Goal: Contribute content: Contribute content

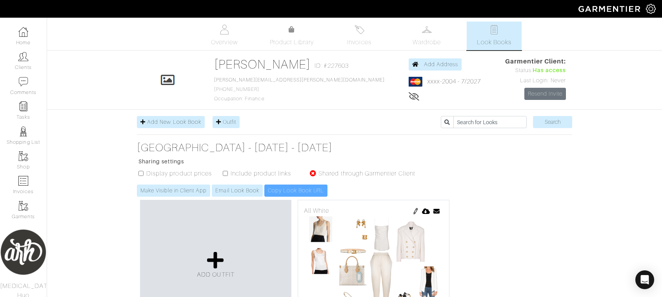
scroll to position [359, 0]
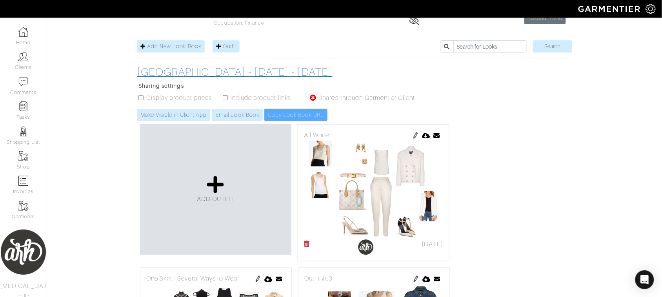
scroll to position [72, 0]
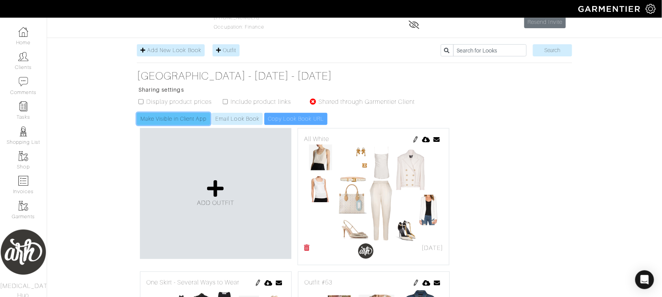
click at [174, 122] on link "Make Visible in Client App" at bounding box center [173, 119] width 73 height 12
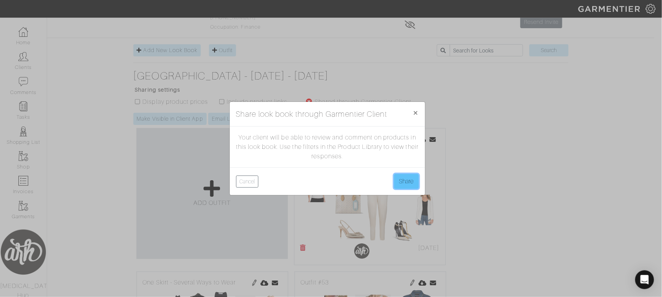
click at [404, 187] on button "Share" at bounding box center [406, 181] width 25 height 15
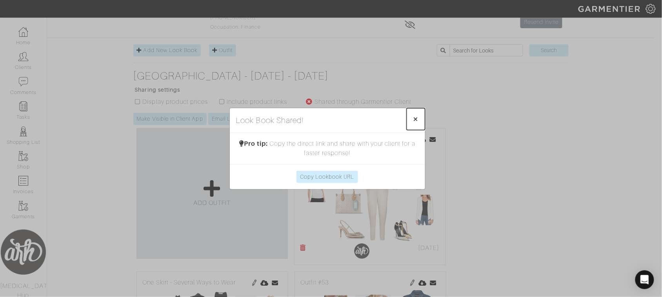
click at [411, 120] on button "× Close" at bounding box center [416, 119] width 18 height 22
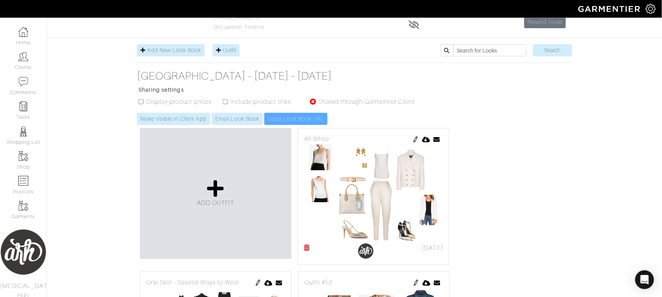
click at [142, 100] on input "checkbox" at bounding box center [141, 101] width 5 height 5
checkbox input "true"
click at [227, 31] on div "Click To Edit Rachel Branyan ID: #227603 rachel.branyan@mckesson.com 940-642-62…" at bounding box center [354, 8] width 447 height 46
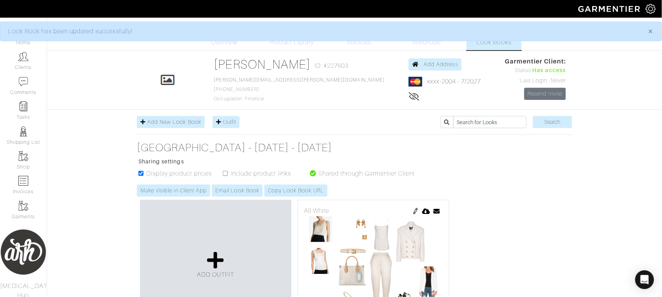
click at [224, 170] on ul "Display product prices Include product links Shared through Garmentier Client" at bounding box center [277, 177] width 275 height 16
click at [224, 171] on input "checkbox" at bounding box center [225, 173] width 5 height 5
checkbox input "true"
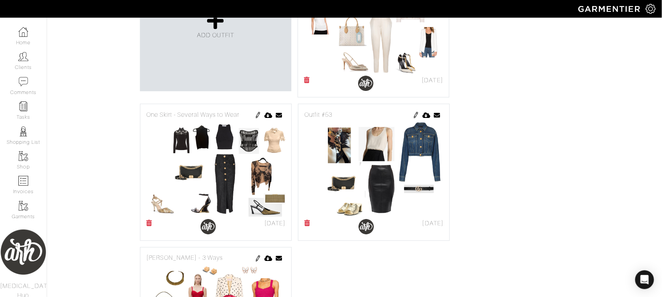
scroll to position [242, 0]
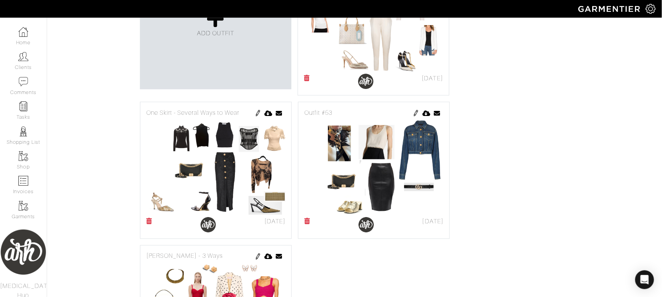
click at [417, 116] on img at bounding box center [416, 113] width 6 height 6
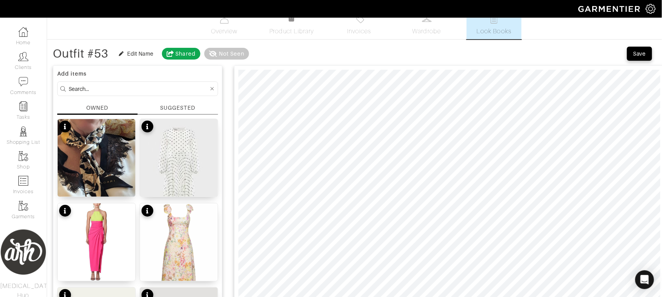
scroll to position [16, 0]
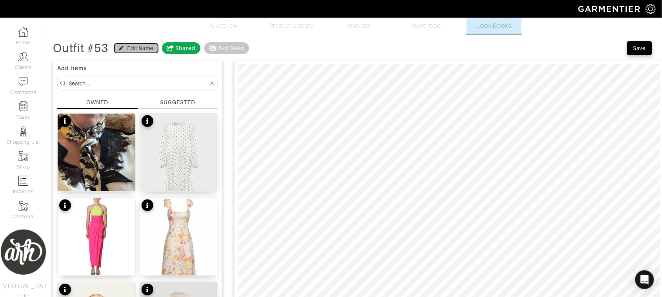
click at [129, 50] on div "Edit Name" at bounding box center [141, 48] width 26 height 8
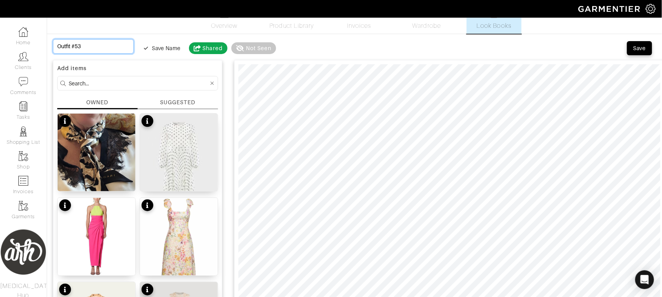
click at [100, 47] on input "Outfit #53" at bounding box center [93, 46] width 81 height 15
type input "A"
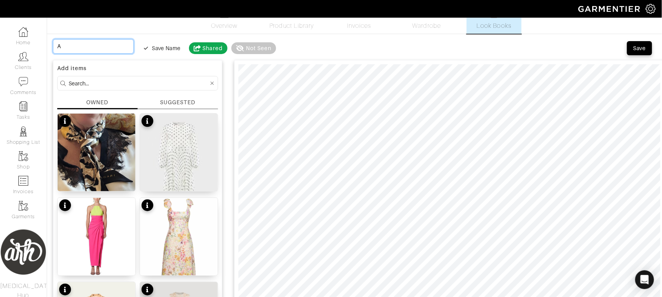
type input "A"
type input "A f"
type input "A fe"
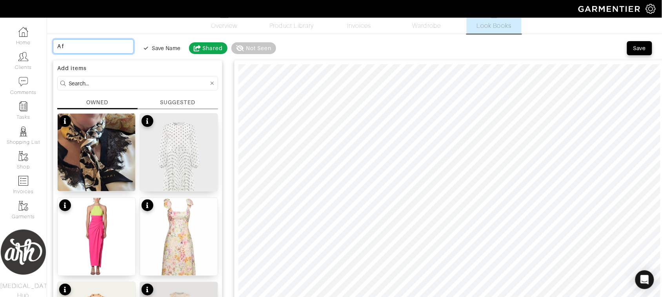
type input "A fe"
type input "A f"
type input "A"
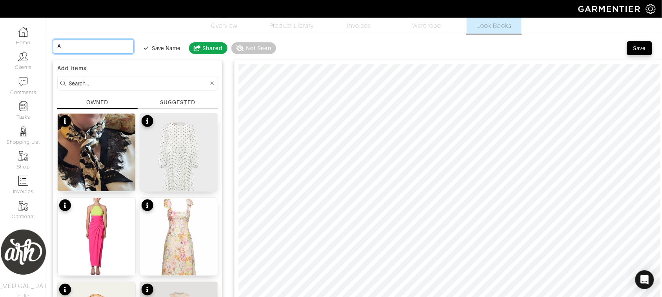
type input "A F"
type input "A Fe"
type input "A Few"
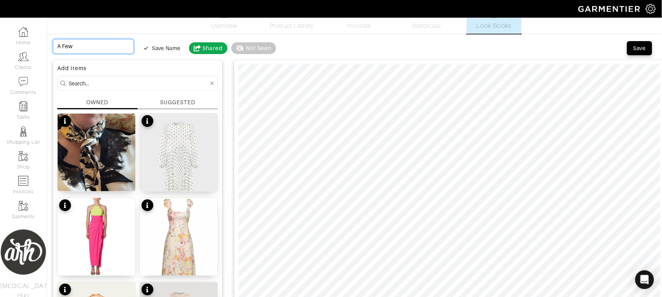
type input "A Few"
type input "A Few o"
type input "A Few of"
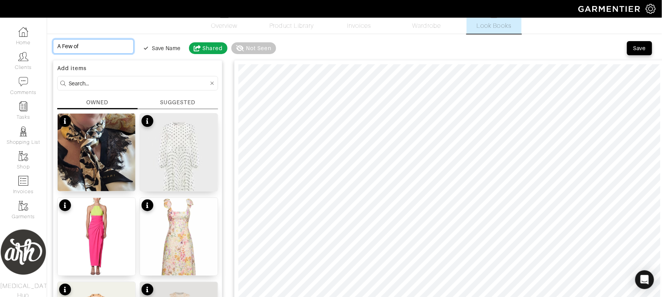
type input "A Few of o"
type input "A Few of ou"
type input "A Few of o"
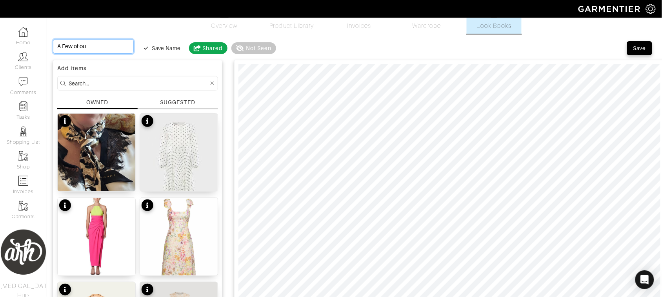
type input "A Few of o"
type input "A Few of"
type input "A Few of O"
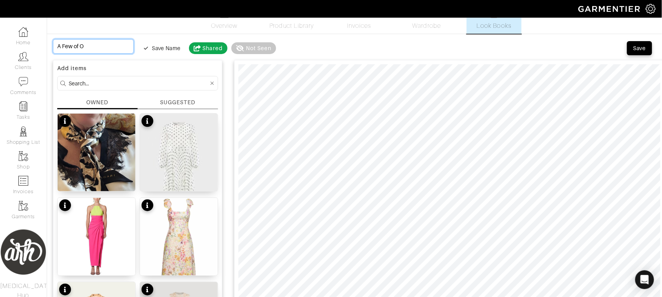
type input "A Few of Ou"
type input "A Few of Our"
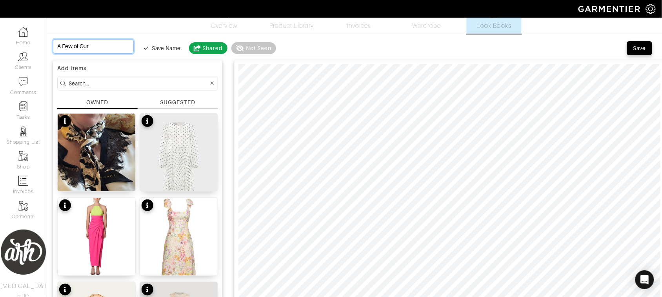
type input "A Few of Our"
type input "A Few of Our F"
type input "A Few of Our Fa"
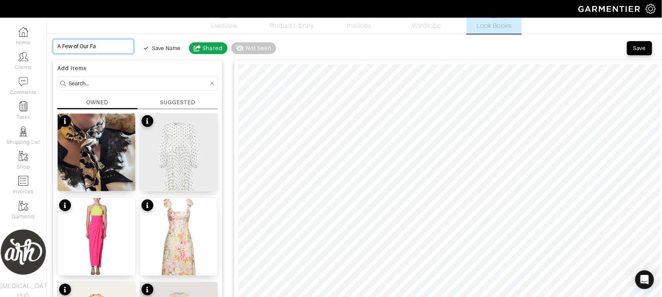
type input "A Few of Our Fav"
type input "A Few of Our Favo"
type input "A Few of Our Favor"
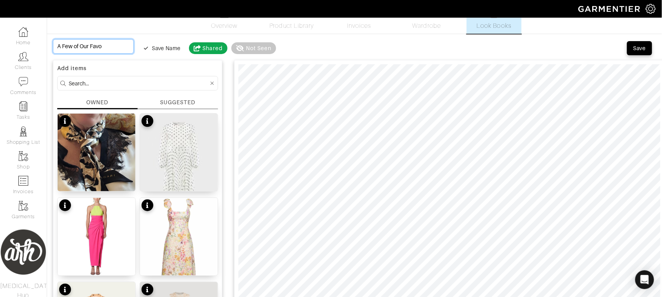
type input "A Few of Our Favor"
type input "A Few of Our Favori"
type input "A Few of Our Favorit"
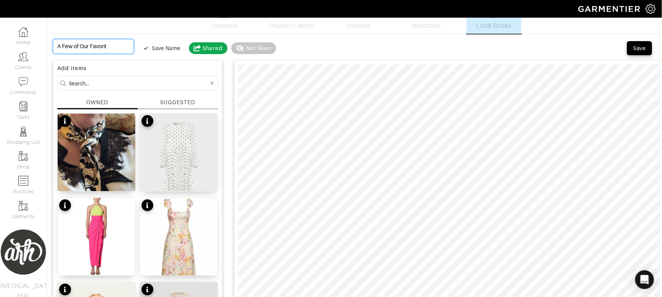
type input "A Few of Our Favorite"
type input "A Few of Our Favorite ("
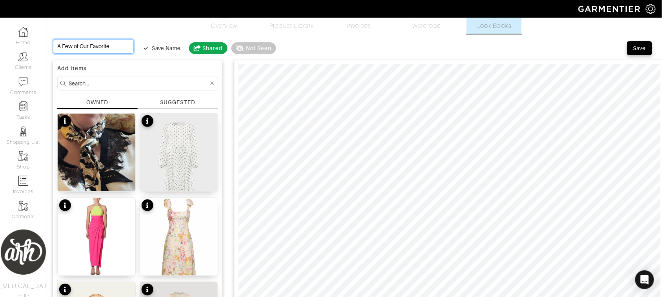
type input "A Few of Our Favorite ("
type input "A Few of Our Favorite (N"
type input "A Few of Our Favorite (Ne"
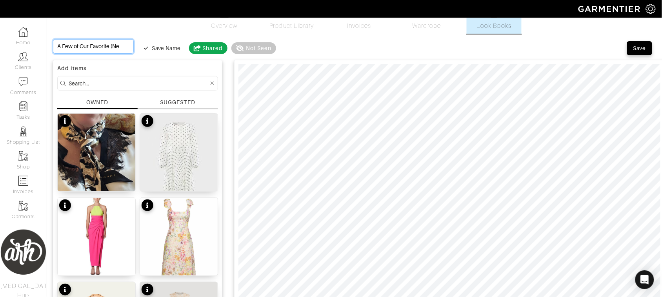
type input "A Few of Our Favorite (New"
type input "A Few of Our Favorite (New a"
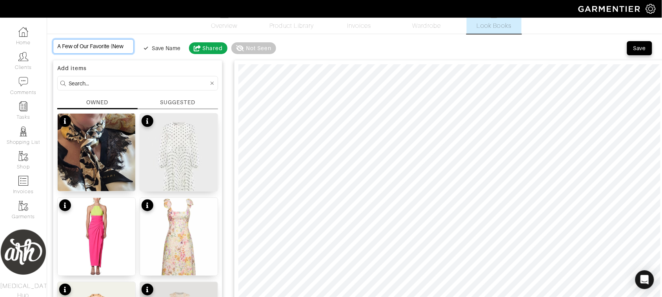
type input "A Few of Our Favorite (New a"
type input "A Few of Our Favorite (New an"
type input "A Few of Our Favorite (New and"
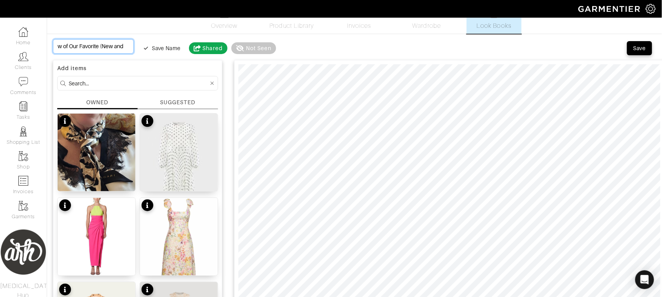
scroll to position [0, 21]
type input "A Few of Our Favorite (New and L"
type input "A Few of Our Favorite (New and Lo"
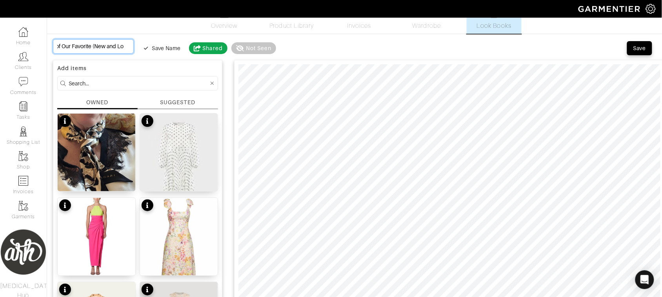
type input "A Few of Our Favorite (New and Lov"
type input "A Few of Our Favorite (New and Love"
type input "A Few of Our Favorite (New and Loved"
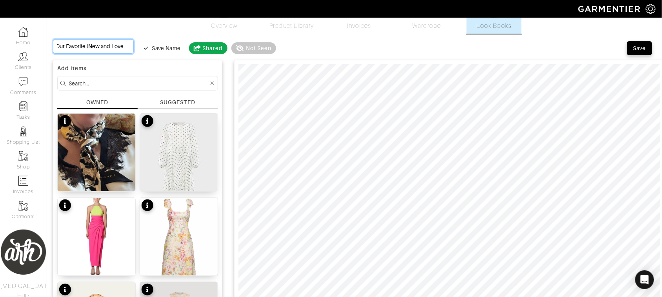
type input "A Few of Our Favorite (New and Loved"
type input "A Few of Our Favorite (New and Love"
type input "A Few of Our Favorite (New and Lov"
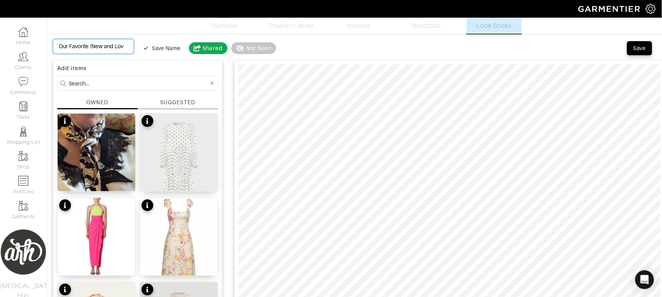
type input "A Few of Our Favorite (New and Lo"
type input "A Few of Our Favorite (New and L"
type input "A Few of Our Favorite (New and"
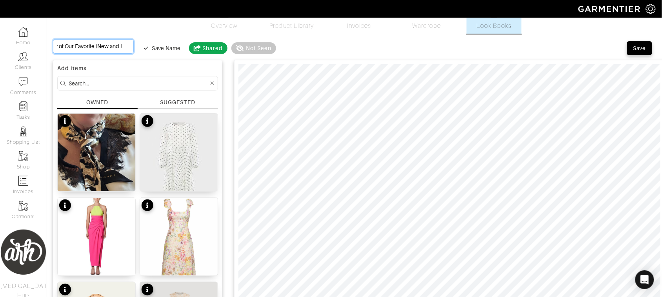
type input "A Few of Our Favorite (New and"
type input "A Few of Our Favorite (New and W"
type input "A Few of Our Favorite (New and We"
type input "A Few of Our Favorite (New and Wel"
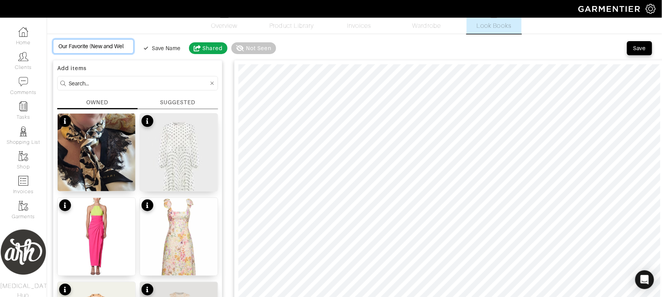
type input "A Few of Our Favorite (New and Well"
type input "A Few of Our Favorite (New and Well-"
type input "A Few of Our Favorite (New and Well-L"
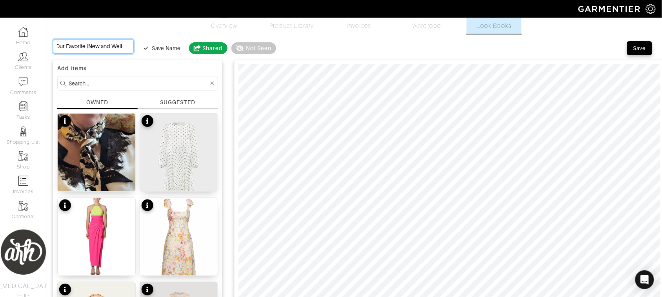
type input "A Few of Our Favorite (New and Well-L"
type input "A Few of Our Favorite (New and Well-Lo"
type input "A Few of Our Favorite (New and Well-Lov"
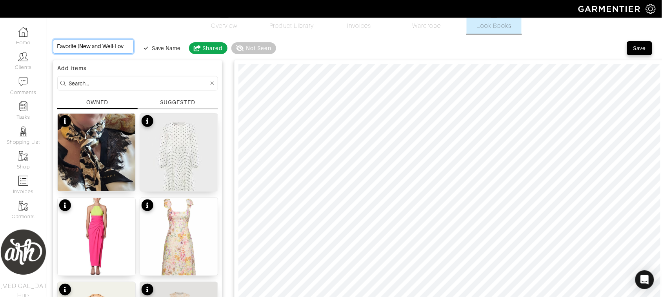
type input "A Few of Our Favorite (New and Well-Love"
type input "A Few of Our Favorite (New and Well-Loved"
type input "A Few of Our Favorite (New and Well-Loved)"
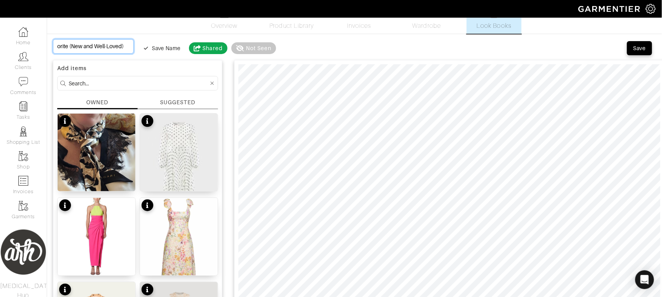
scroll to position [0, 50]
type input "A Few of Our Favorite (New and Well-Loved)"
click at [152, 46] on div "Save Name" at bounding box center [166, 48] width 29 height 8
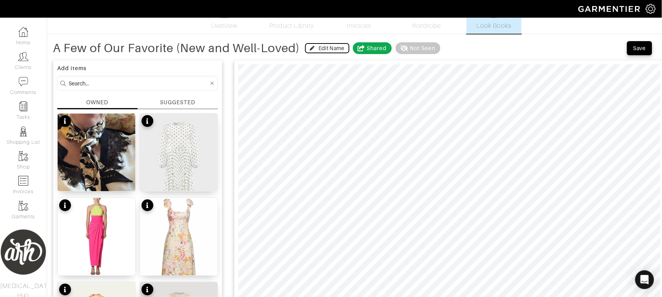
scroll to position [0, 0]
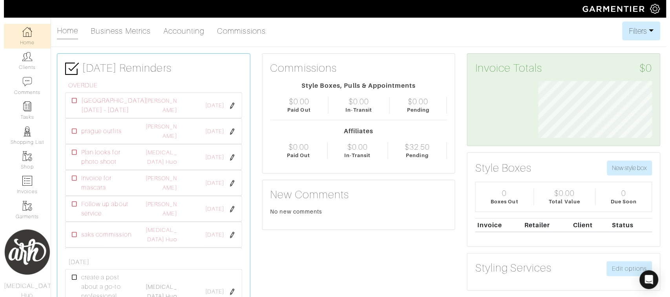
scroll to position [57, 126]
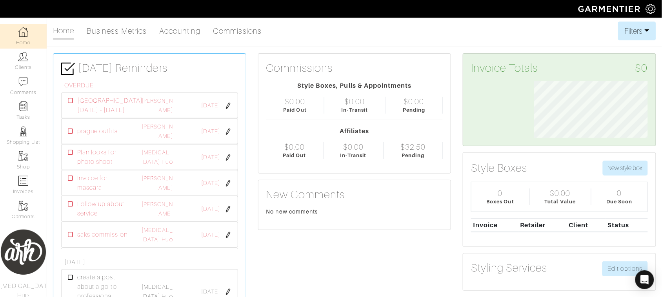
click at [161, 132] on div "[PERSON_NAME]" at bounding box center [157, 131] width 44 height 19
click at [162, 135] on link "[PERSON_NAME]" at bounding box center [157, 132] width 31 height 16
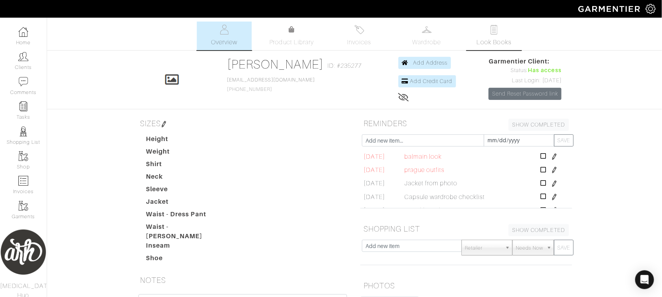
click at [486, 36] on link "Look Books" at bounding box center [494, 36] width 55 height 29
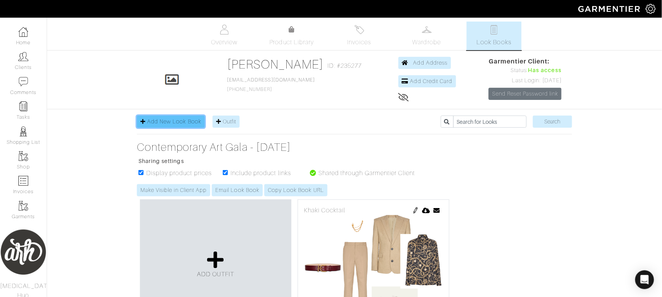
click at [184, 123] on span "Add New Look Book" at bounding box center [174, 121] width 54 height 6
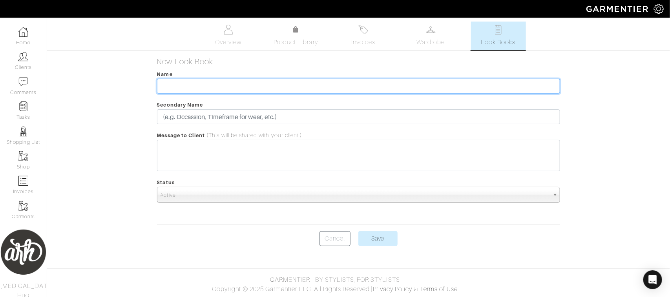
click at [208, 88] on input "text" at bounding box center [358, 86] width 403 height 15
type input "Prague"
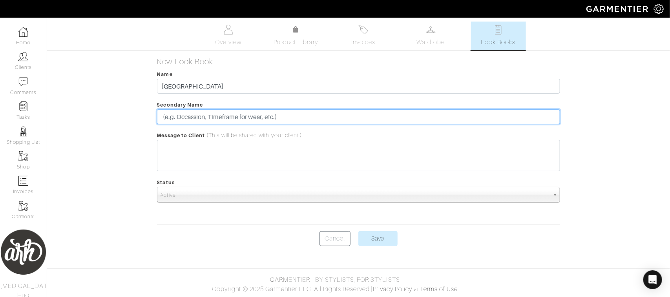
click at [220, 113] on input "text" at bounding box center [358, 116] width 403 height 15
type input "August 29 - September 6"
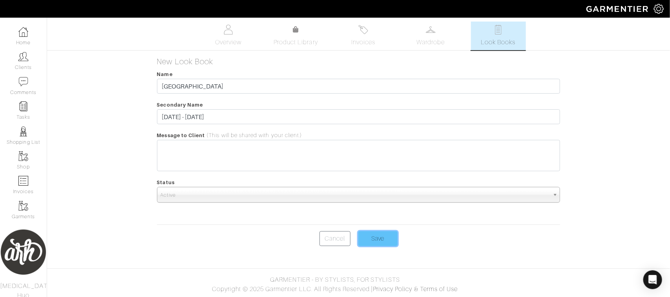
click at [379, 235] on input "Save" at bounding box center [377, 238] width 39 height 15
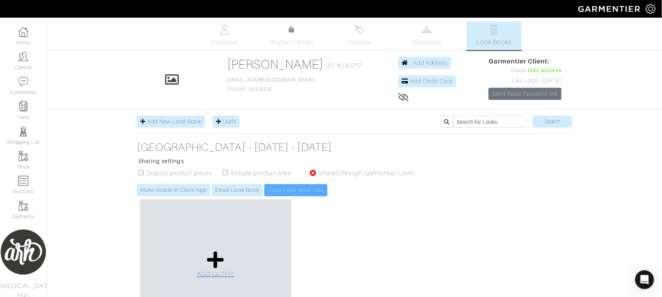
click at [212, 274] on span "ADD OUTFIT" at bounding box center [216, 274] width 38 height 7
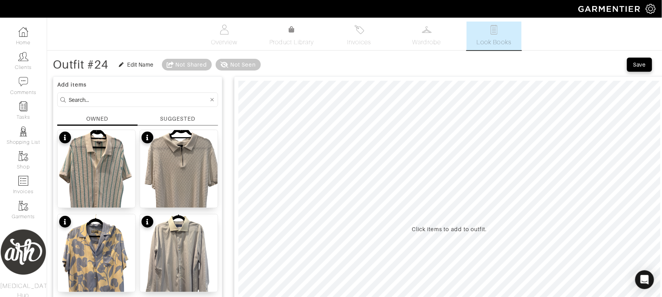
click at [170, 116] on div "SUGGESTED" at bounding box center [177, 119] width 35 height 8
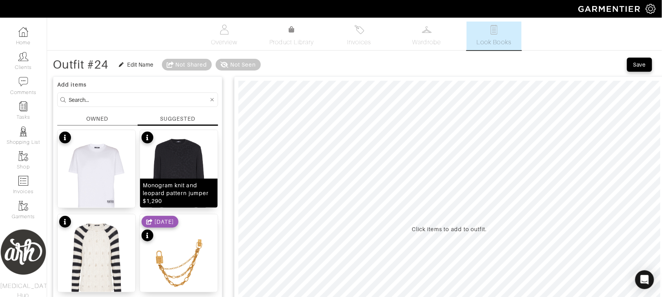
click at [175, 177] on img at bounding box center [179, 182] width 78 height 105
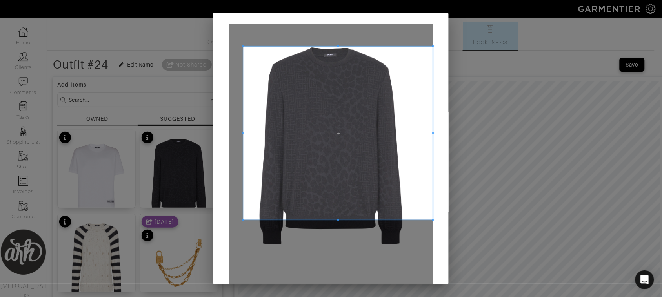
click at [242, 46] on span at bounding box center [243, 47] width 2 height 2
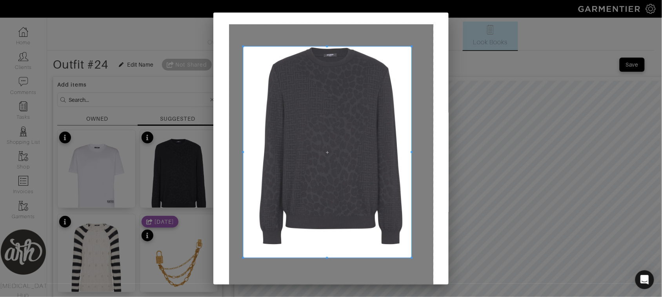
click at [411, 258] on span at bounding box center [412, 258] width 2 height 2
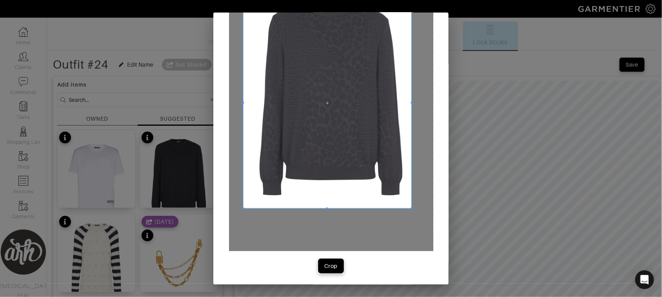
click at [334, 268] on div "Crop" at bounding box center [330, 266] width 13 height 8
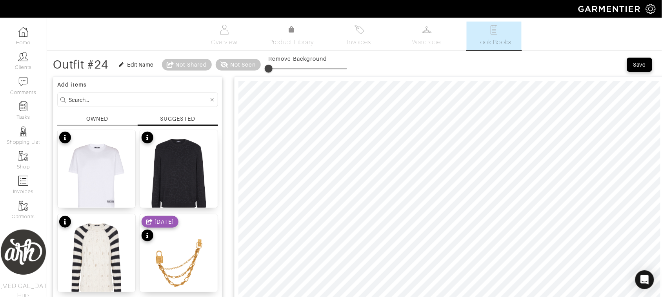
click at [102, 104] on input at bounding box center [139, 100] width 140 height 10
click at [97, 118] on div "OWNED" at bounding box center [97, 119] width 22 height 8
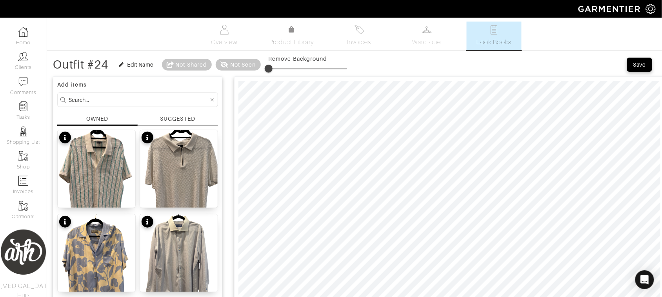
click at [114, 100] on input at bounding box center [139, 100] width 140 height 10
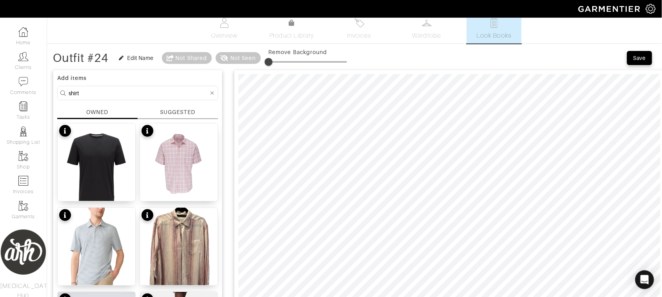
scroll to position [0, 0]
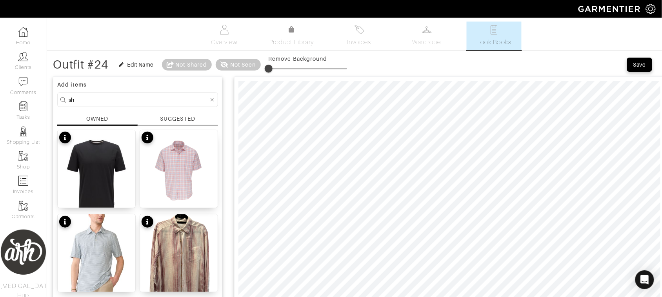
type input "s"
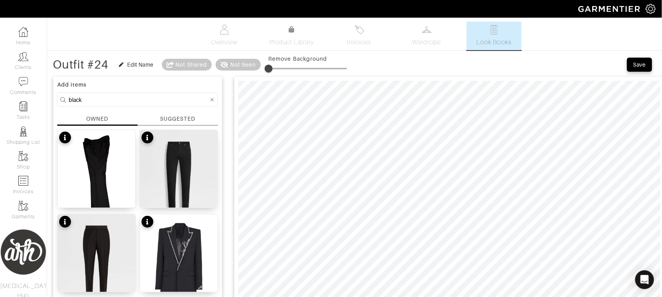
click at [127, 99] on input "black" at bounding box center [139, 100] width 140 height 10
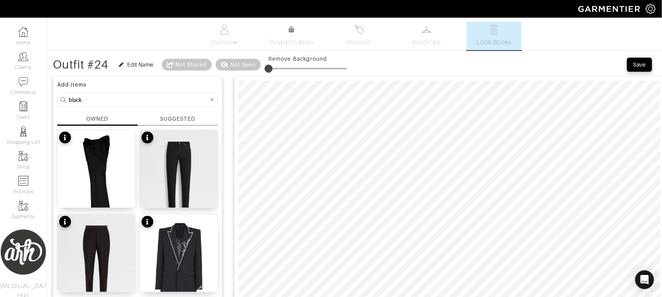
click at [127, 99] on input "black" at bounding box center [139, 100] width 140 height 10
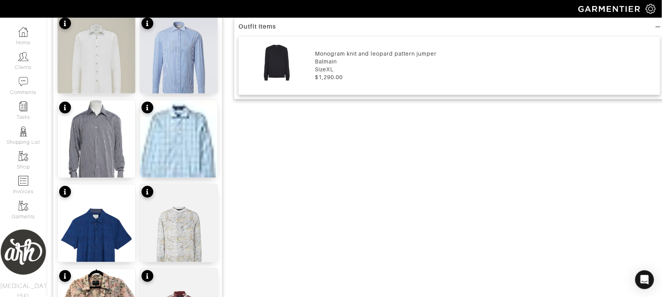
scroll to position [454, 0]
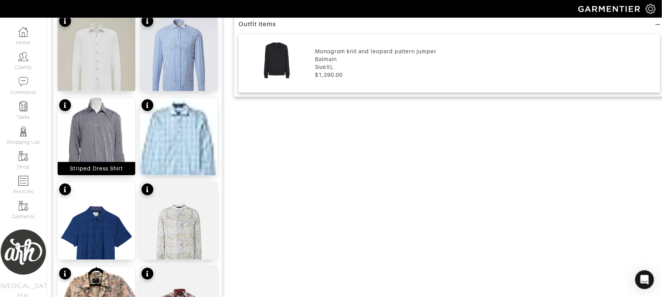
click at [100, 131] on img at bounding box center [97, 149] width 78 height 102
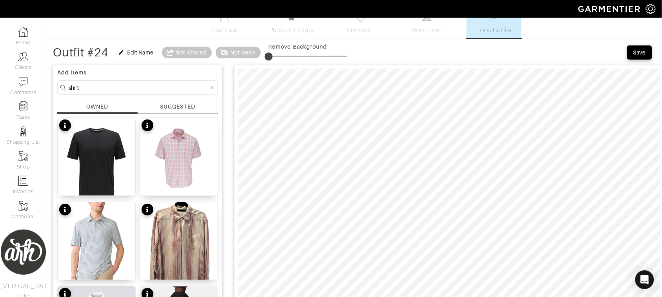
scroll to position [0, 0]
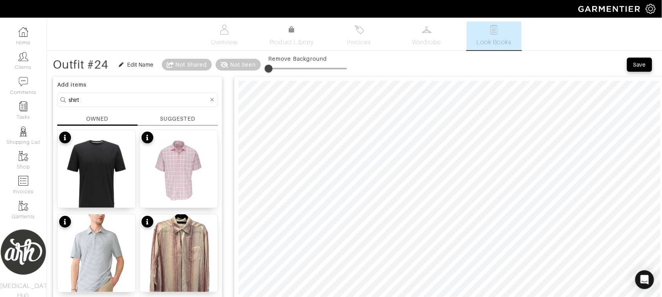
click at [115, 102] on input "shirt" at bounding box center [139, 100] width 140 height 10
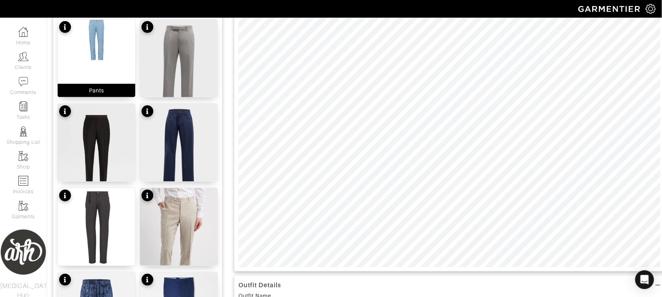
scroll to position [140, 0]
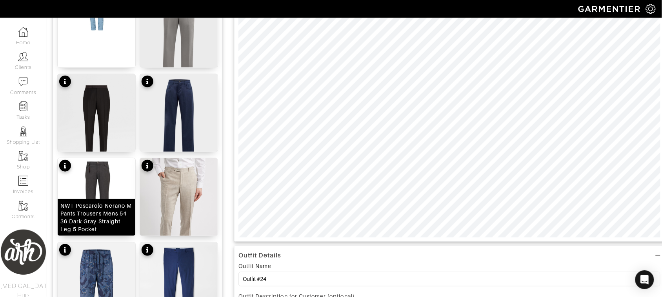
click at [113, 189] on img at bounding box center [97, 198] width 78 height 78
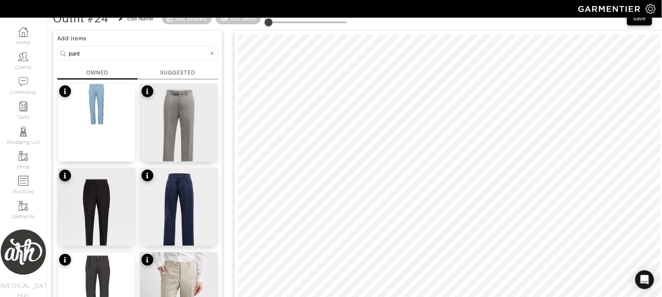
scroll to position [39, 0]
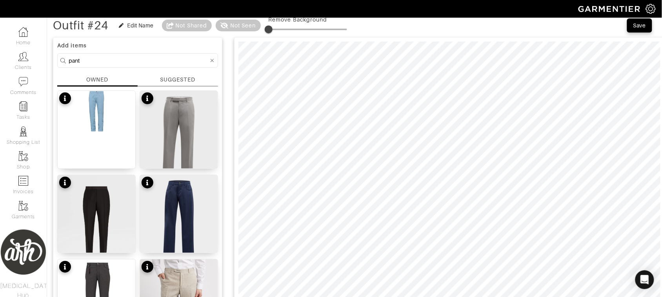
click at [160, 66] on input "pant" at bounding box center [139, 61] width 140 height 10
type input "jean"
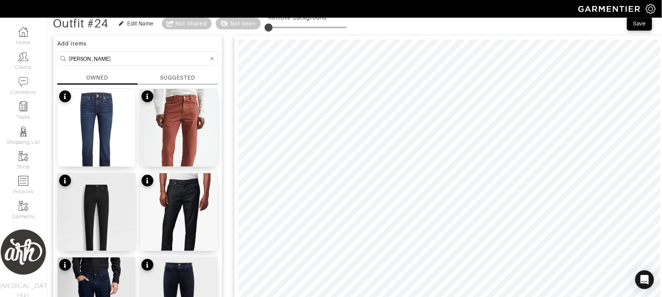
scroll to position [36, 0]
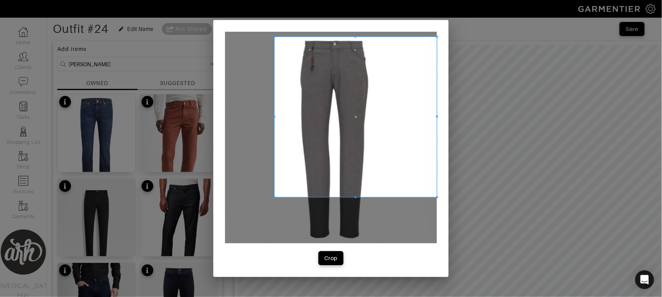
click at [274, 36] on span at bounding box center [274, 37] width 2 height 2
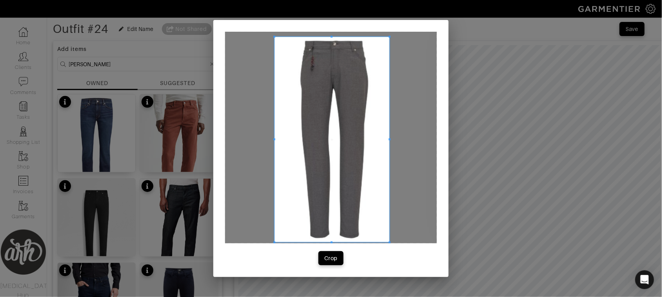
click at [389, 243] on span at bounding box center [390, 243] width 2 height 2
click at [333, 263] on button "Crop" at bounding box center [331, 258] width 25 height 14
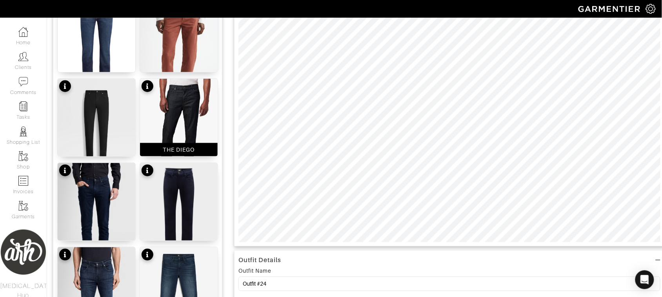
scroll to position [137, 0]
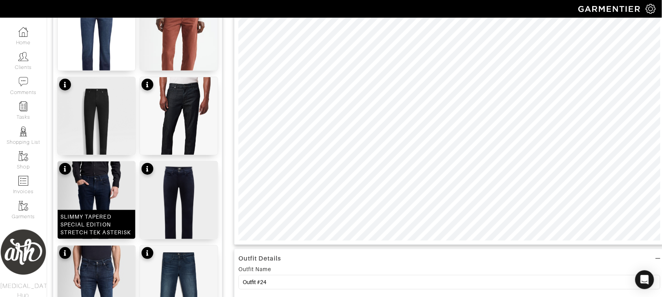
click at [125, 187] on img at bounding box center [97, 220] width 78 height 117
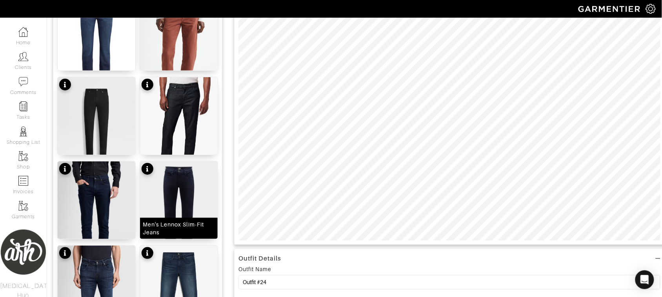
click at [191, 188] on img at bounding box center [179, 210] width 78 height 97
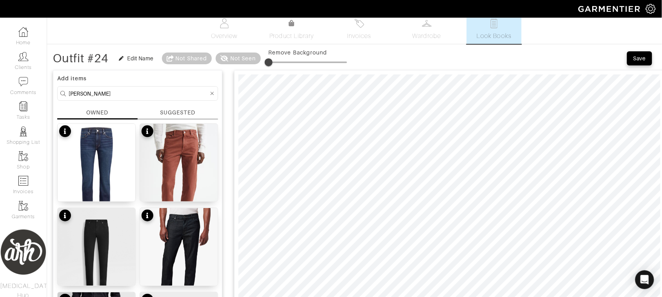
scroll to position [0, 0]
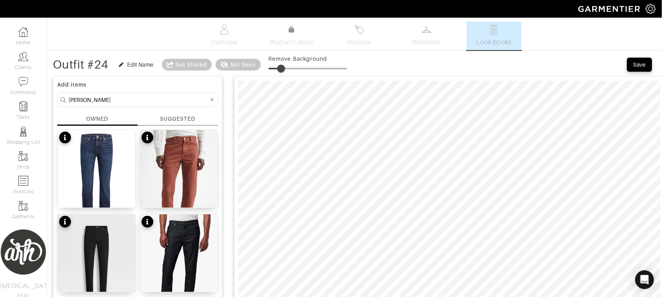
type input "21"
drag, startPoint x: 274, startPoint y: 70, endPoint x: 287, endPoint y: 69, distance: 13.0
click at [287, 69] on span at bounding box center [285, 69] width 8 height 8
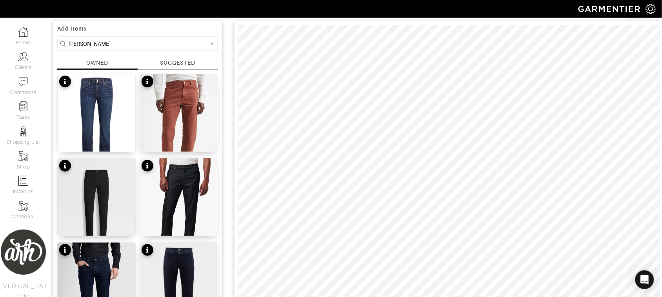
scroll to position [59, 0]
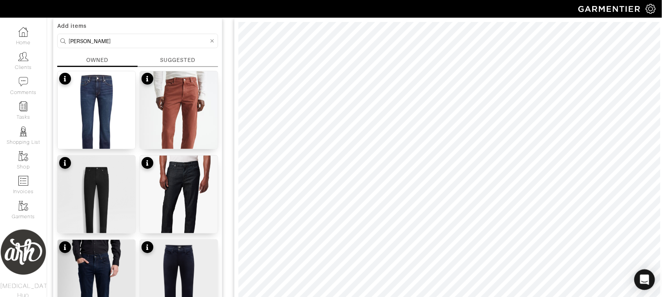
click at [95, 35] on form "jean" at bounding box center [137, 41] width 161 height 15
click at [93, 38] on input "jean" at bounding box center [139, 41] width 140 height 10
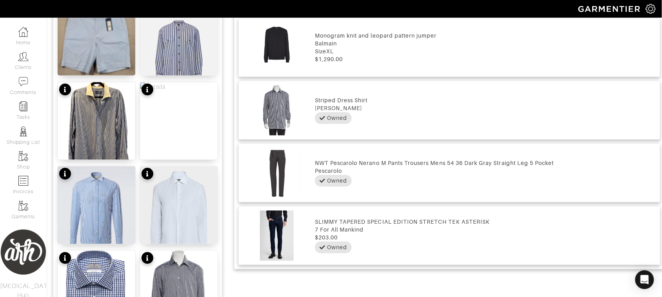
scroll to position [0, 0]
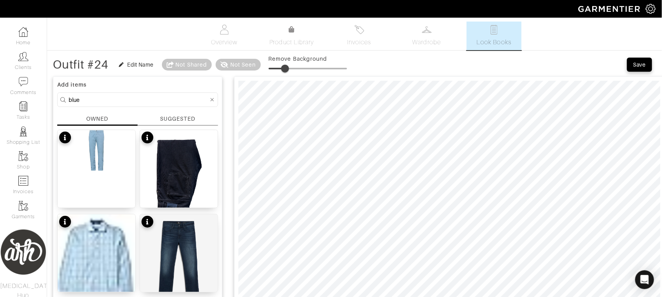
click at [129, 100] on input "blue" at bounding box center [139, 100] width 140 height 10
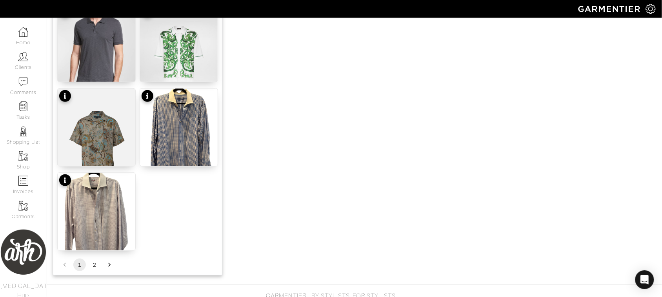
scroll to position [986, 0]
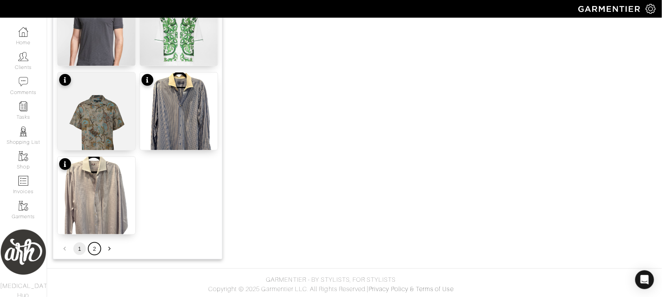
click at [91, 253] on button "2" at bounding box center [94, 249] width 13 height 13
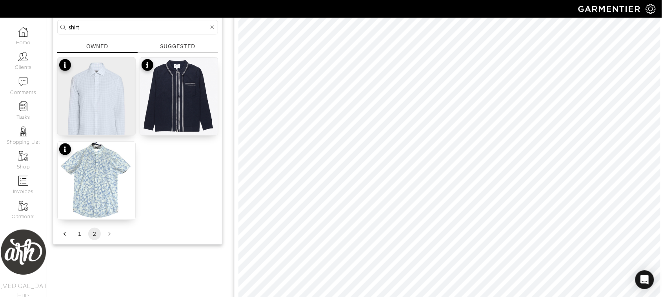
scroll to position [48, 0]
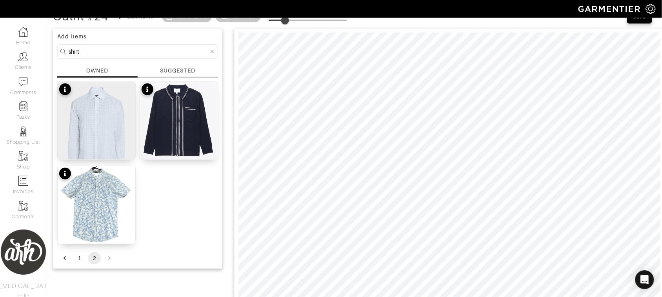
click at [166, 51] on input "shirt" at bounding box center [139, 52] width 140 height 10
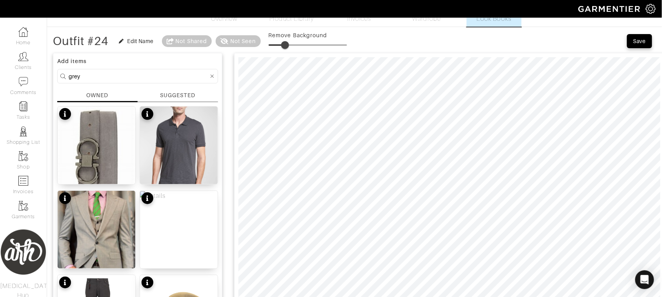
scroll to position [0, 0]
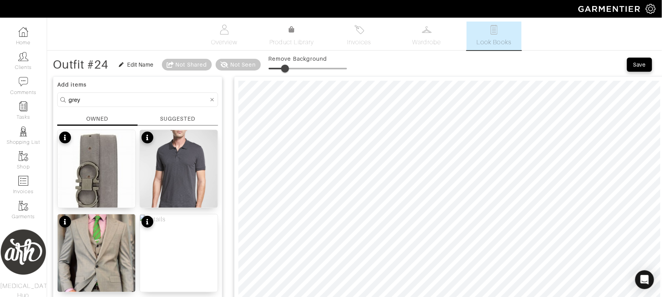
click at [152, 102] on input "grey" at bounding box center [139, 100] width 140 height 10
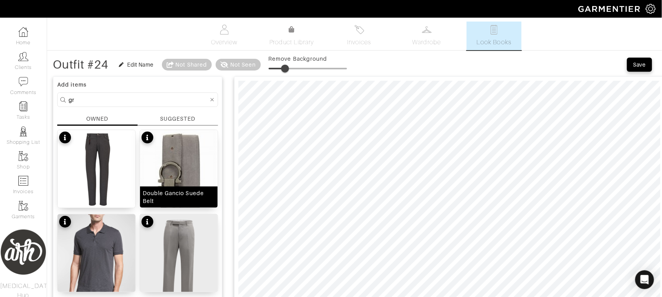
type input "g"
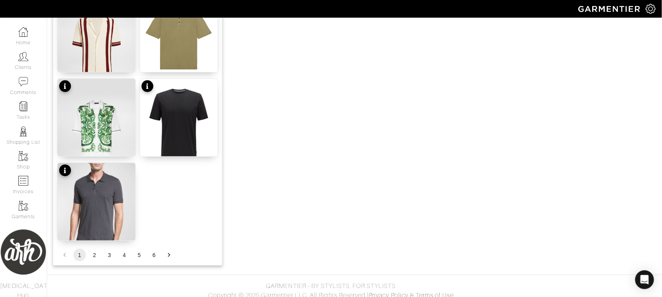
scroll to position [986, 0]
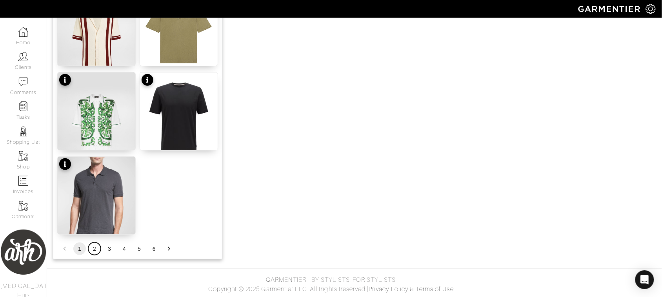
click at [95, 249] on button "2" at bounding box center [94, 249] width 13 height 13
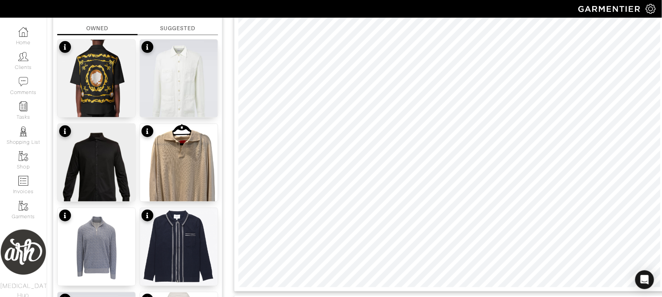
scroll to position [0, 0]
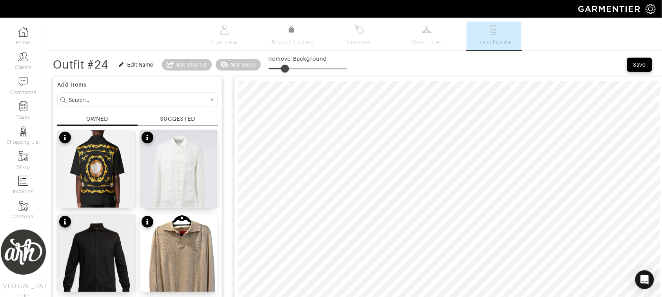
click at [144, 102] on input at bounding box center [139, 100] width 140 height 10
type input "top"
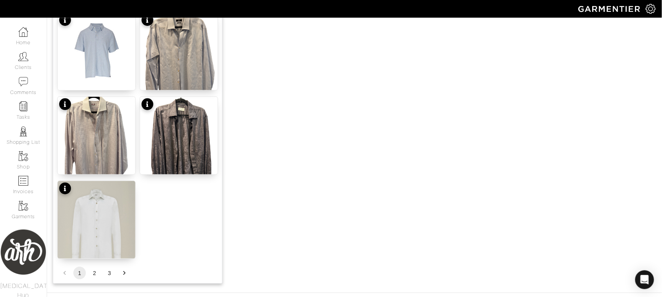
scroll to position [986, 0]
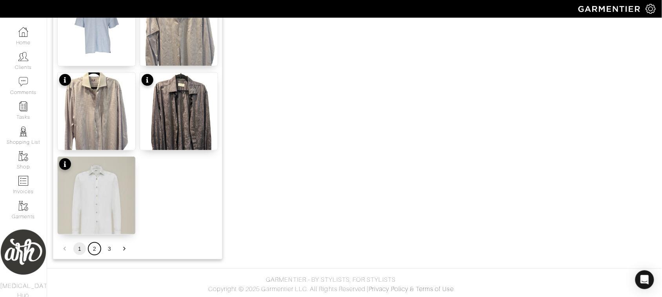
click at [94, 250] on button "2" at bounding box center [94, 249] width 13 height 13
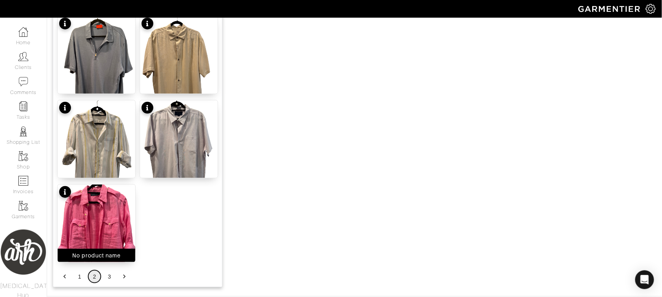
scroll to position [960, 0]
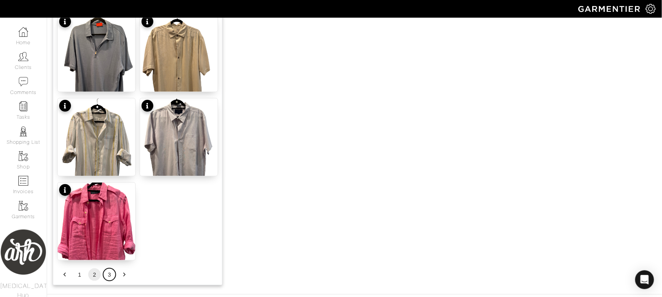
click at [108, 279] on button "3" at bounding box center [109, 275] width 13 height 13
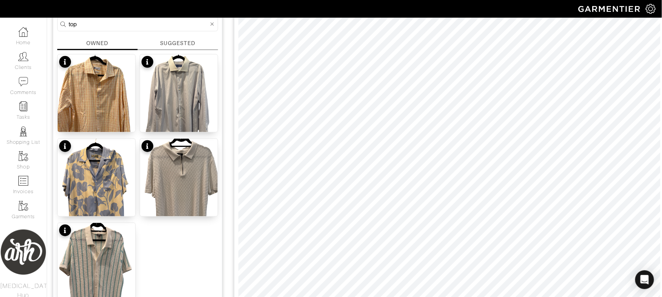
scroll to position [78, 0]
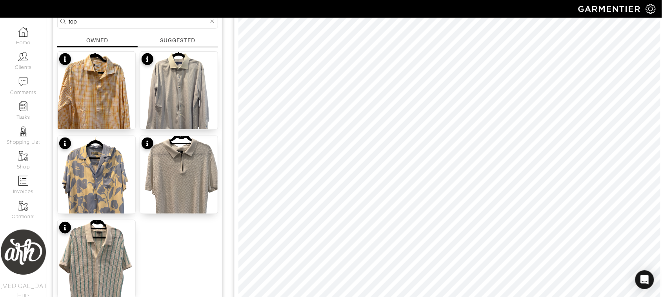
click at [210, 24] on div at bounding box center [212, 21] width 7 height 10
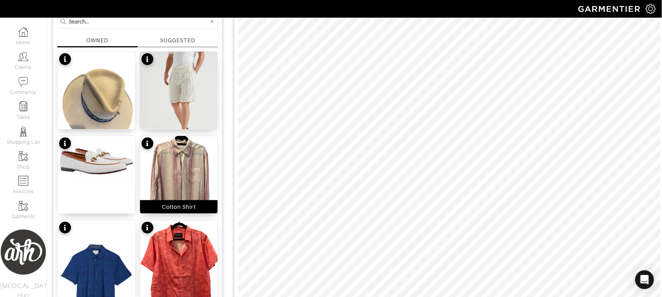
scroll to position [986, 0]
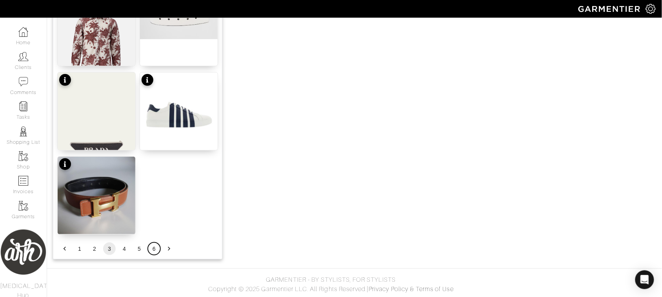
click at [154, 246] on button "6" at bounding box center [154, 249] width 13 height 13
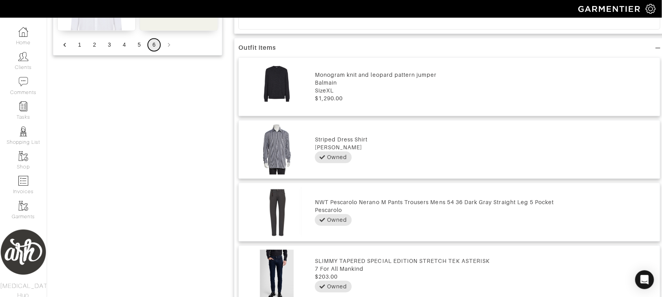
scroll to position [401, 0]
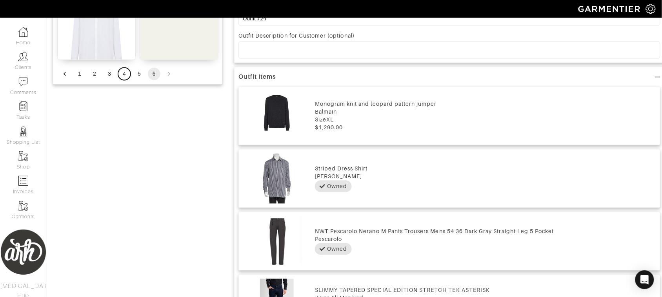
click at [126, 76] on button "4" at bounding box center [124, 74] width 13 height 13
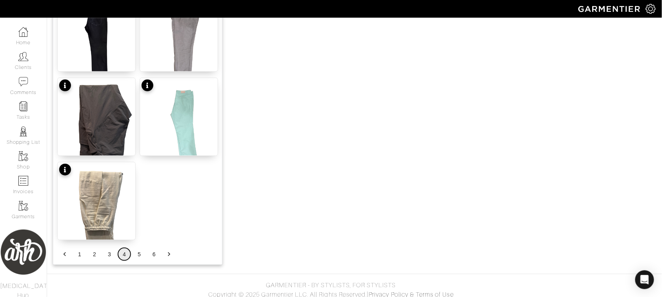
scroll to position [986, 0]
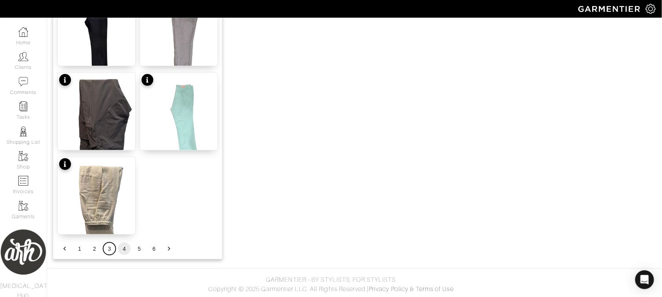
click at [109, 252] on button "3" at bounding box center [109, 249] width 13 height 13
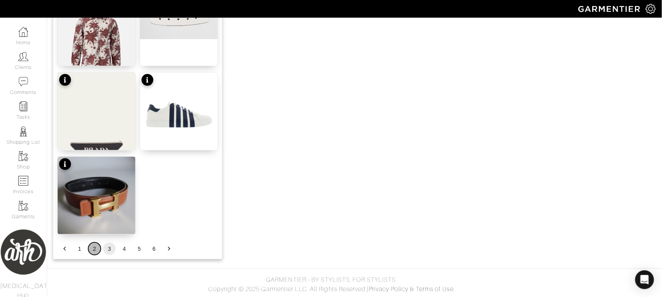
click at [95, 249] on button "2" at bounding box center [94, 249] width 13 height 13
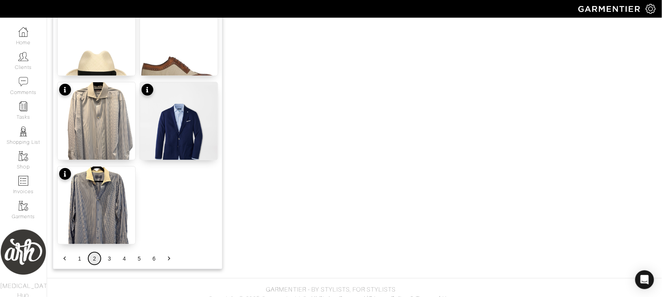
scroll to position [982, 0]
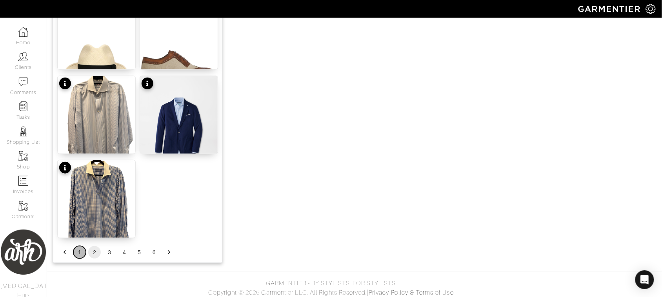
click at [82, 252] on button "1" at bounding box center [79, 252] width 13 height 13
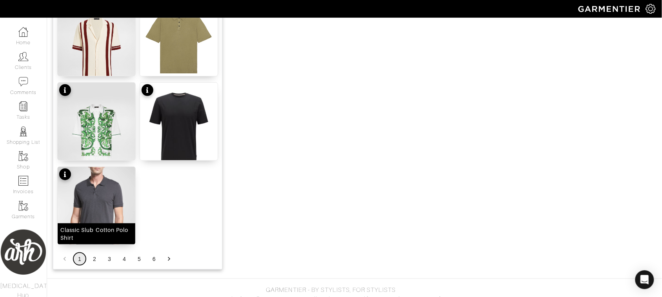
scroll to position [986, 0]
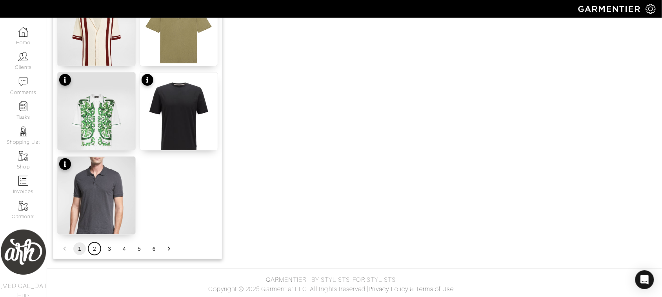
click at [95, 250] on button "2" at bounding box center [94, 249] width 13 height 13
click at [97, 248] on button "2" at bounding box center [94, 249] width 13 height 13
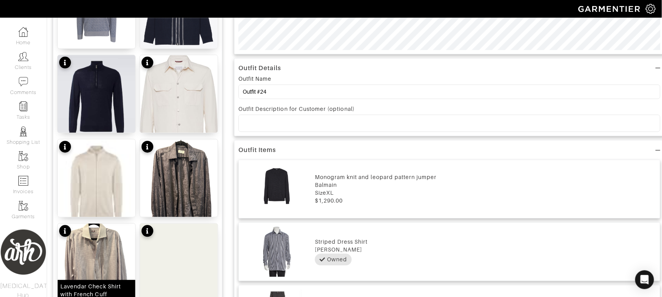
scroll to position [312, 0]
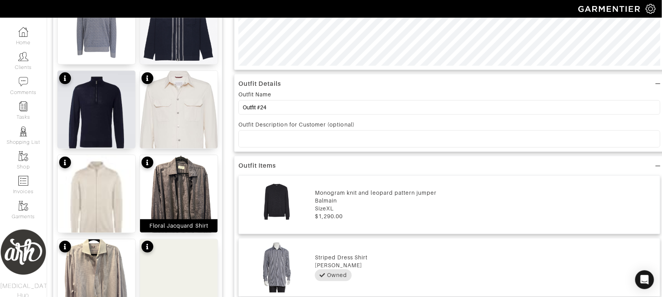
click at [191, 204] on img at bounding box center [179, 207] width 78 height 104
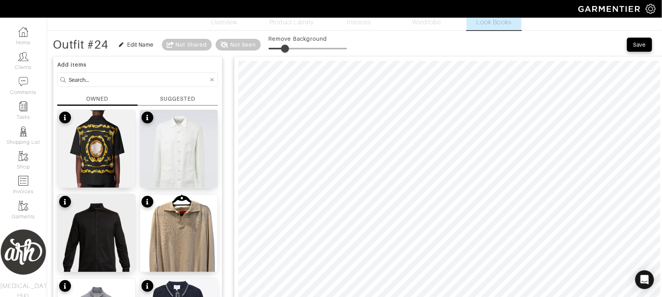
scroll to position [0, 0]
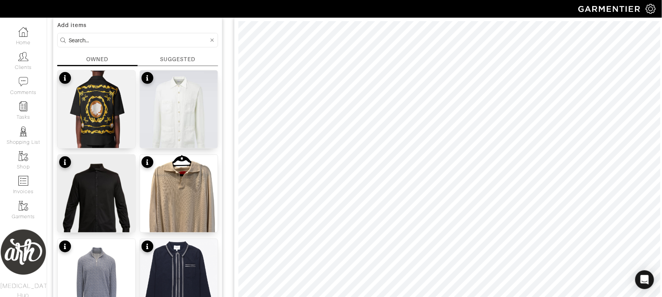
scroll to position [69, 0]
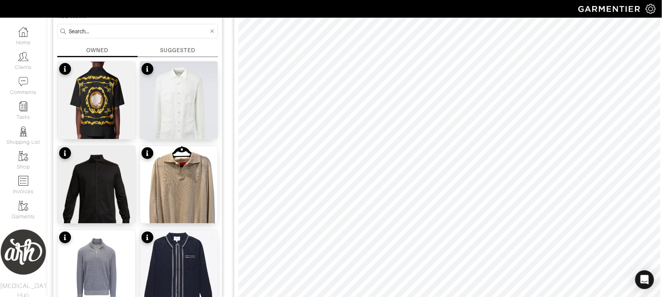
click at [180, 32] on input at bounding box center [139, 31] width 140 height 10
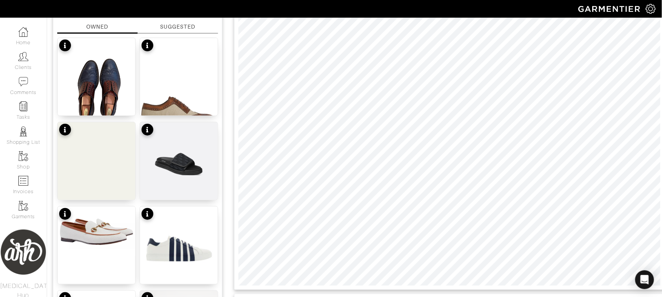
scroll to position [91, 0]
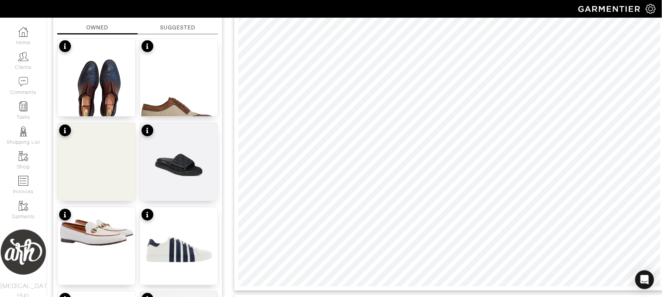
click at [178, 28] on div "SUGGESTED" at bounding box center [177, 28] width 35 height 8
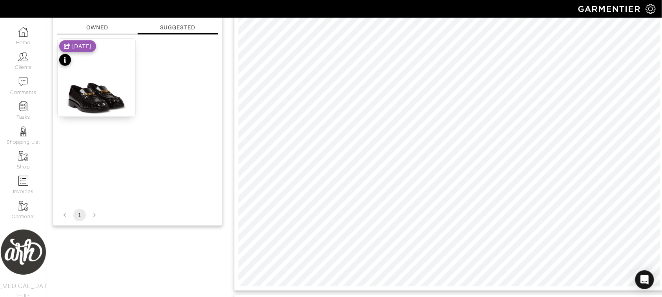
click at [109, 30] on div "OWNED" at bounding box center [97, 29] width 80 height 11
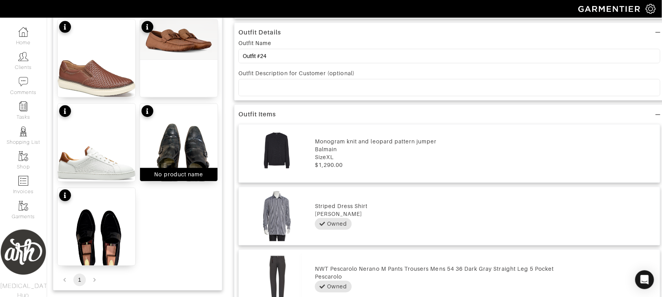
scroll to position [399, 0]
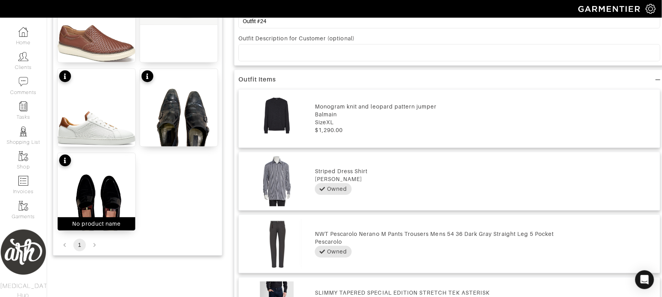
click at [123, 221] on div "No product name" at bounding box center [97, 224] width 78 height 13
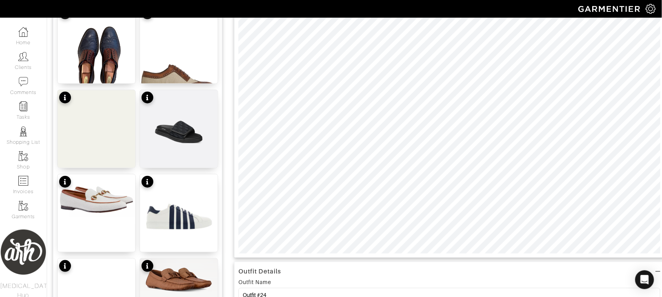
scroll to position [128, 0]
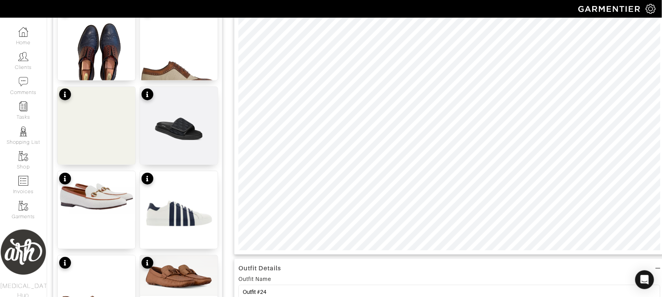
click at [620, 253] on div at bounding box center [449, 102] width 431 height 306
click at [662, 158] on div at bounding box center [449, 102] width 431 height 306
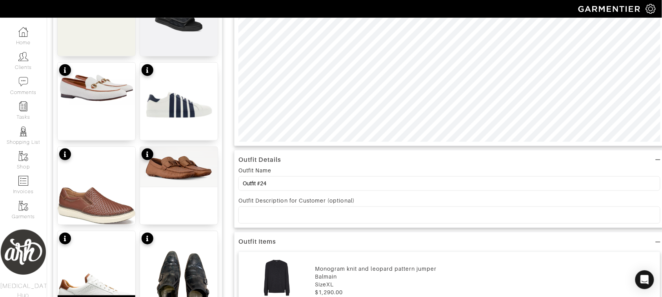
scroll to position [0, 0]
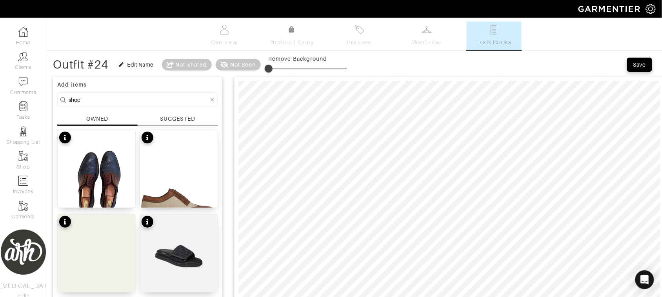
click at [103, 104] on input "shoe" at bounding box center [139, 100] width 140 height 10
type input "sneaker"
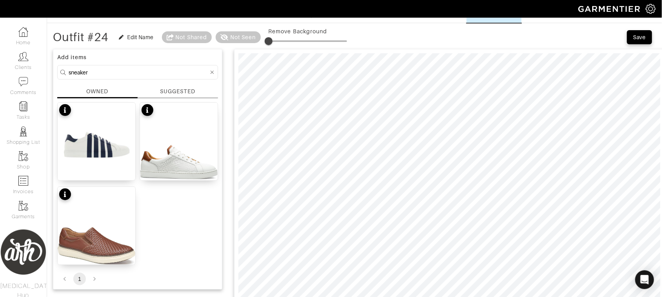
scroll to position [26, 0]
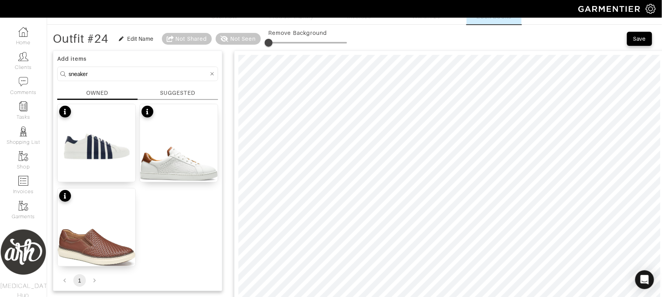
click at [175, 91] on div "SUGGESTED" at bounding box center [177, 93] width 35 height 8
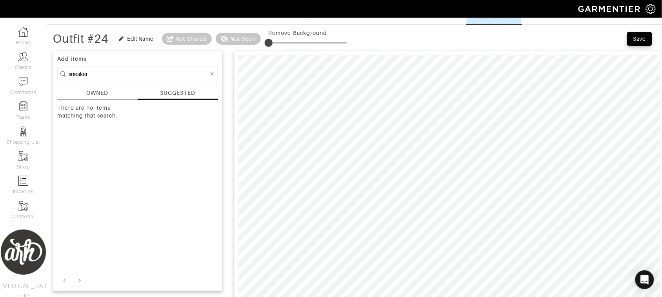
click at [147, 73] on input "sneaker" at bounding box center [139, 74] width 140 height 10
click at [109, 89] on div "OWNED" at bounding box center [97, 94] width 80 height 11
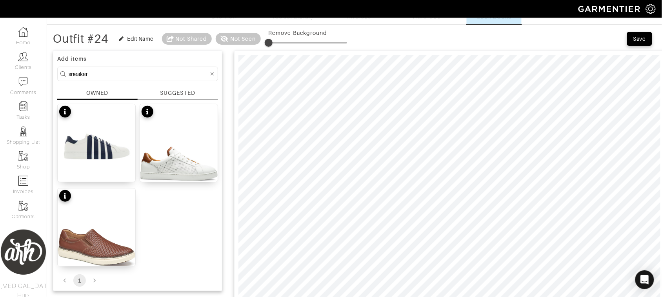
click at [189, 93] on div "SUGGESTED" at bounding box center [177, 93] width 35 height 8
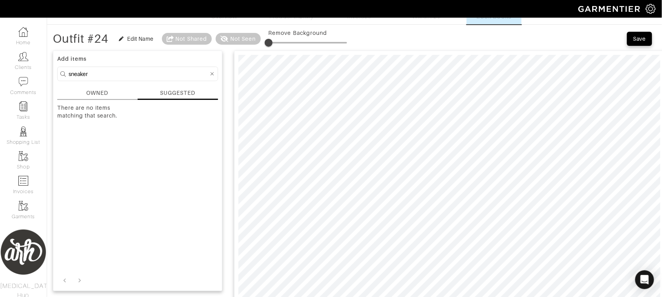
click at [209, 75] on div at bounding box center [212, 74] width 7 height 10
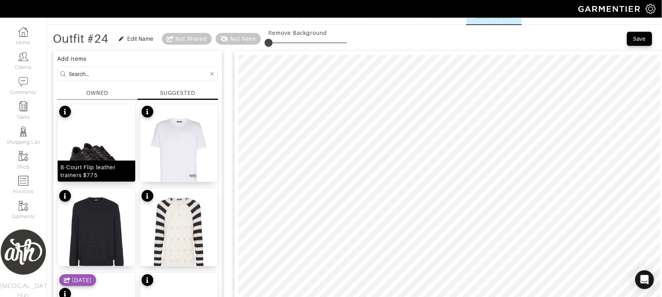
click at [87, 158] on div "B-Court Flip leather trainers $775" at bounding box center [96, 143] width 78 height 78
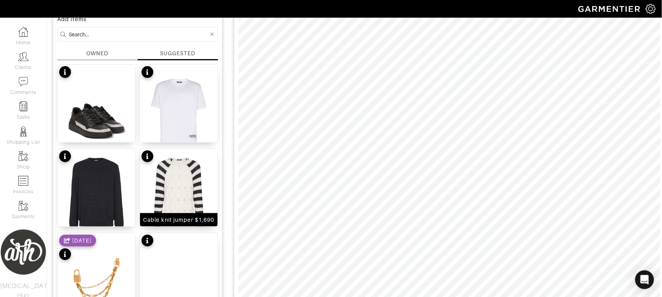
scroll to position [0, 0]
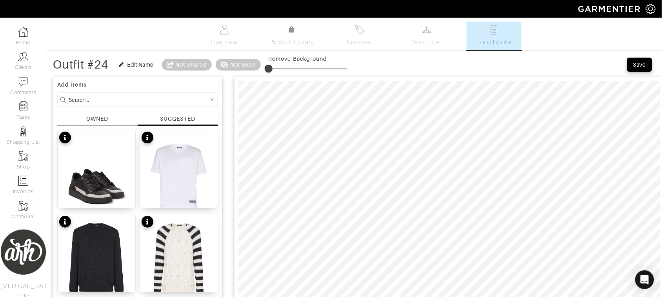
click at [103, 116] on div "OWNED" at bounding box center [97, 119] width 22 height 8
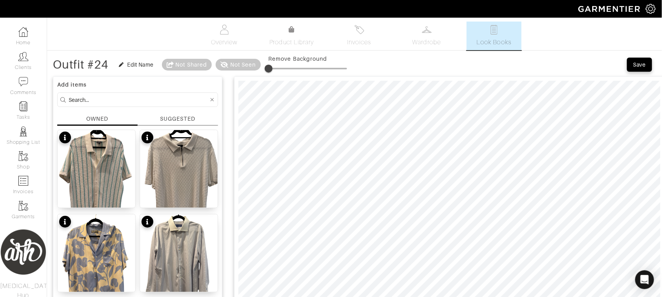
click at [135, 97] on input at bounding box center [139, 100] width 140 height 10
type input "shoe"
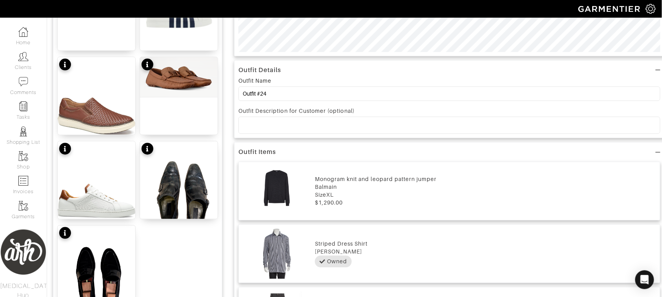
scroll to position [327, 0]
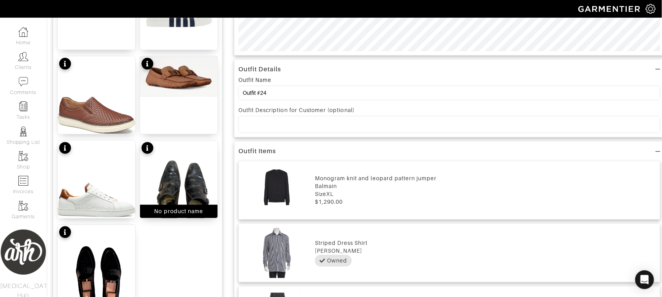
click at [179, 193] on img at bounding box center [179, 193] width 78 height 104
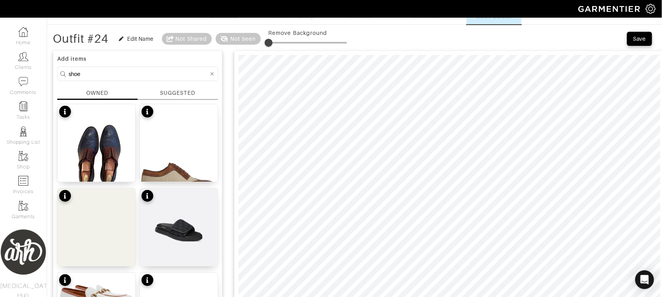
scroll to position [25, 0]
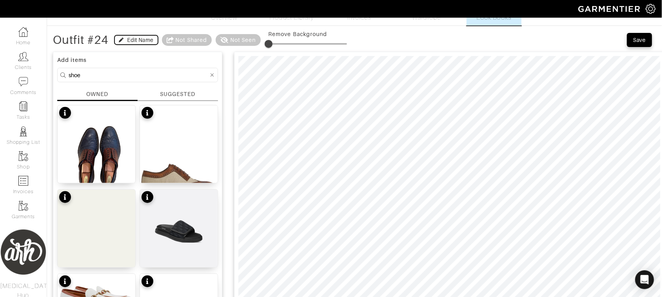
click at [131, 38] on div "Edit Name" at bounding box center [141, 40] width 26 height 8
click at [131, 38] on button "Edit Name" at bounding box center [137, 39] width 44 height 9
click at [129, 42] on div "Edit Name" at bounding box center [141, 40] width 26 height 8
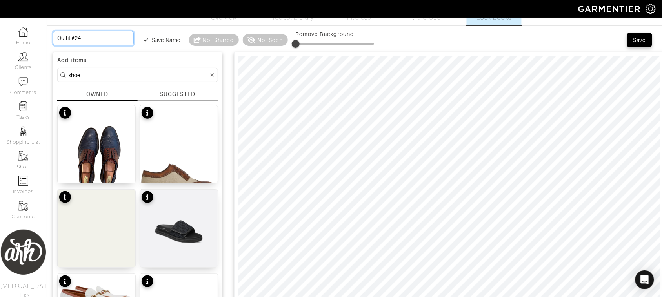
click at [105, 37] on input "Outfit #24" at bounding box center [93, 38] width 81 height 15
type input "f"
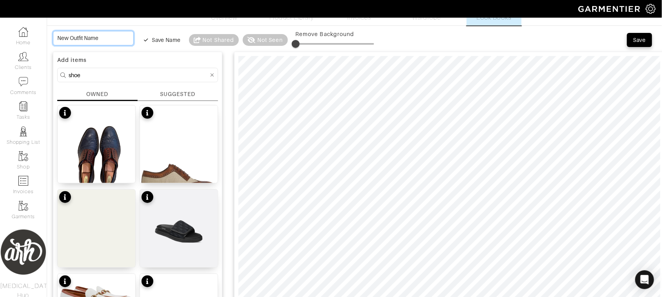
type input "F"
type input "Fa"
type input "Fal"
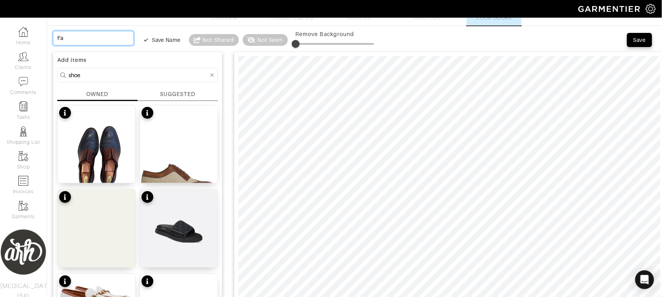
type input "Fal"
type input "Fall"
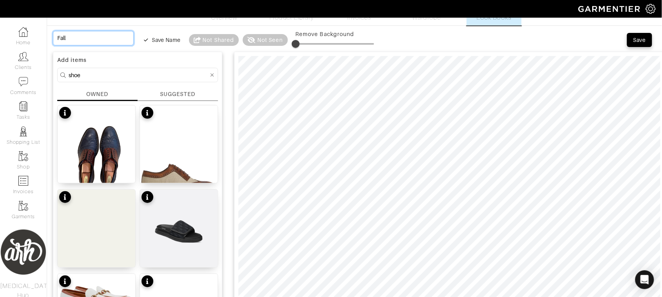
type input "Fall S"
type input "Fall Sw"
type input "Fall Swe"
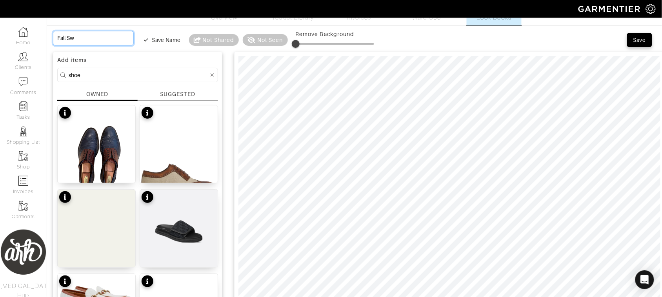
type input "Fall Swe"
type input "Fall Swea"
type input "Fall Sweat"
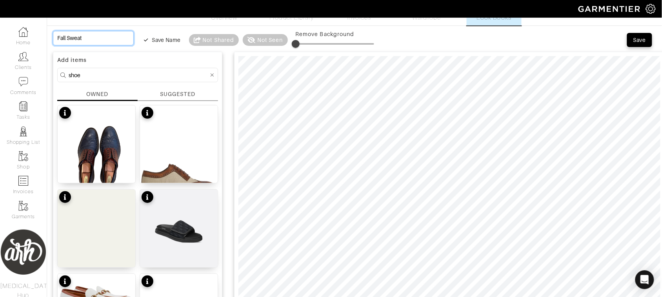
type input "Fall Sweate"
type input "Fall Sweater"
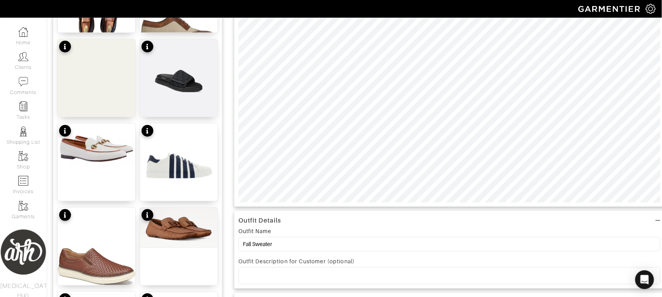
scroll to position [179, 0]
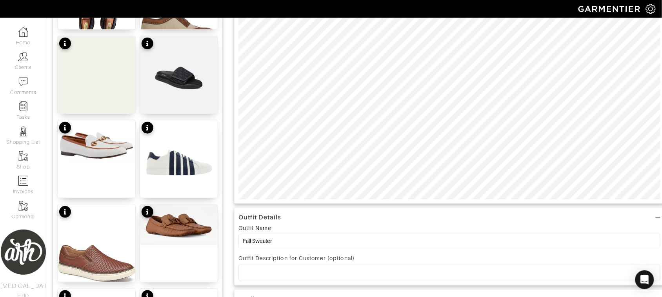
type input "Fall Sweater"
click at [269, 276] on p at bounding box center [450, 273] width 410 height 7
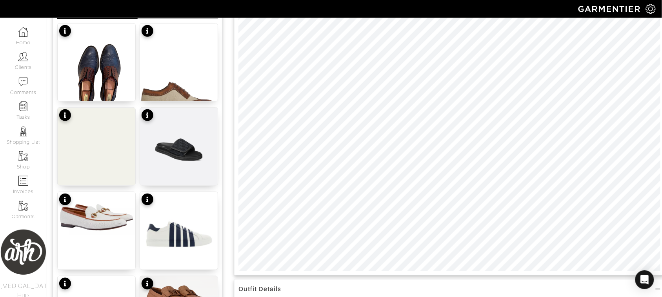
scroll to position [0, 0]
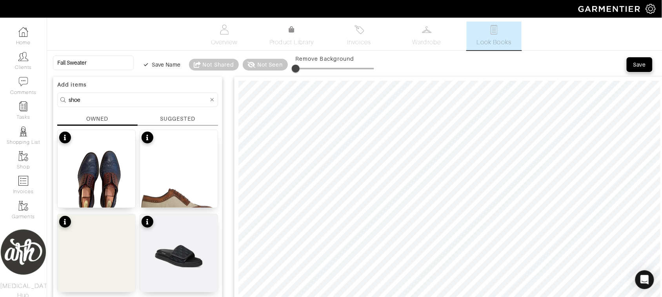
click at [632, 66] on span "Save" at bounding box center [640, 65] width 16 height 8
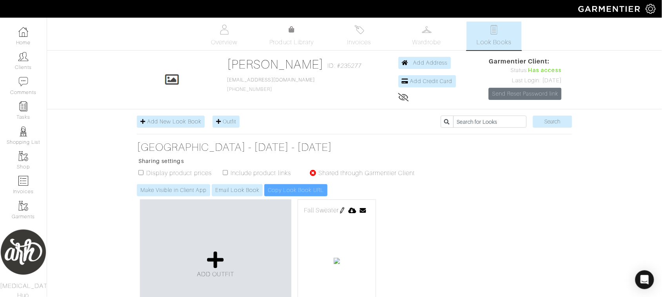
click at [141, 174] on input "checkbox" at bounding box center [141, 172] width 5 height 5
checkbox input "true"
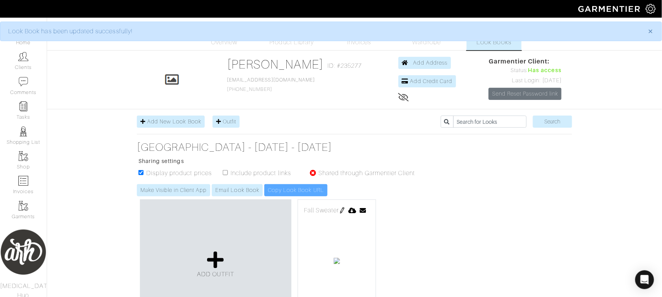
click at [224, 175] on input "checkbox" at bounding box center [225, 172] width 5 height 5
checkbox input "true"
click at [165, 195] on link "Make Visible in Client App" at bounding box center [173, 190] width 73 height 12
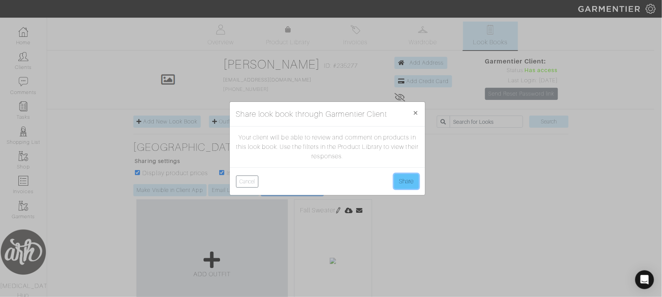
click at [402, 183] on button "Share" at bounding box center [406, 181] width 25 height 15
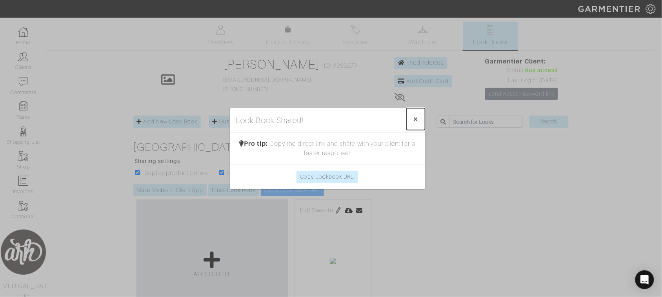
click at [417, 119] on span "×" at bounding box center [416, 119] width 6 height 11
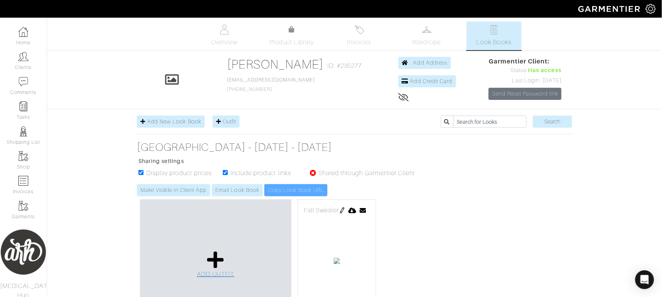
click at [231, 256] on link "ADD OUTFIT" at bounding box center [216, 265] width 38 height 29
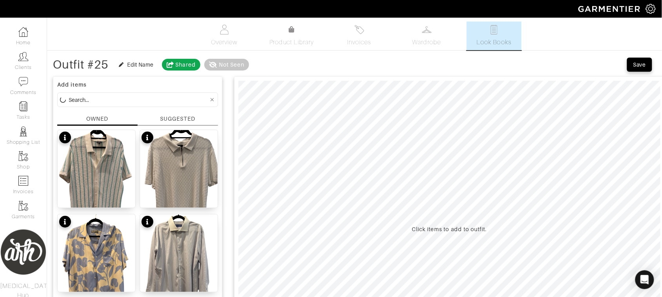
click at [195, 119] on div "SUGGESTED" at bounding box center [177, 119] width 35 height 8
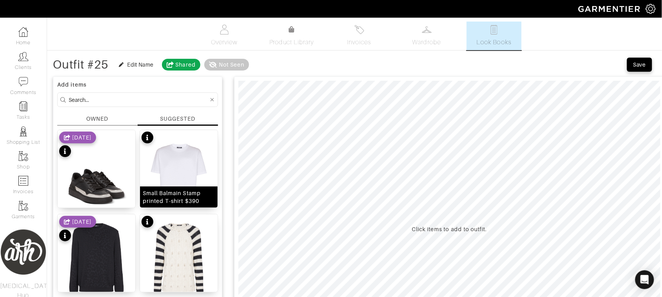
click at [162, 184] on img at bounding box center [179, 182] width 78 height 105
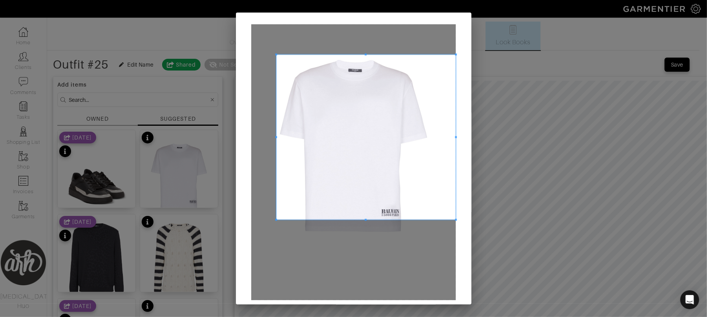
click at [275, 54] on span at bounding box center [276, 54] width 2 height 2
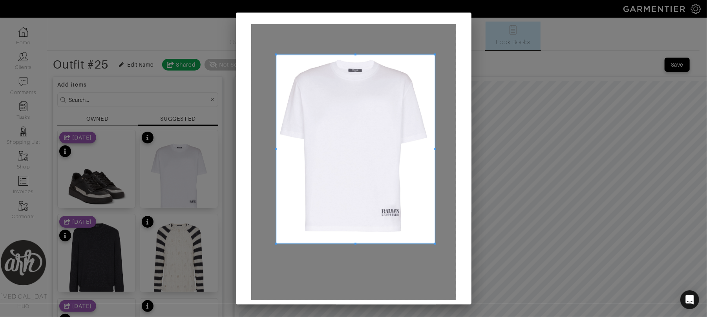
click at [434, 243] on span at bounding box center [435, 244] width 2 height 2
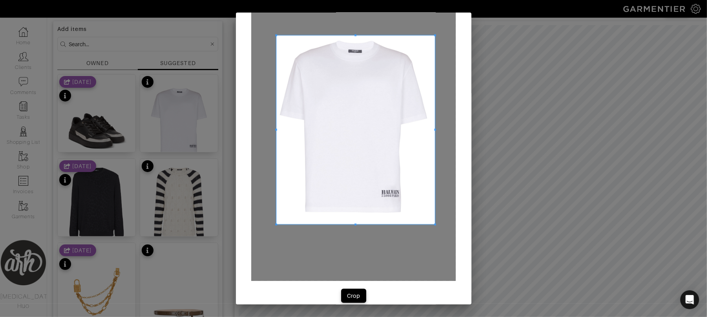
scroll to position [29, 0]
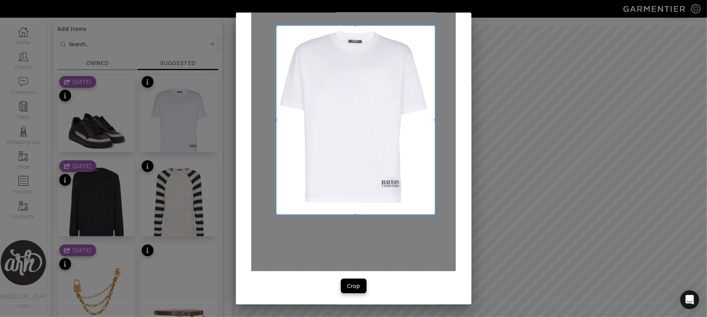
click at [350, 282] on div "Crop" at bounding box center [353, 286] width 13 height 8
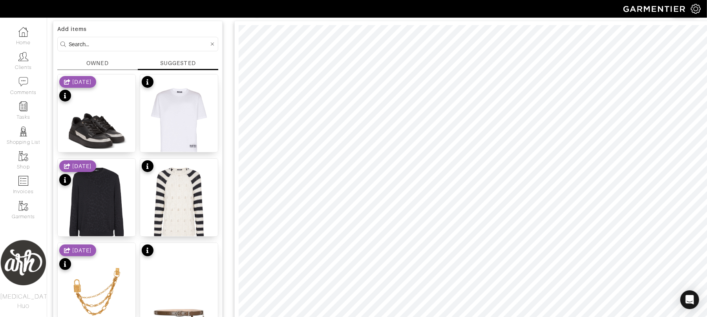
click at [152, 44] on input at bounding box center [139, 44] width 140 height 10
click at [103, 60] on div "OWNED" at bounding box center [97, 63] width 22 height 8
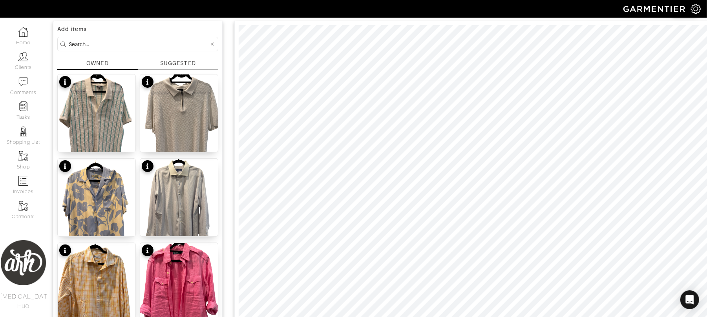
click at [109, 46] on input at bounding box center [139, 44] width 140 height 10
type input "shirt"
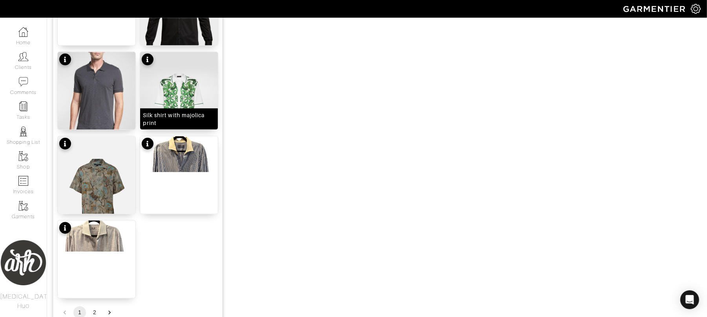
scroll to position [900, 0]
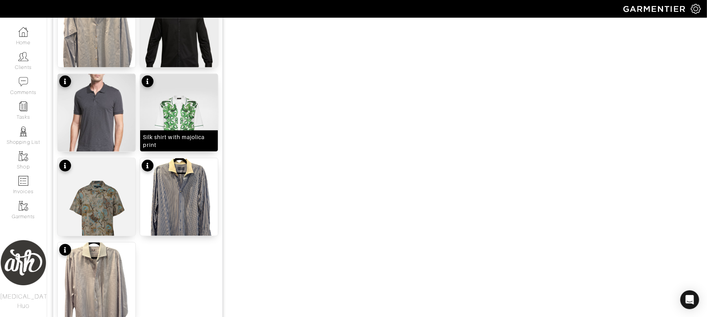
click at [173, 113] on img at bounding box center [179, 123] width 78 height 99
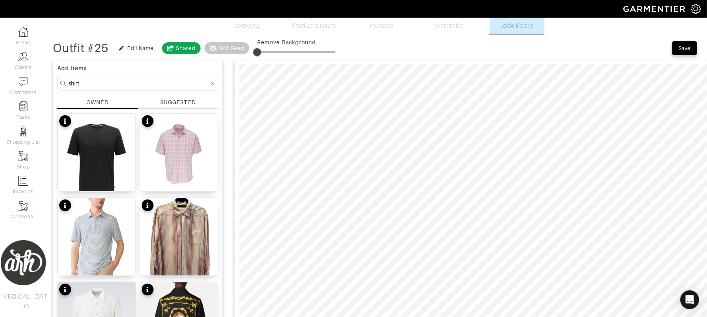
scroll to position [0, 0]
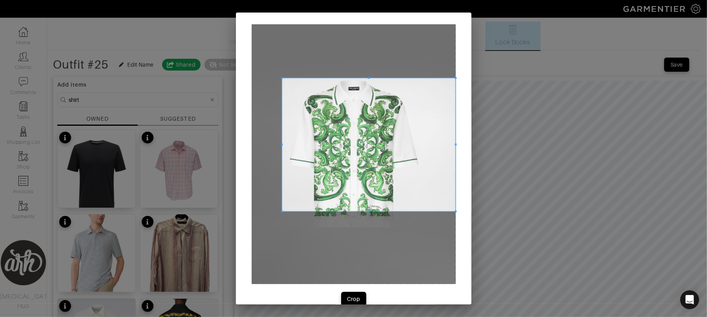
click at [281, 77] on span at bounding box center [282, 78] width 2 height 2
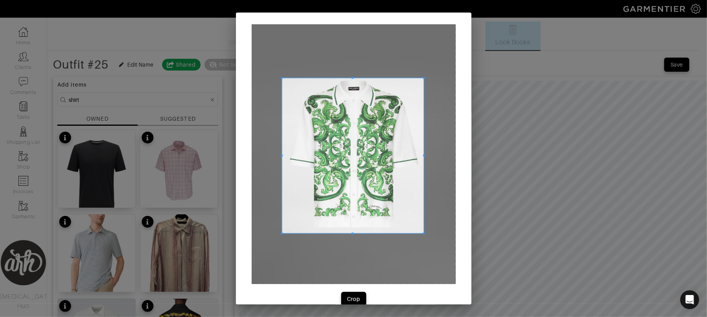
click at [423, 234] on span at bounding box center [424, 234] width 2 height 2
click at [352, 293] on button "Crop" at bounding box center [353, 299] width 25 height 14
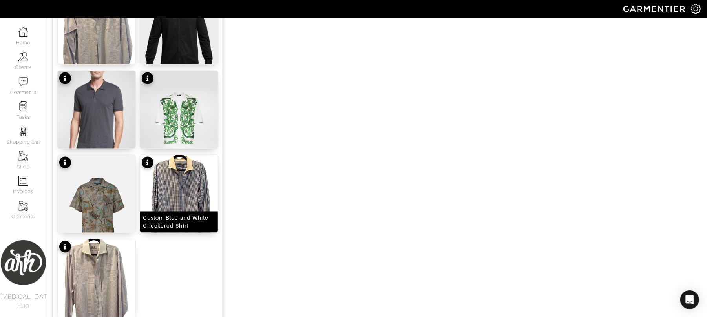
scroll to position [966, 0]
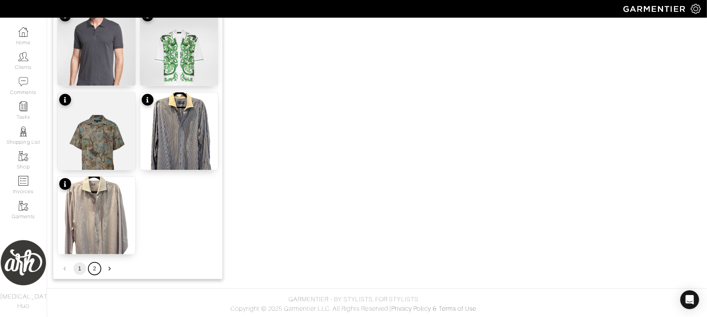
click at [95, 270] on button "2" at bounding box center [94, 269] width 13 height 13
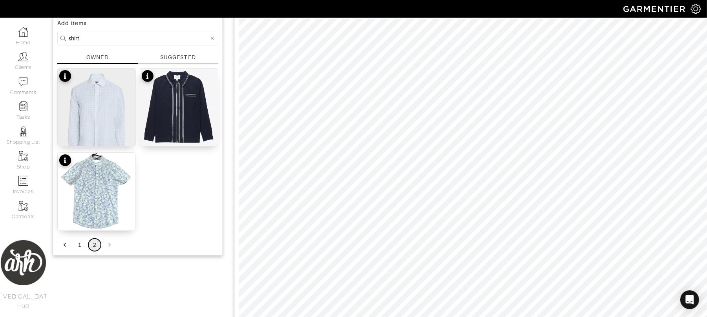
scroll to position [56, 0]
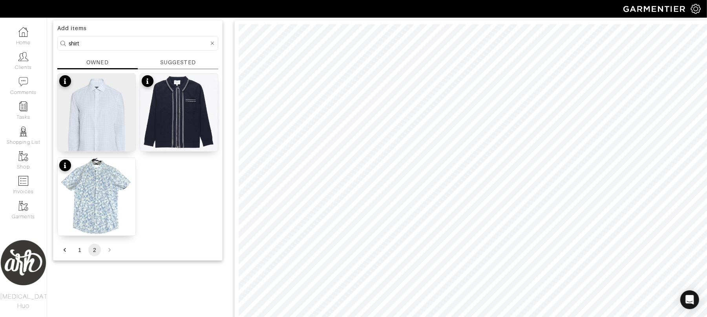
click at [212, 45] on icon at bounding box center [213, 43] width 4 height 5
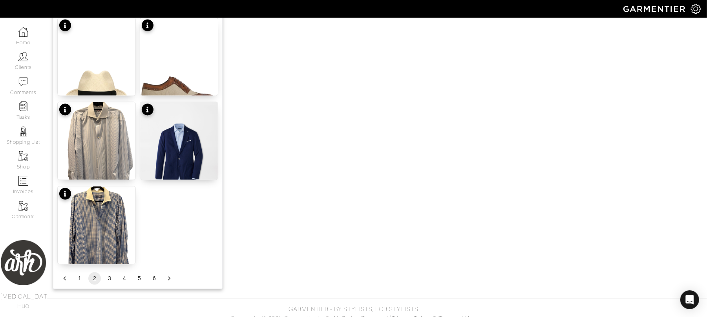
scroll to position [966, 0]
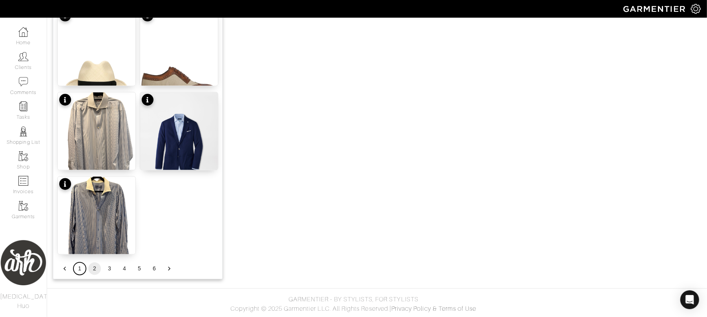
click at [81, 271] on button "1" at bounding box center [79, 269] width 13 height 13
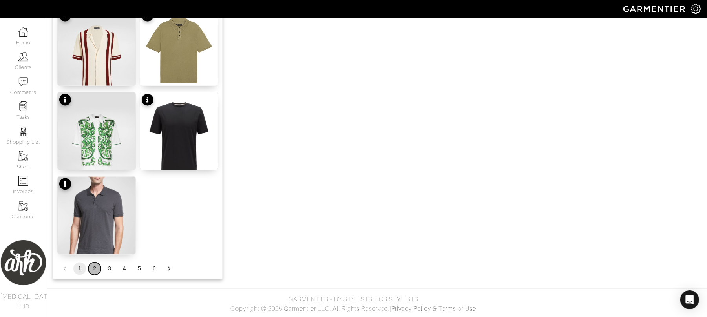
click at [93, 269] on button "2" at bounding box center [94, 269] width 13 height 13
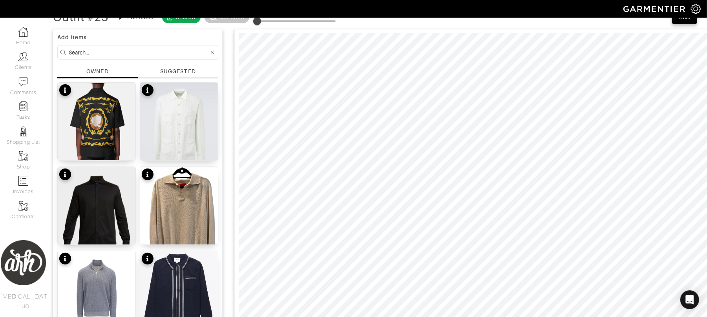
scroll to position [46, 0]
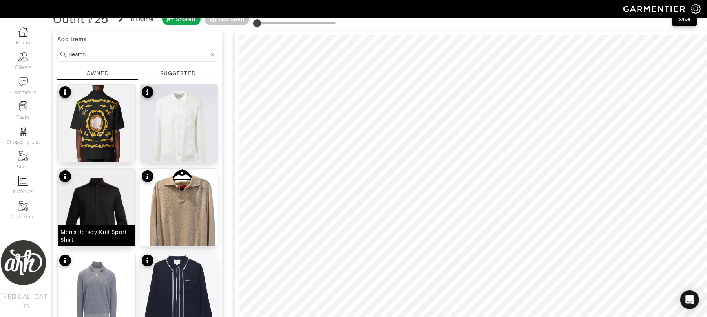
click at [118, 208] on img at bounding box center [97, 217] width 78 height 97
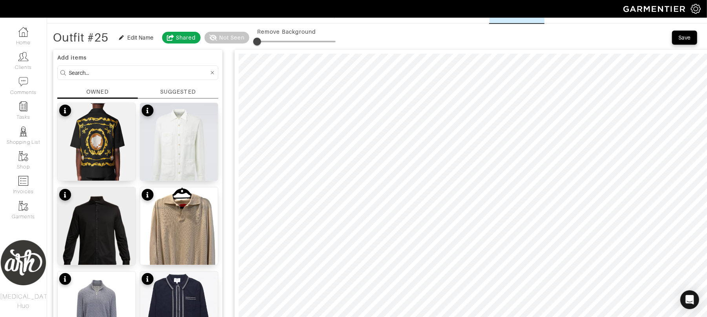
scroll to position [21, 0]
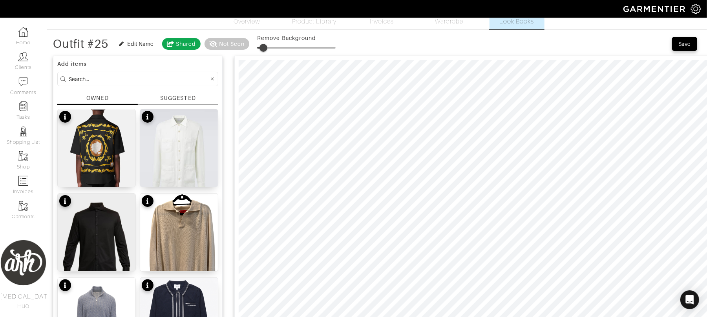
type input "9"
drag, startPoint x: 260, startPoint y: 47, endPoint x: 265, endPoint y: 47, distance: 5.5
click at [265, 47] on span at bounding box center [264, 48] width 8 height 8
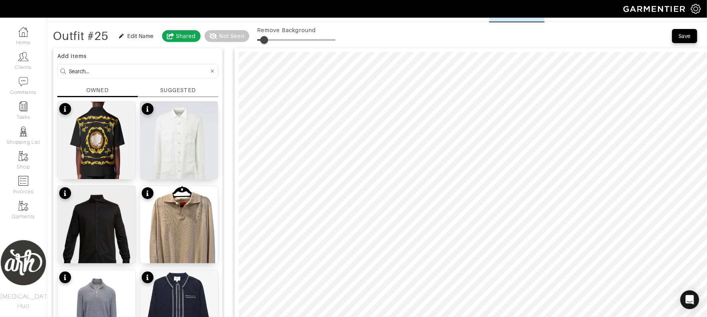
scroll to position [28, 0]
click at [176, 89] on div "SUGGESTED" at bounding box center [177, 91] width 35 height 8
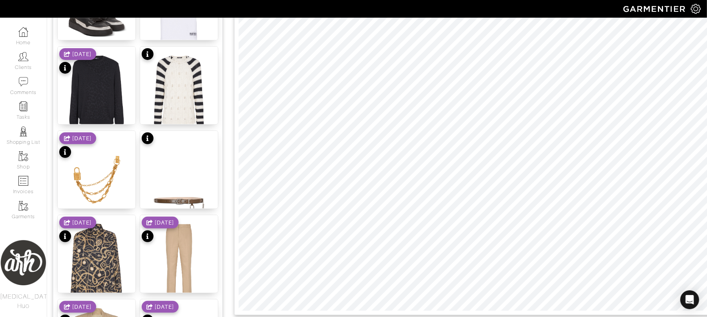
scroll to position [171, 0]
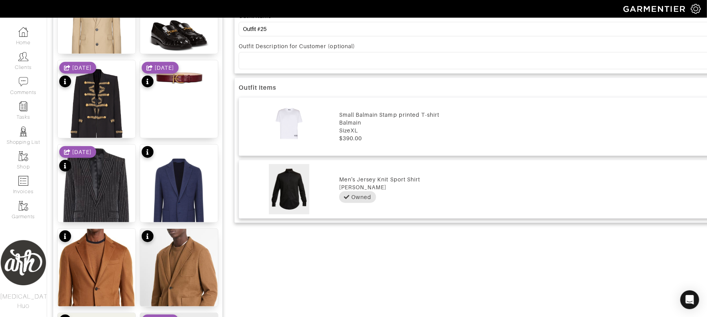
scroll to position [0, 0]
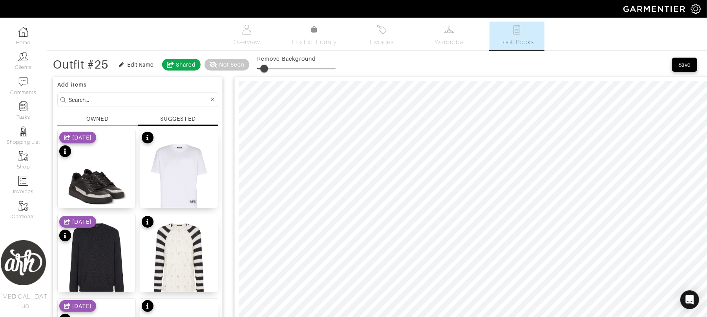
click at [140, 101] on input at bounding box center [139, 100] width 140 height 10
type input "short"
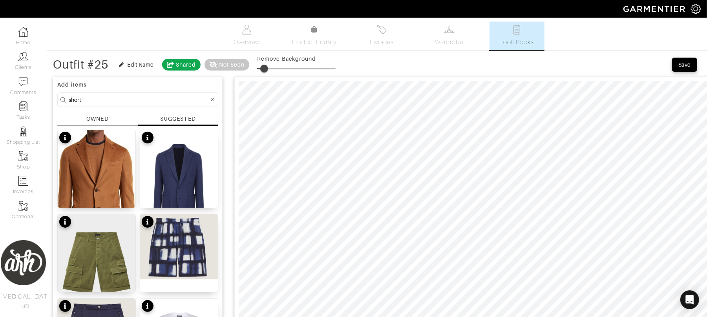
click at [104, 125] on div "OWNED" at bounding box center [97, 120] width 80 height 11
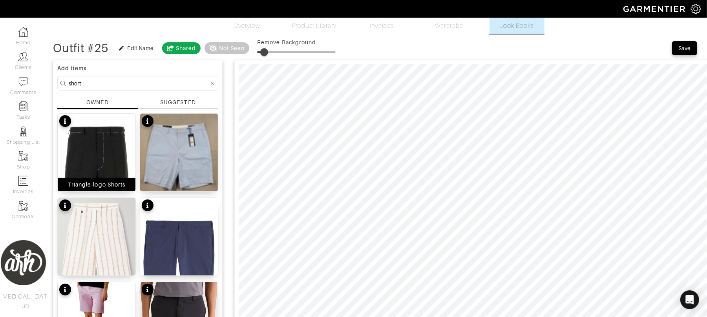
scroll to position [21, 0]
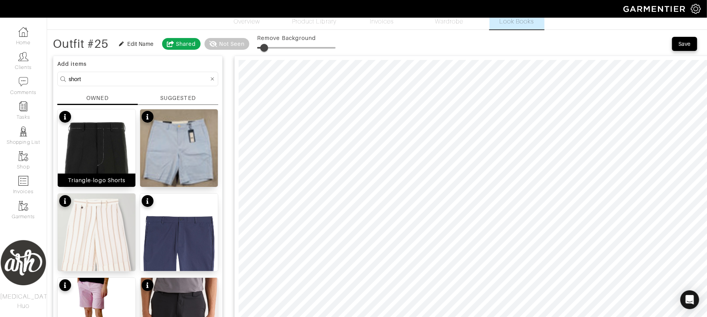
click at [119, 159] on img at bounding box center [97, 167] width 78 height 117
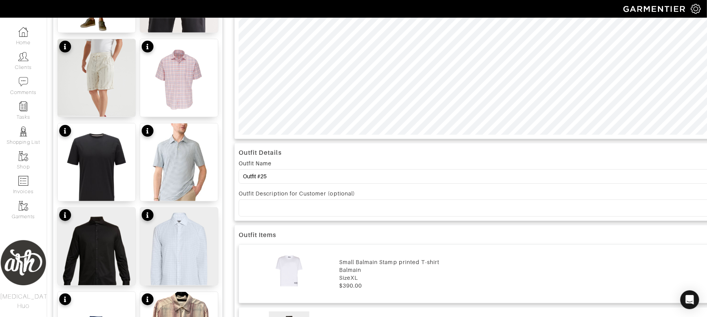
scroll to position [0, 0]
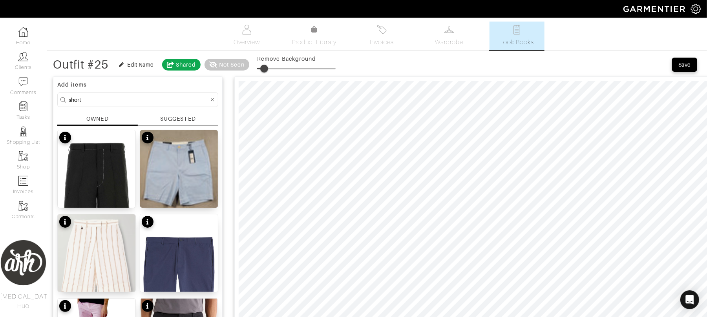
click at [211, 101] on icon at bounding box center [213, 99] width 4 height 5
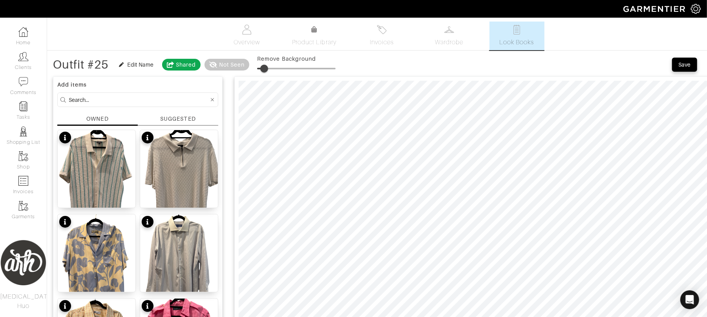
click at [156, 106] on form at bounding box center [137, 100] width 161 height 15
click at [156, 104] on input at bounding box center [139, 100] width 140 height 10
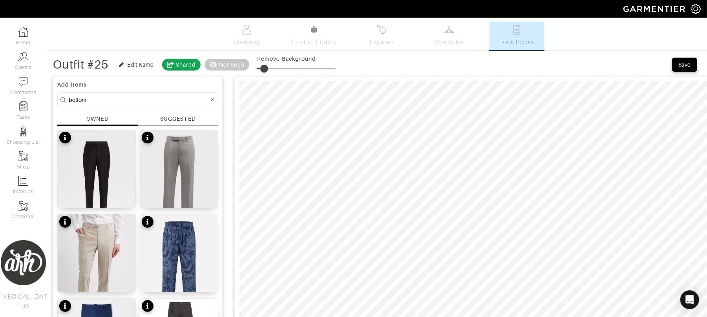
click at [142, 104] on input "bottom" at bounding box center [139, 100] width 140 height 10
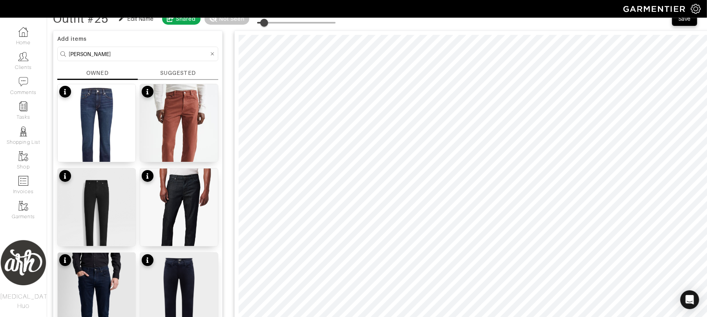
scroll to position [42, 0]
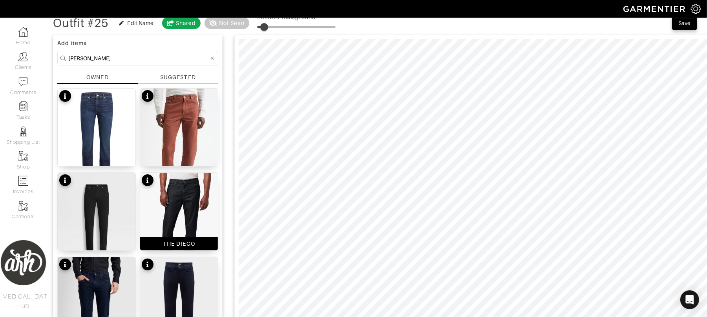
click at [192, 206] on img at bounding box center [179, 227] width 78 height 108
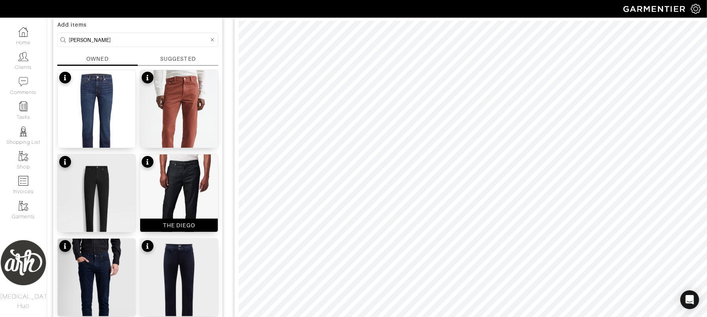
scroll to position [52, 0]
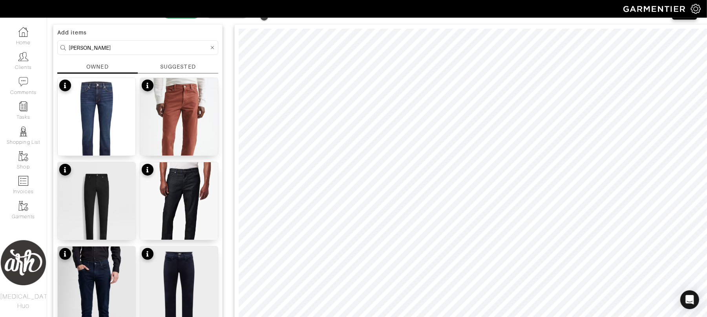
click at [93, 46] on input "jean" at bounding box center [139, 48] width 140 height 10
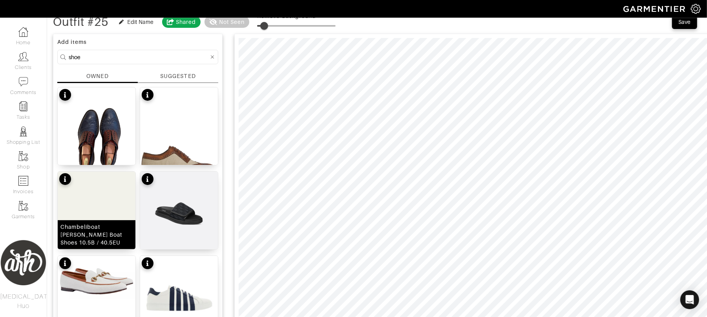
scroll to position [42, 0]
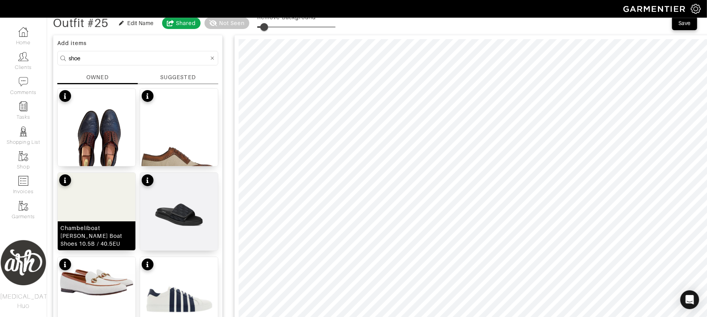
click at [93, 197] on img at bounding box center [97, 227] width 78 height 109
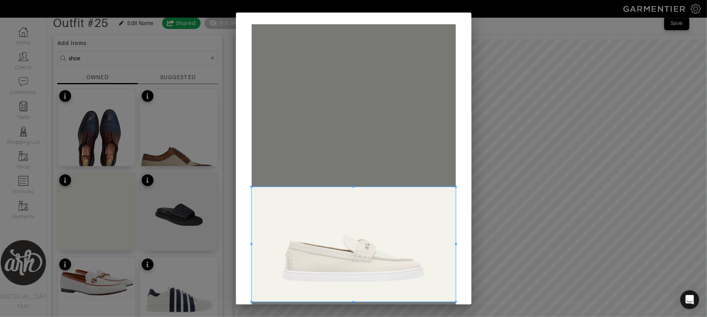
click at [327, 272] on span at bounding box center [353, 244] width 204 height 115
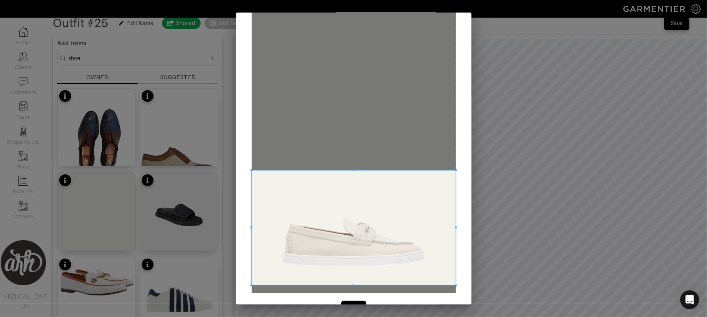
scroll to position [38, 0]
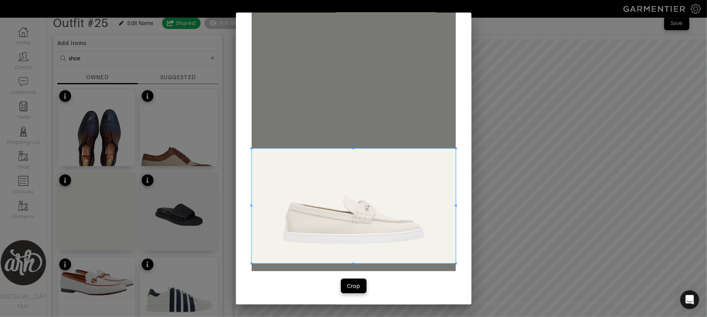
click at [346, 291] on button "Crop" at bounding box center [353, 286] width 25 height 14
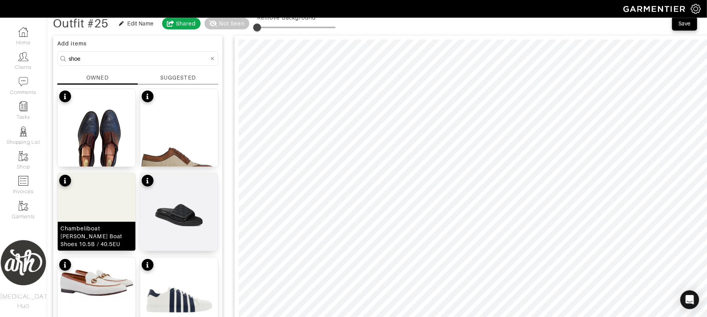
scroll to position [0, 0]
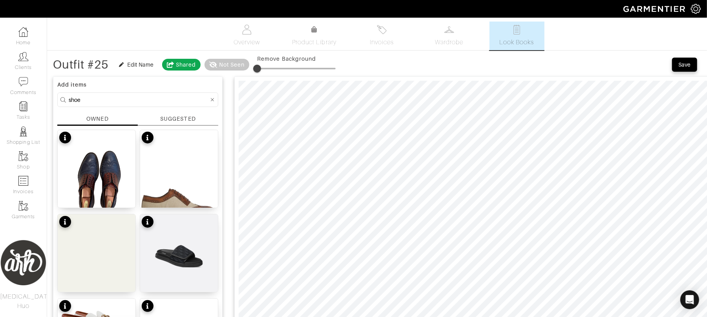
click at [122, 100] on input "shoe" at bounding box center [139, 100] width 140 height 10
type input "black"
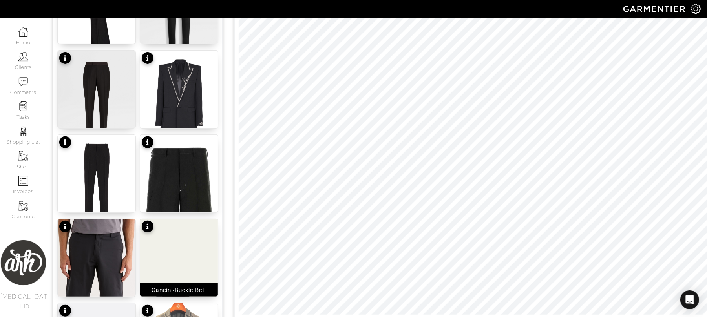
scroll to position [230, 0]
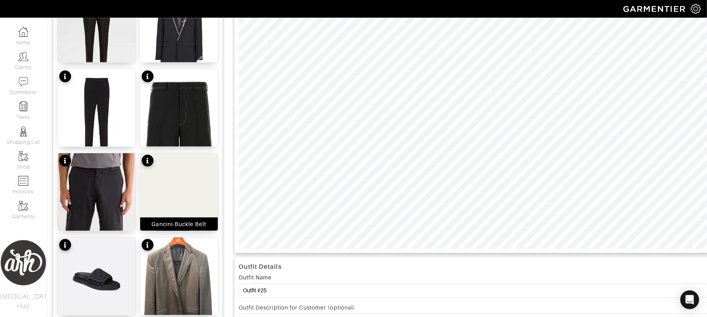
click at [195, 206] on img at bounding box center [179, 207] width 78 height 109
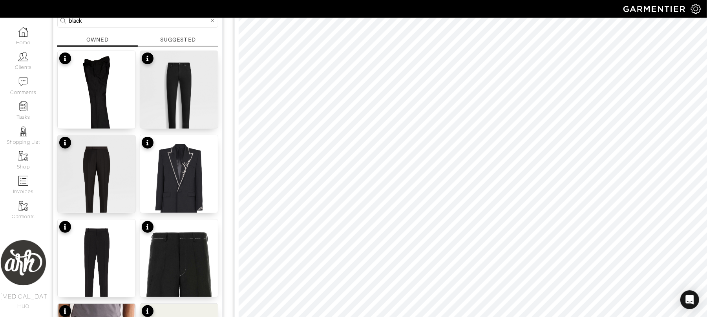
scroll to position [27, 0]
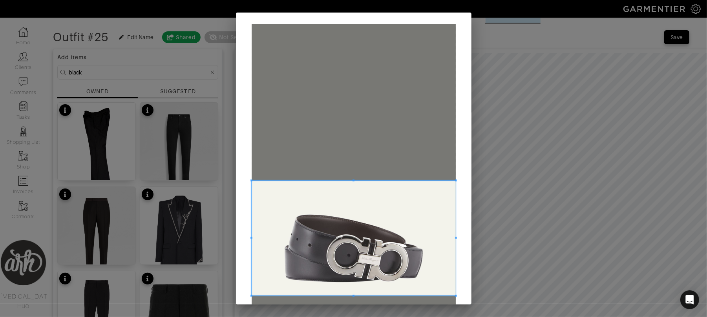
click at [322, 282] on span at bounding box center [353, 238] width 204 height 115
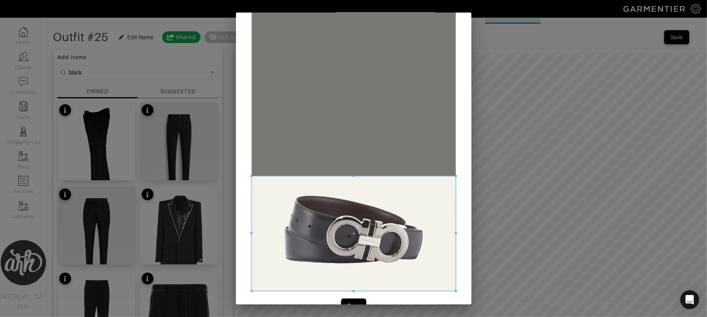
scroll to position [38, 0]
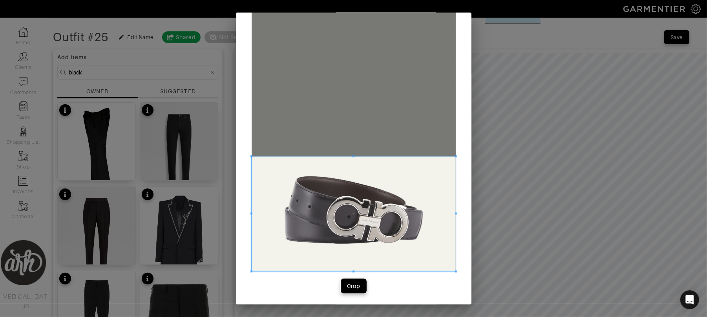
click at [354, 291] on button "Crop" at bounding box center [353, 286] width 25 height 14
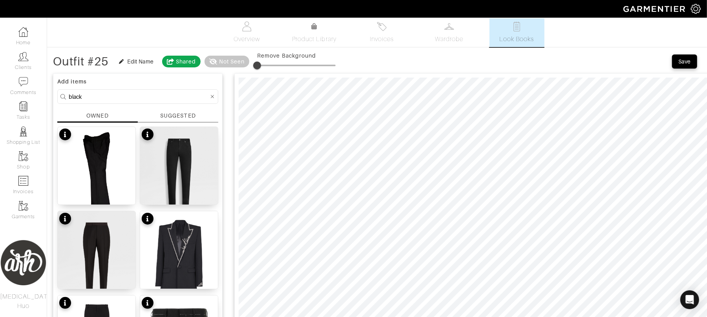
scroll to position [0, 0]
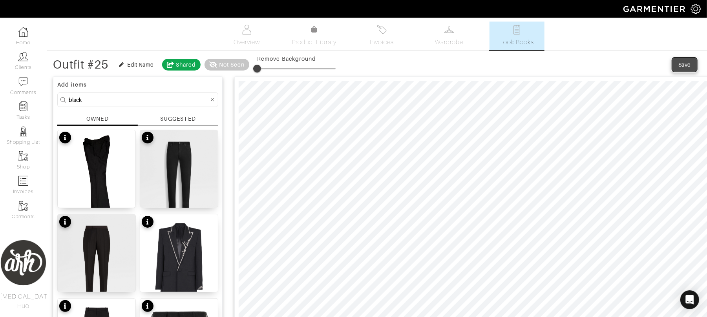
click at [662, 62] on div "Save" at bounding box center [684, 65] width 13 height 8
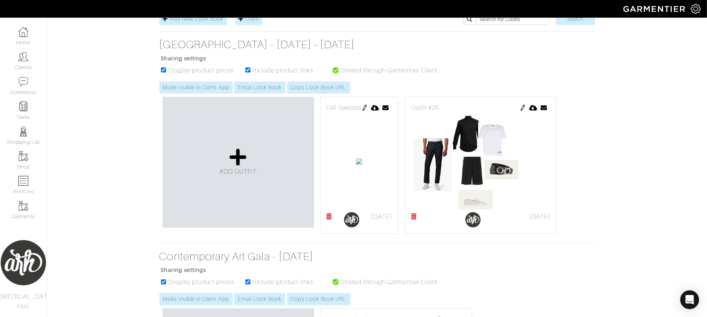
scroll to position [118, 0]
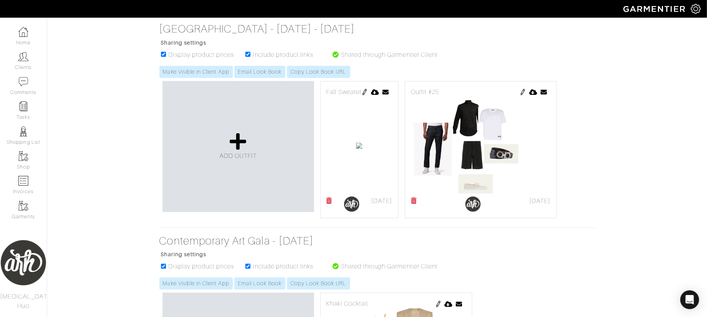
click at [368, 94] on img at bounding box center [364, 92] width 6 height 6
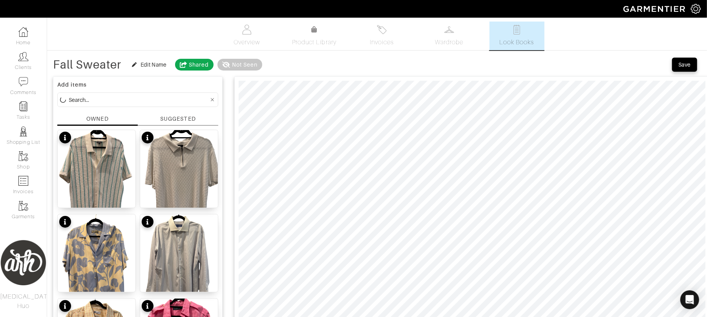
click at [170, 98] on input at bounding box center [139, 100] width 140 height 10
type input "belt"
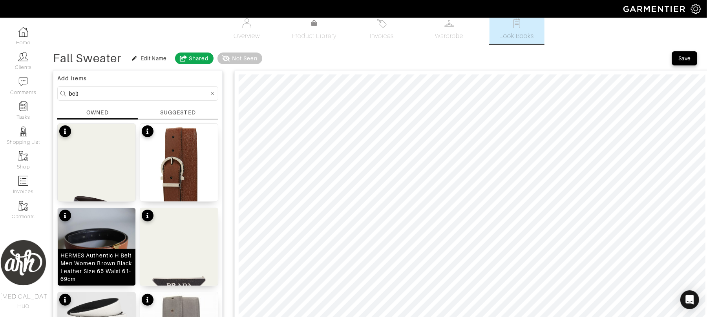
scroll to position [4, 0]
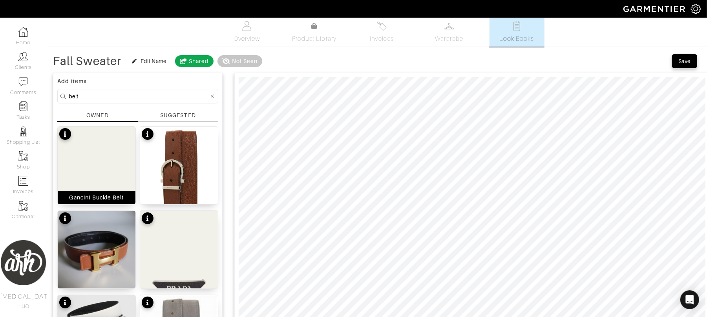
click at [97, 168] on img at bounding box center [97, 181] width 78 height 109
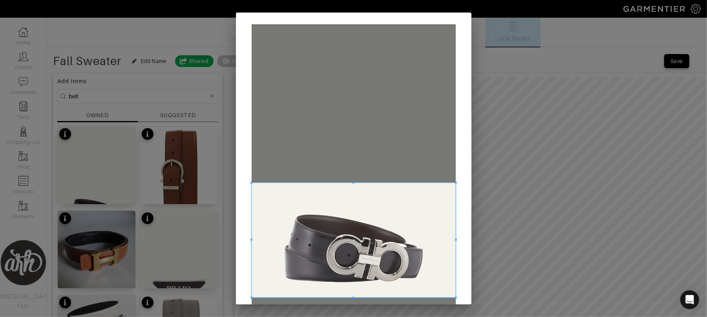
click at [335, 298] on span at bounding box center [353, 240] width 204 height 115
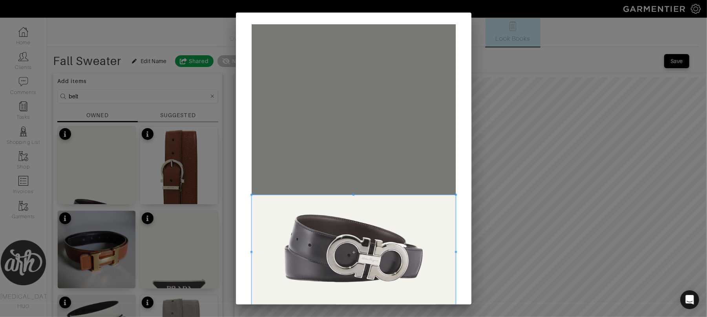
scroll to position [38, 0]
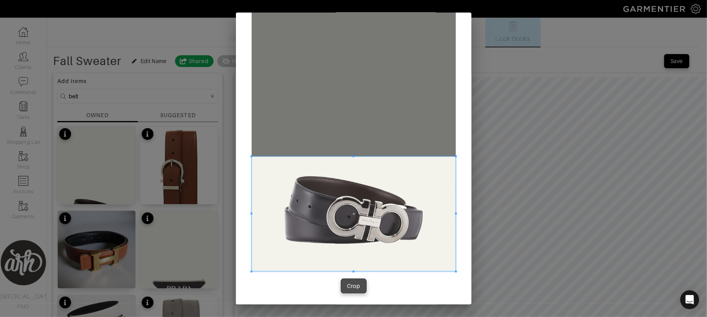
click at [357, 290] on span "Crop" at bounding box center [353, 286] width 16 height 8
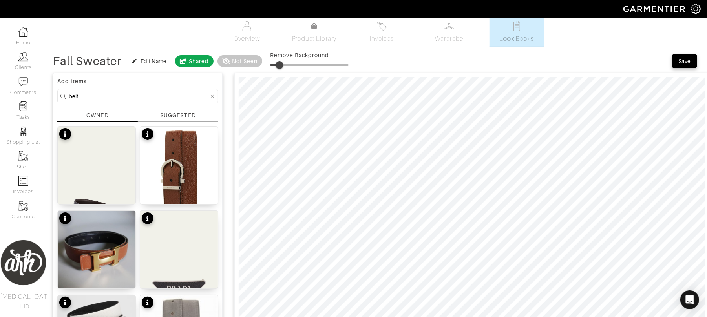
type input "14"
drag, startPoint x: 270, startPoint y: 65, endPoint x: 282, endPoint y: 65, distance: 11.4
click at [282, 65] on span at bounding box center [281, 65] width 8 height 8
click at [688, 60] on div "Save" at bounding box center [684, 61] width 13 height 8
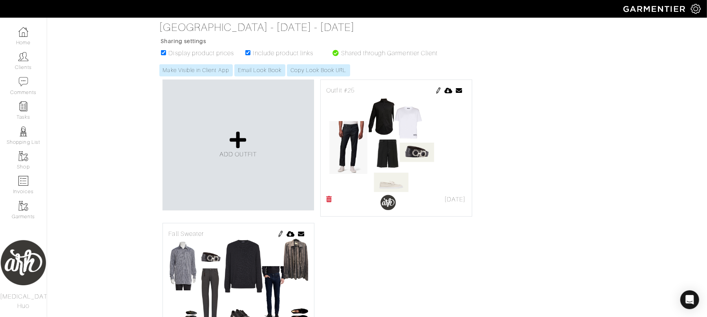
scroll to position [118, 0]
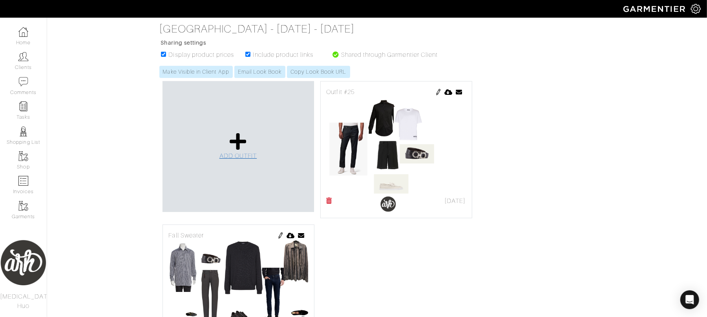
click at [234, 148] on icon at bounding box center [238, 141] width 17 height 19
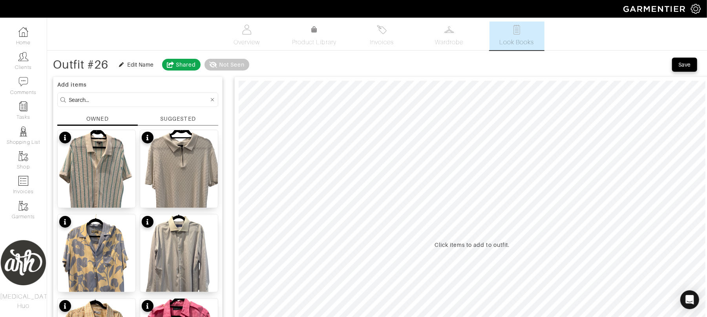
click at [134, 99] on input at bounding box center [139, 100] width 140 height 10
type input "bottom"
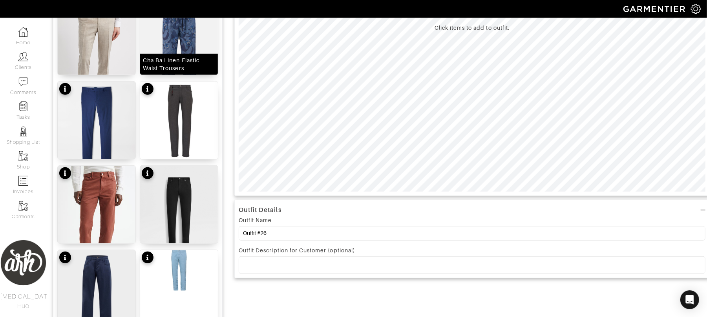
scroll to position [223, 0]
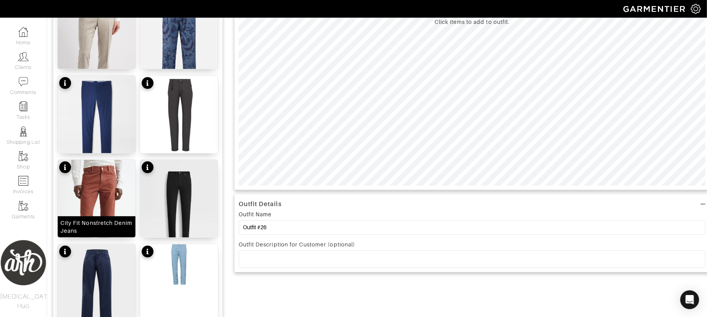
click at [109, 179] on img at bounding box center [97, 219] width 78 height 119
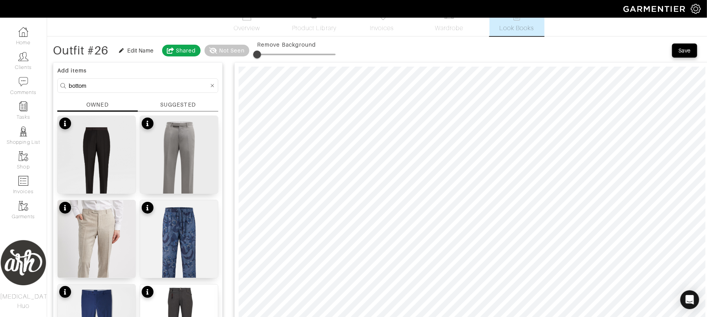
scroll to position [10, 0]
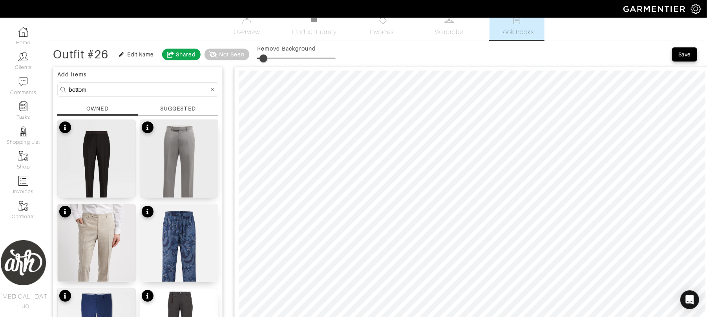
drag, startPoint x: 258, startPoint y: 58, endPoint x: 264, endPoint y: 58, distance: 6.3
click at [264, 58] on span at bounding box center [263, 59] width 8 height 8
type input "7"
click at [264, 60] on span at bounding box center [263, 59] width 8 height 8
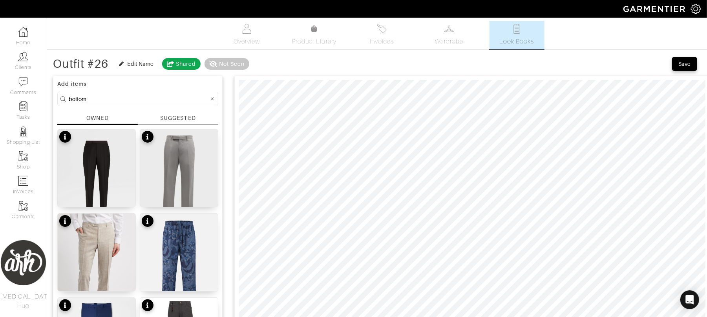
scroll to position [0, 0]
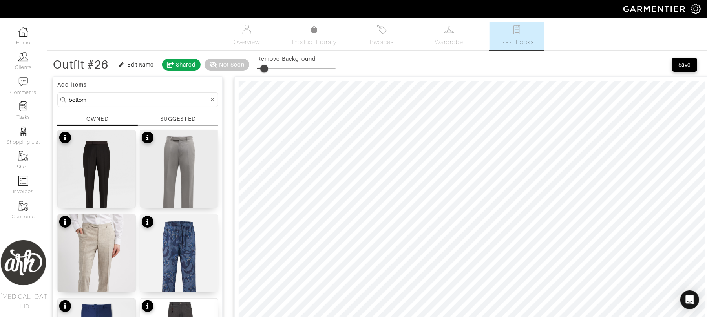
type input "12"
click at [268, 69] on span at bounding box center [266, 69] width 8 height 8
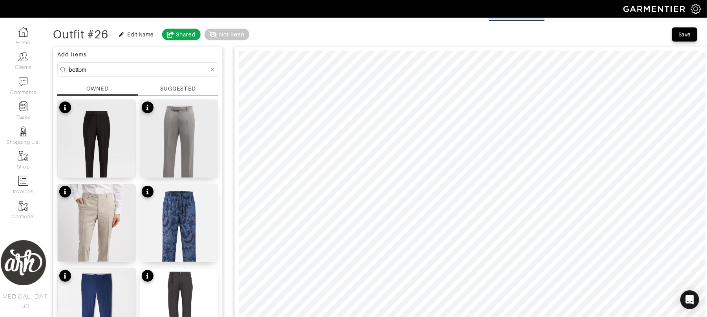
scroll to position [24, 0]
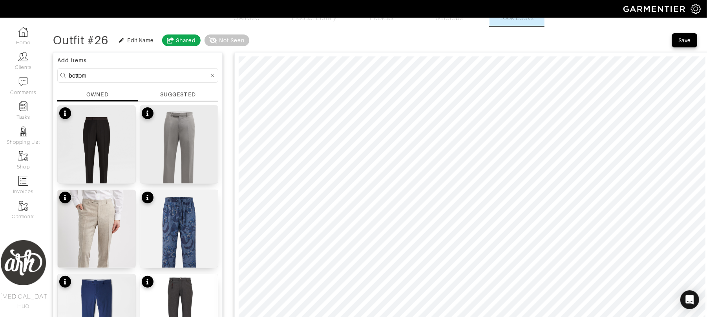
click at [209, 77] on div at bounding box center [212, 76] width 7 height 10
click at [178, 77] on input at bounding box center [139, 76] width 140 height 10
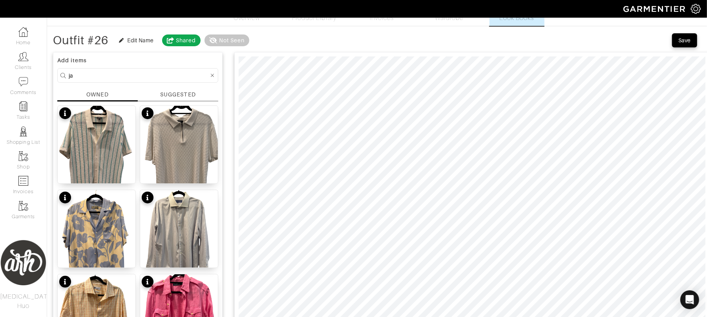
type input "j"
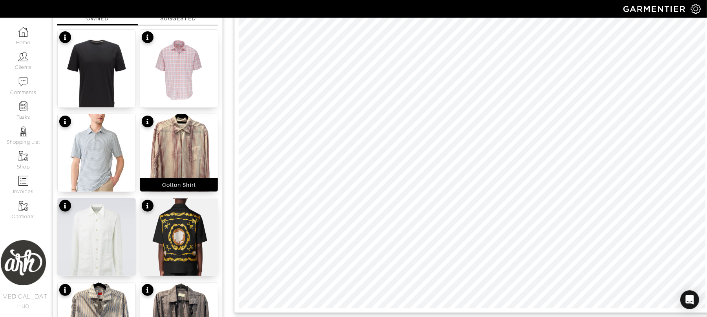
scroll to position [98, 0]
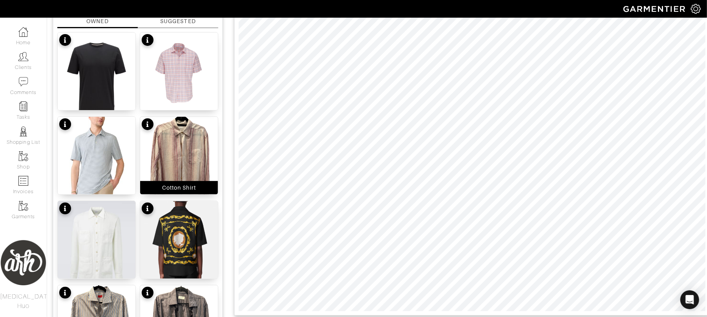
click at [192, 149] on img at bounding box center [179, 169] width 78 height 104
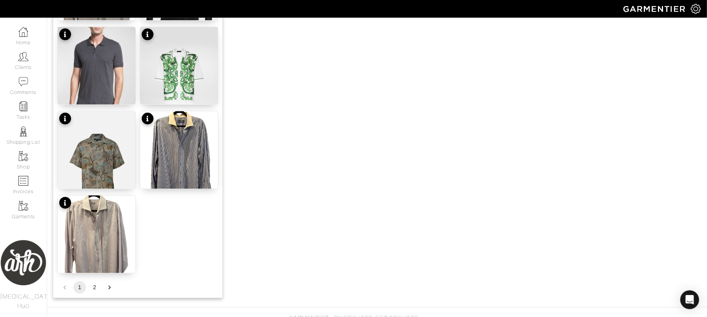
scroll to position [966, 0]
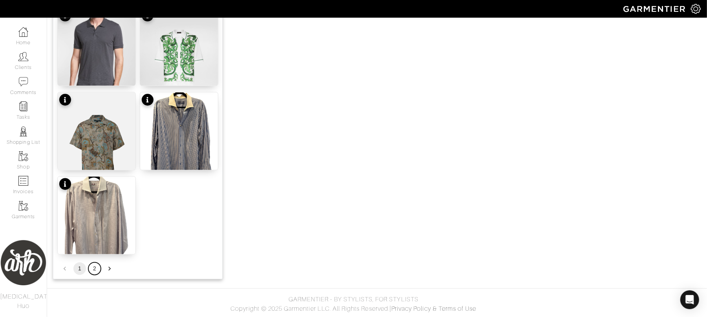
click at [92, 269] on button "2" at bounding box center [94, 269] width 13 height 13
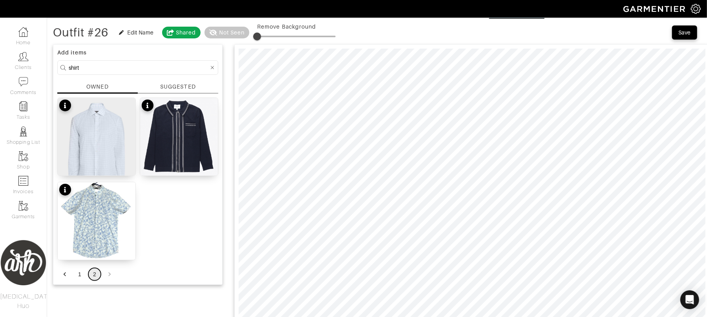
scroll to position [0, 0]
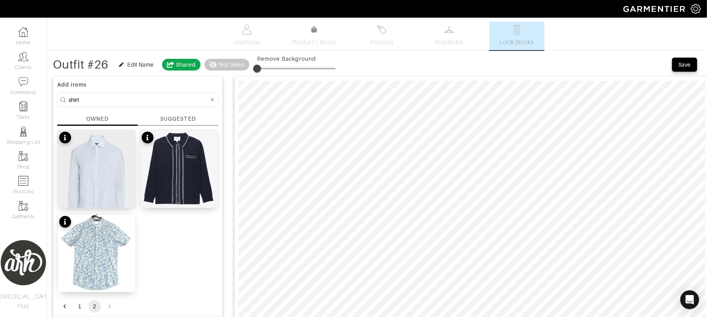
click at [135, 103] on input "shirt" at bounding box center [139, 100] width 140 height 10
type input "jacket"
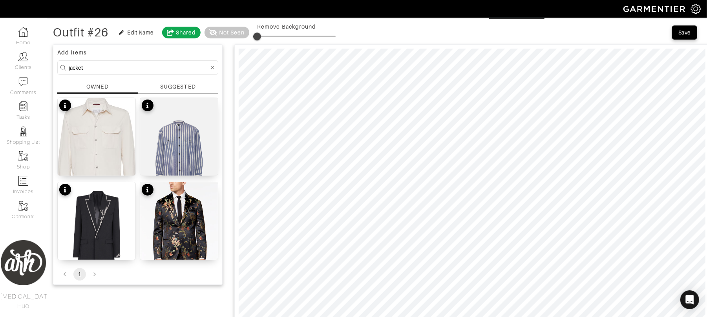
scroll to position [24, 0]
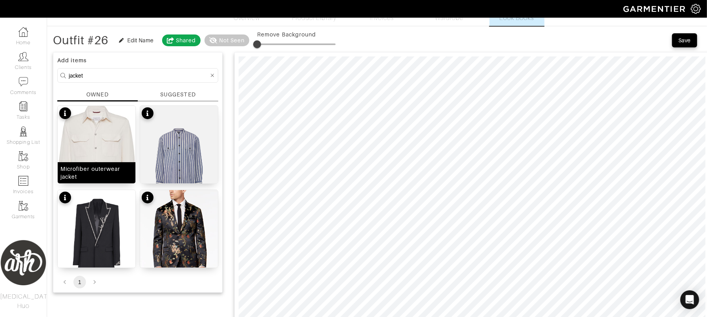
click at [102, 150] on img at bounding box center [97, 158] width 78 height 104
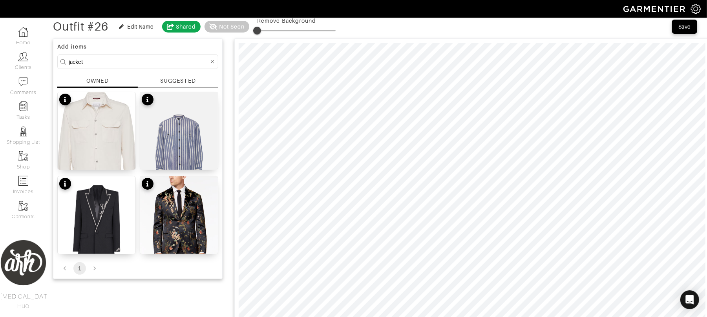
scroll to position [21, 0]
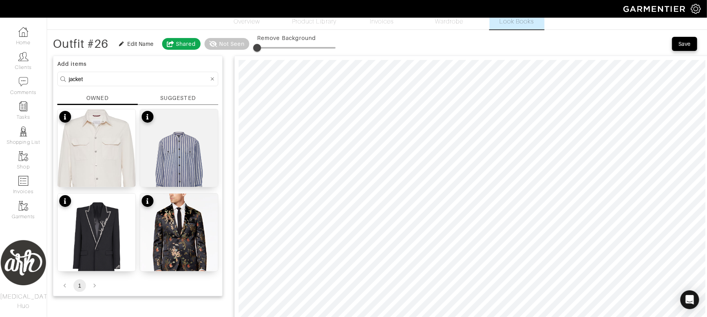
click at [212, 78] on icon at bounding box center [213, 79] width 4 height 5
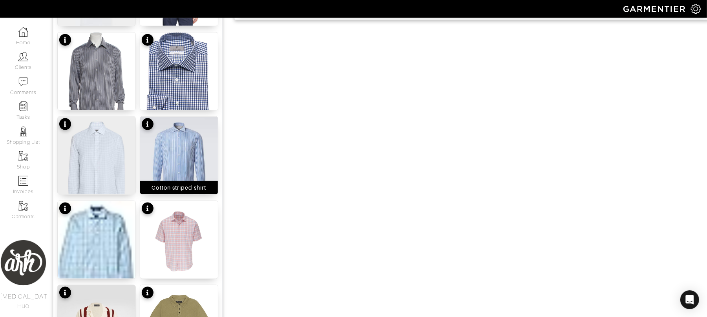
scroll to position [966, 0]
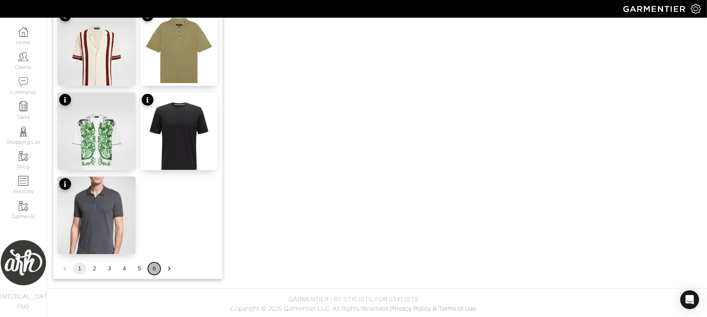
click at [154, 269] on button "6" at bounding box center [154, 269] width 13 height 13
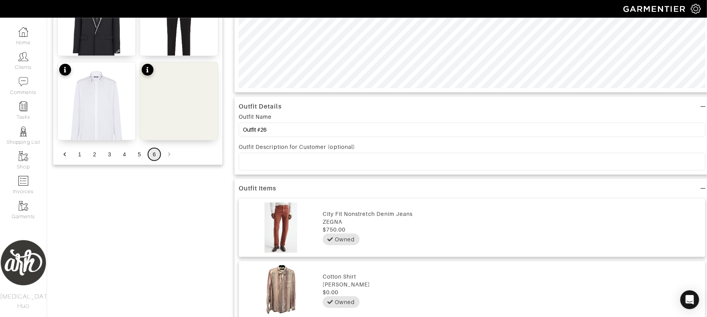
scroll to position [322, 0]
click at [139, 157] on button "5" at bounding box center [139, 154] width 13 height 13
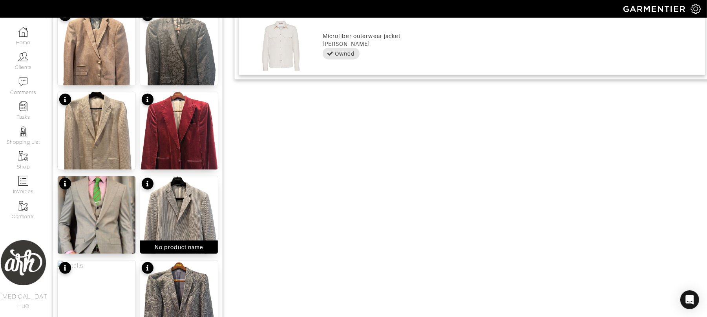
scroll to position [635, 0]
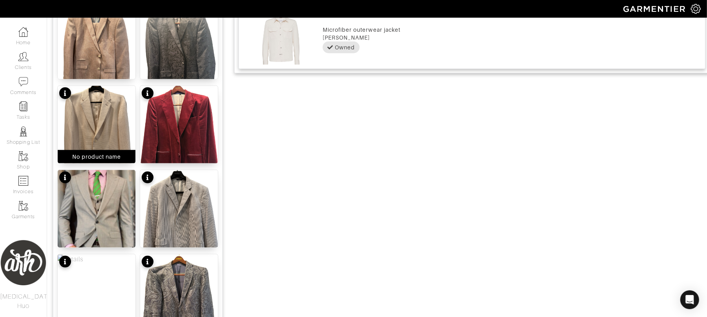
click at [121, 129] on img at bounding box center [97, 138] width 78 height 104
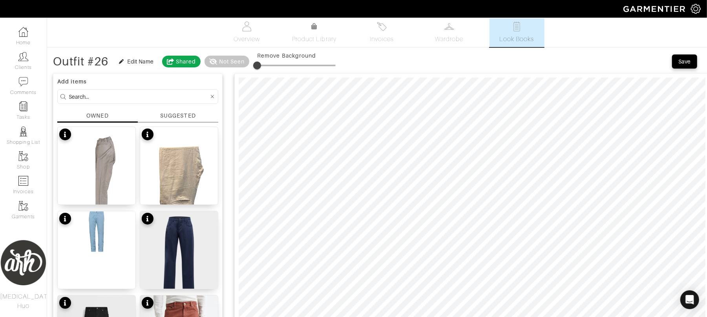
scroll to position [0, 0]
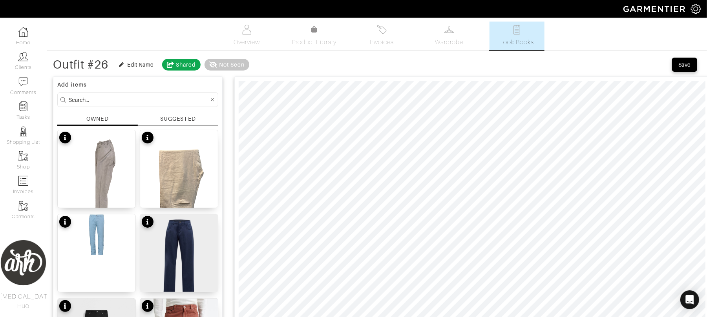
click at [161, 102] on input at bounding box center [139, 100] width 140 height 10
type input "s"
type input "top"
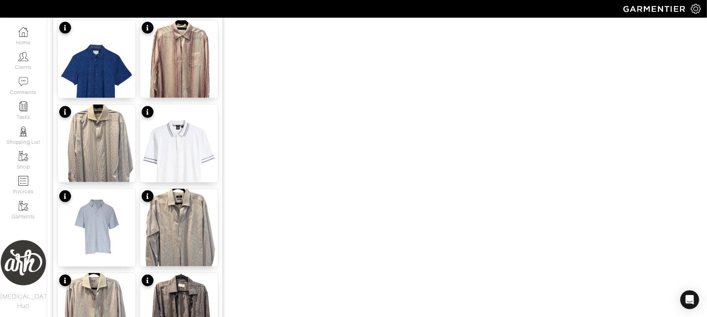
scroll to position [966, 0]
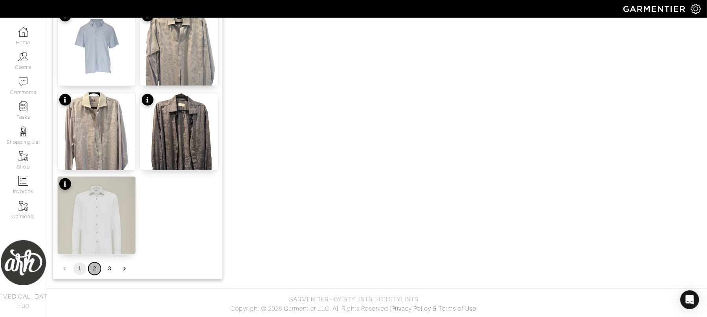
click at [96, 269] on button "2" at bounding box center [94, 269] width 13 height 13
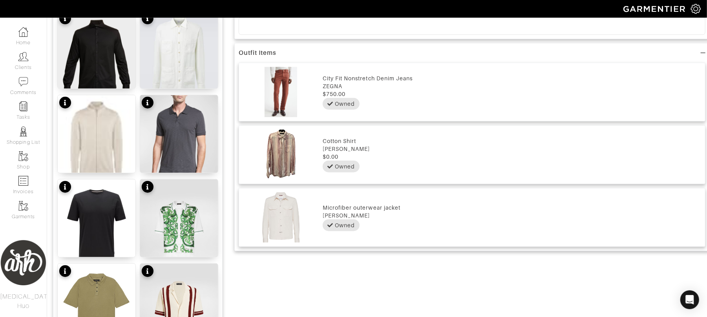
scroll to position [502, 0]
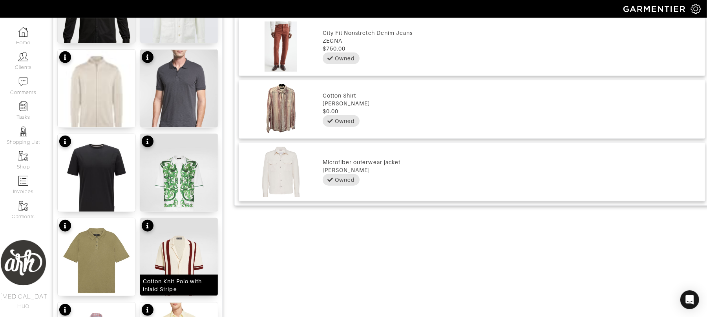
click at [176, 264] on img at bounding box center [179, 268] width 78 height 99
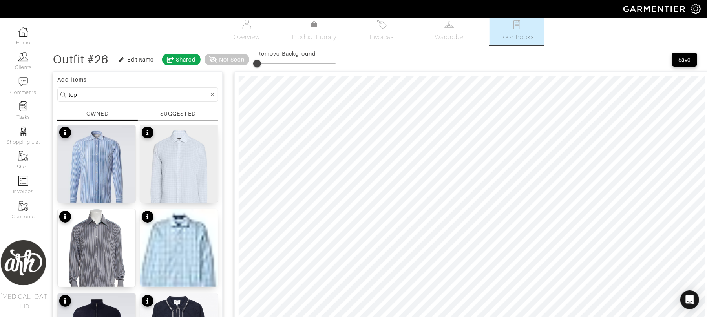
scroll to position [0, 0]
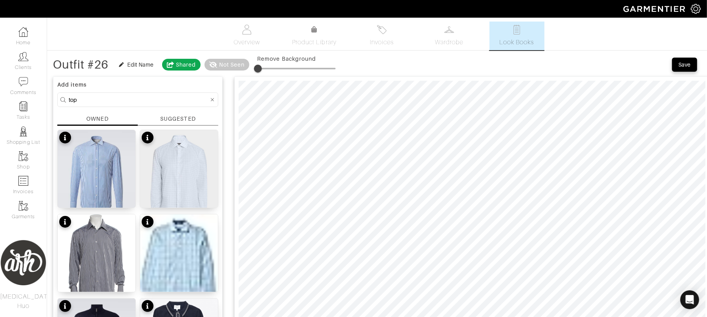
type input "1"
click at [259, 69] on span at bounding box center [258, 69] width 8 height 8
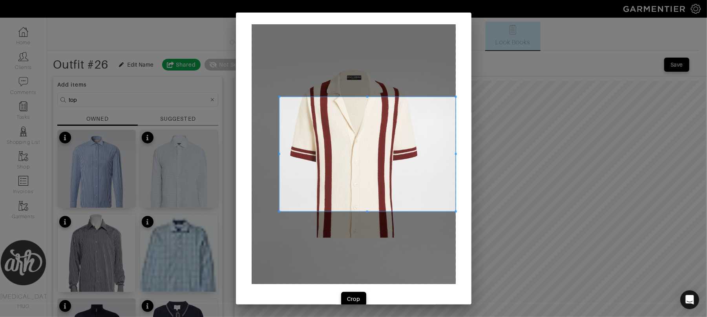
click at [277, 74] on div at bounding box center [353, 154] width 204 height 260
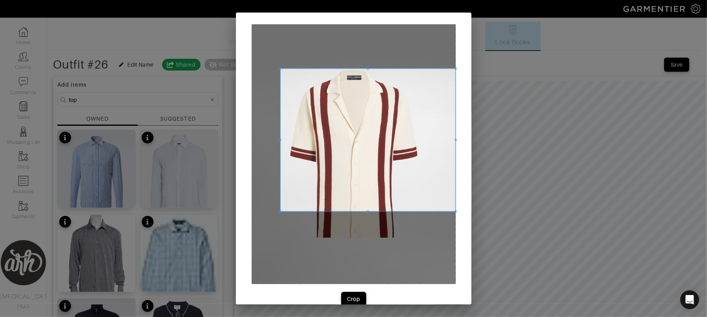
click at [355, 69] on div at bounding box center [367, 140] width 175 height 143
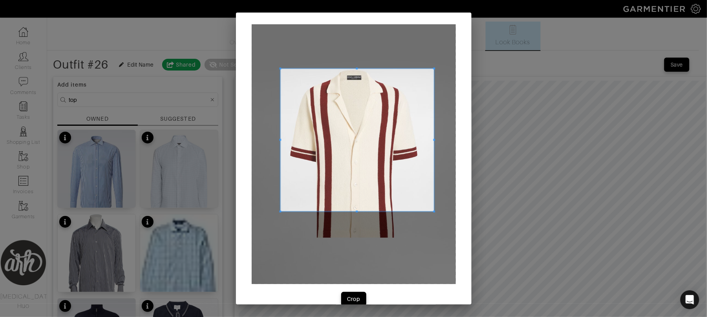
click at [427, 147] on div at bounding box center [357, 140] width 154 height 143
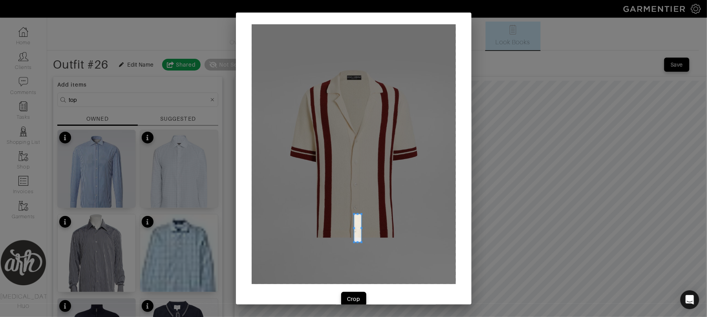
click at [352, 241] on div at bounding box center [353, 154] width 204 height 260
click at [381, 215] on div at bounding box center [353, 154] width 204 height 260
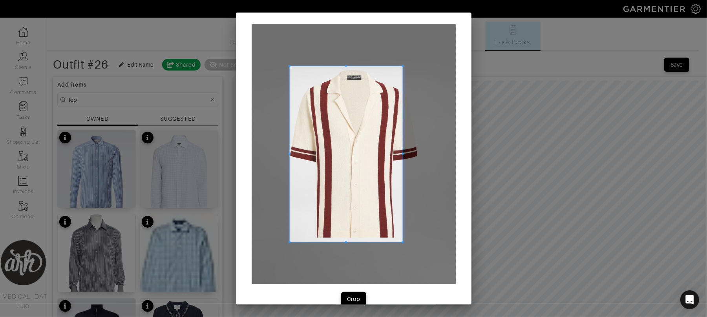
click at [285, 69] on div at bounding box center [353, 154] width 204 height 260
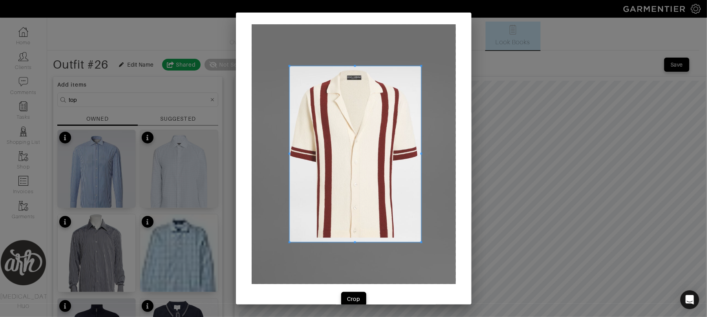
click at [420, 154] on span at bounding box center [421, 154] width 2 height 2
click at [349, 301] on div "Crop" at bounding box center [353, 299] width 13 height 8
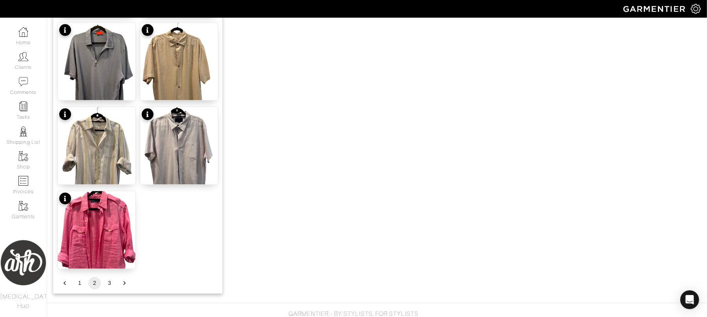
scroll to position [952, 0]
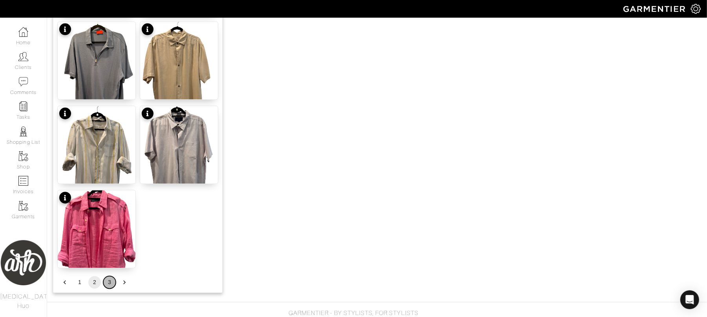
click at [107, 282] on button "3" at bounding box center [109, 283] width 13 height 13
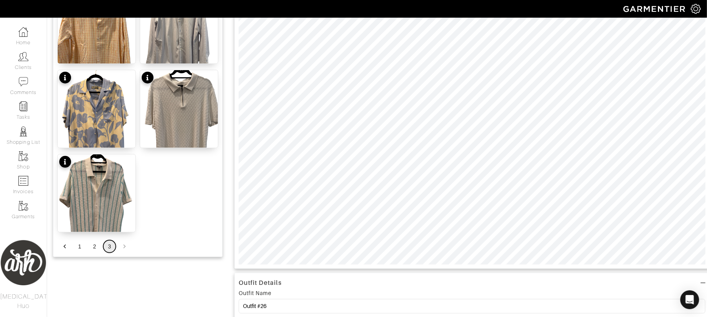
scroll to position [235, 0]
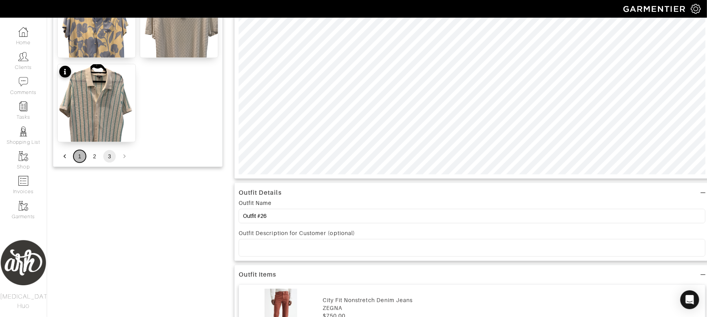
click at [78, 157] on button "1" at bounding box center [79, 156] width 13 height 13
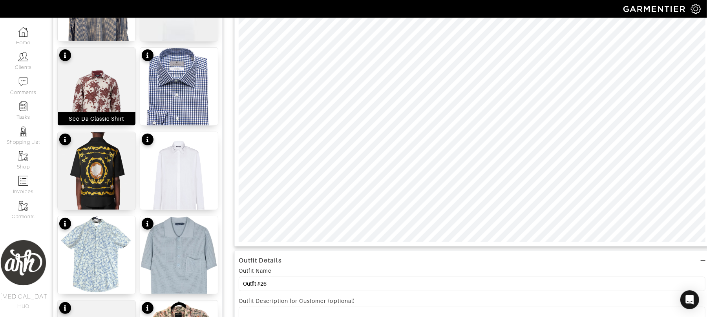
scroll to position [130, 0]
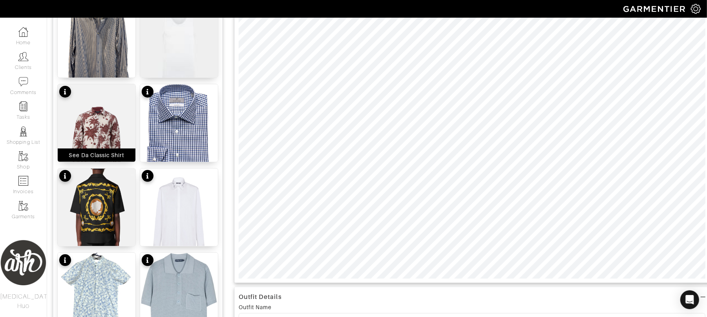
click at [94, 137] on img at bounding box center [97, 136] width 78 height 104
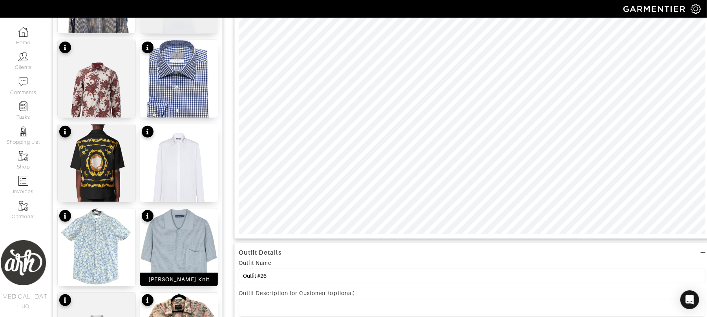
scroll to position [172, 0]
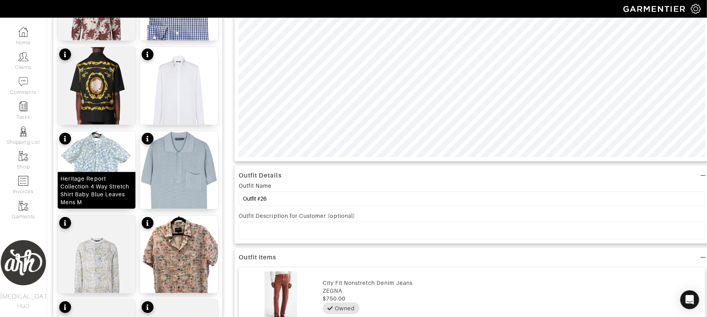
click at [115, 287] on div "Kai Fa Mandarin Shirt" at bounding box center [97, 287] width 60 height 8
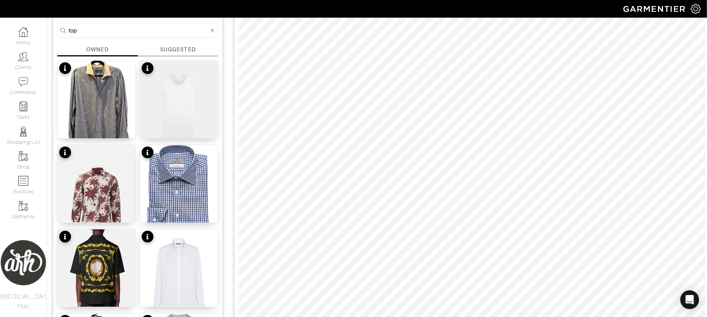
scroll to position [67, 0]
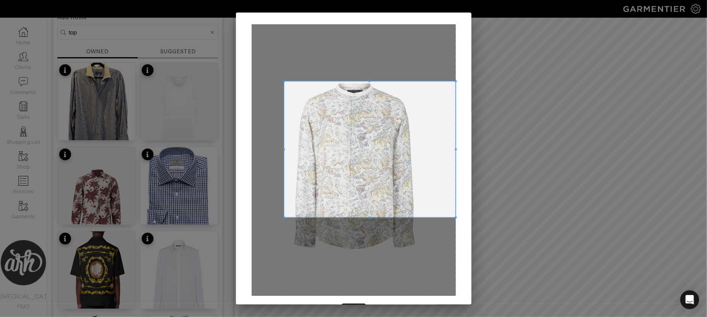
click at [282, 80] on span at bounding box center [283, 81] width 2 height 2
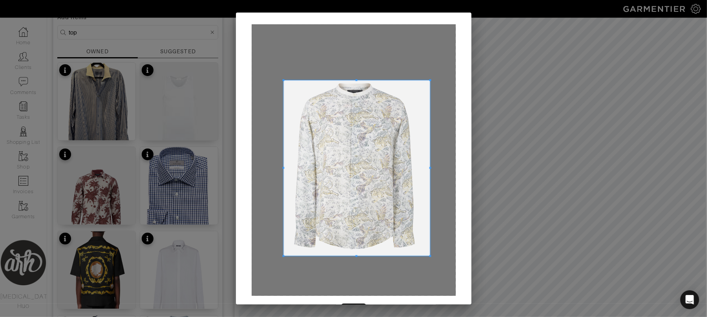
click at [429, 256] on span at bounding box center [430, 256] width 2 height 2
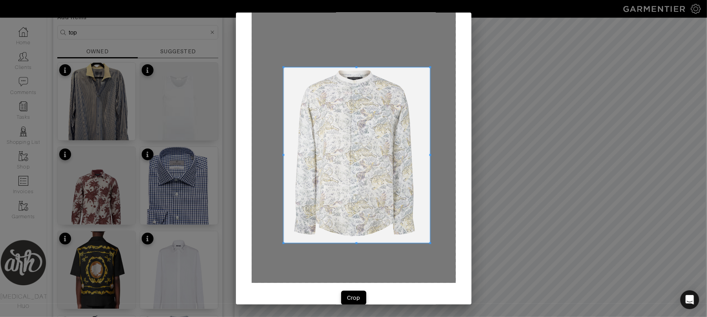
scroll to position [25, 0]
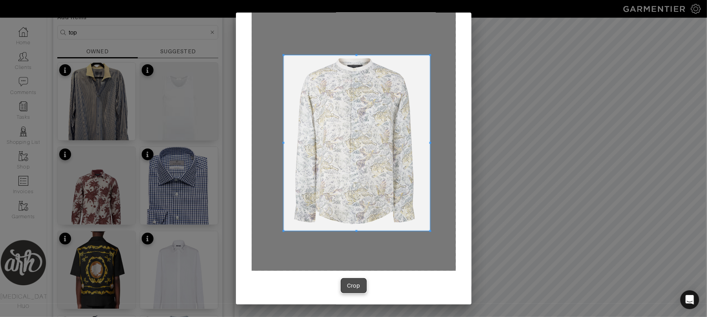
click at [348, 284] on div "Crop" at bounding box center [353, 286] width 13 height 8
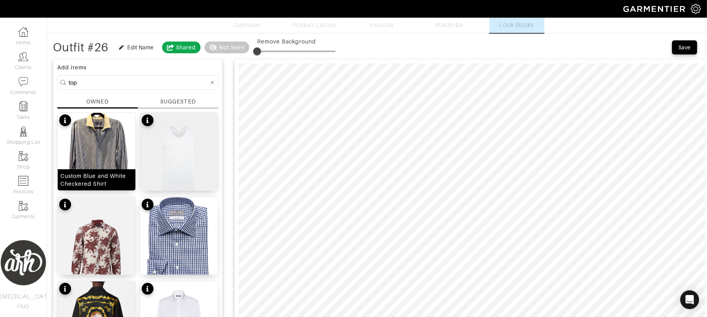
scroll to position [1, 0]
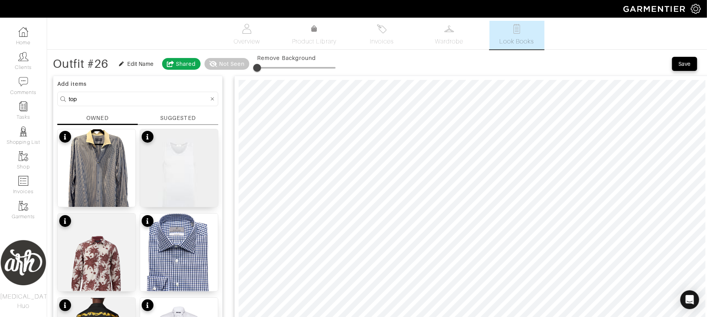
click at [106, 99] on input "top" at bounding box center [139, 99] width 140 height 10
type input "sweater"
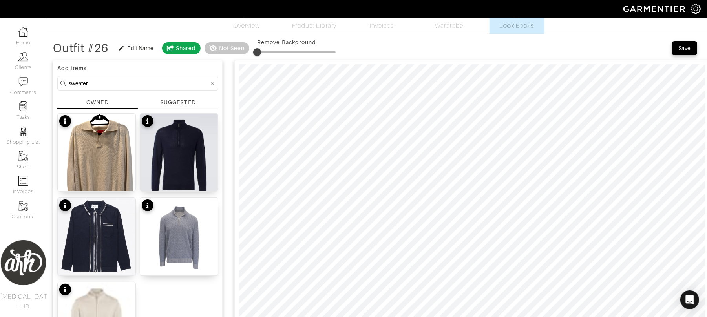
scroll to position [0, 0]
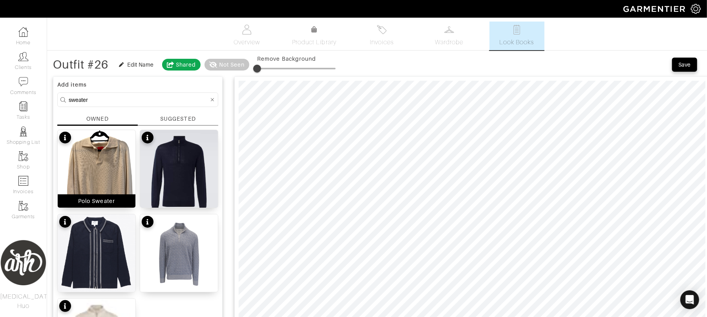
click at [107, 179] on img at bounding box center [97, 182] width 78 height 104
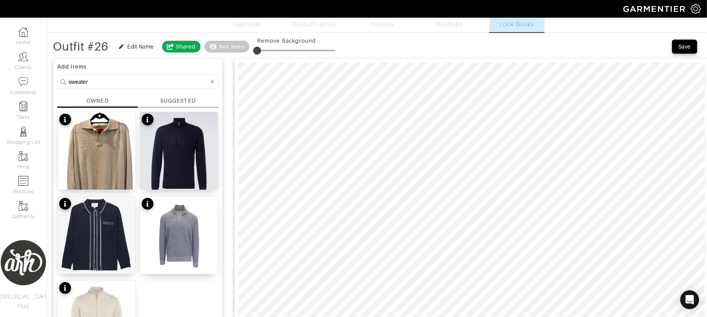
scroll to position [31, 0]
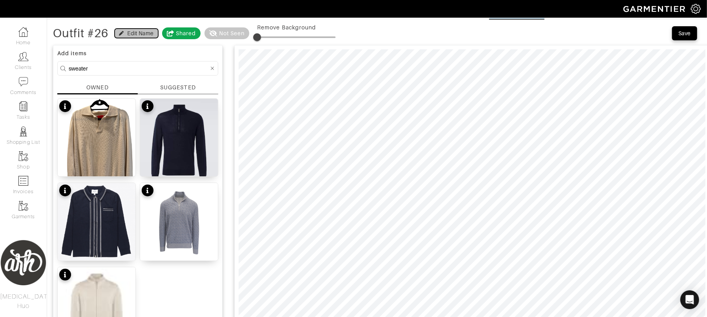
click at [130, 36] on div "Edit Name" at bounding box center [141, 33] width 26 height 8
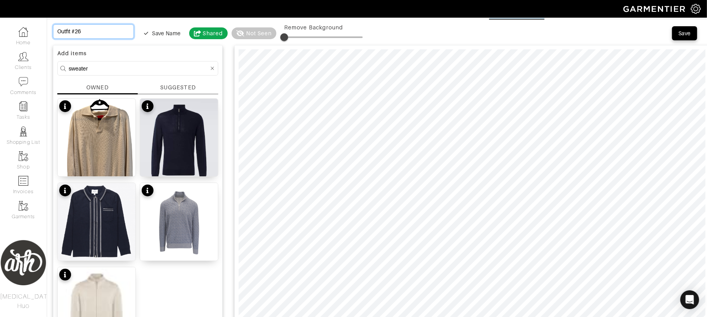
click at [104, 33] on input "Outfit #26" at bounding box center [93, 31] width 81 height 15
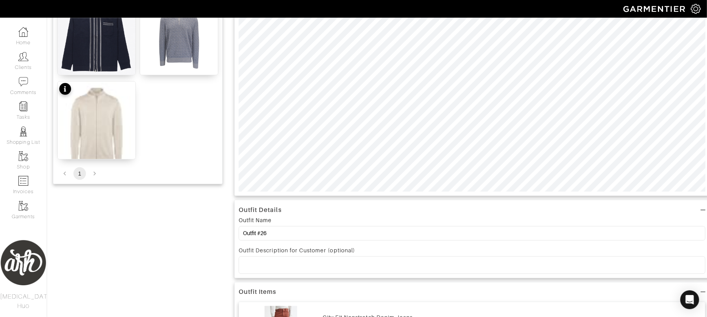
scroll to position [324, 0]
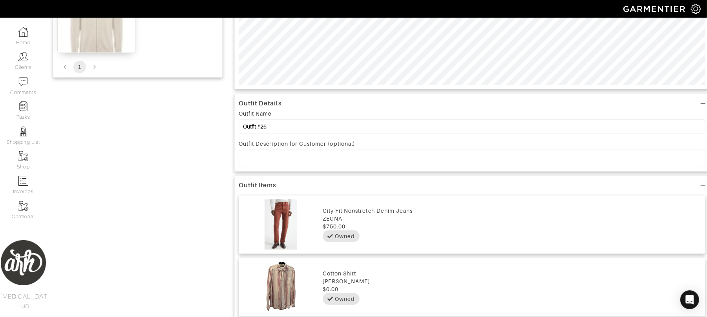
click at [349, 215] on div "City Fit Nonstretch Denim Jeans" at bounding box center [512, 211] width 378 height 8
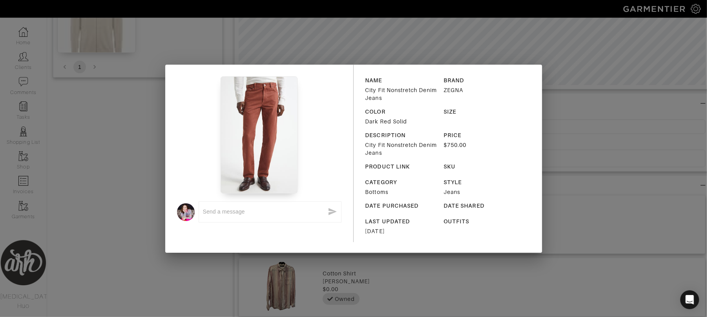
click at [572, 123] on div "x NAME City Fit Nonstretch Denim Jeans BRAND ZEGNA COLOR Dark Red Solid SIZE DE…" at bounding box center [353, 158] width 707 height 317
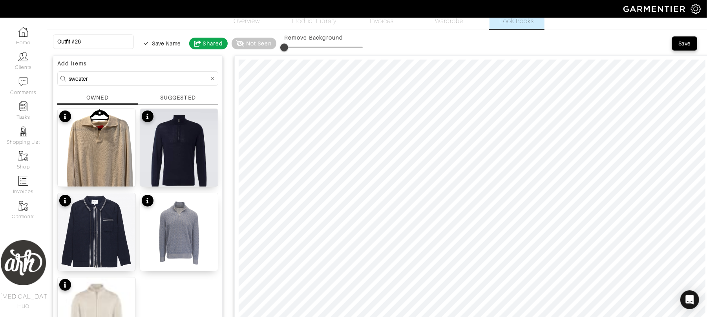
scroll to position [0, 0]
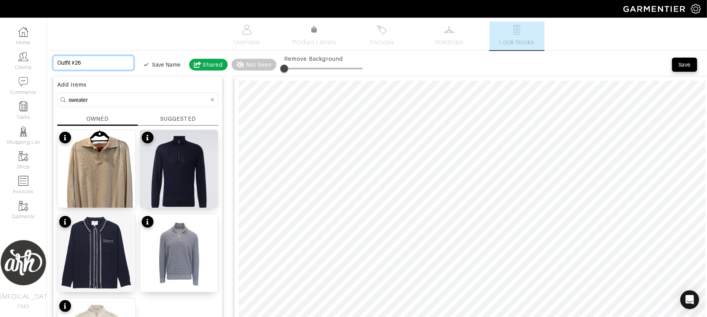
click at [107, 63] on input "Outfit #26" at bounding box center [93, 63] width 81 height 15
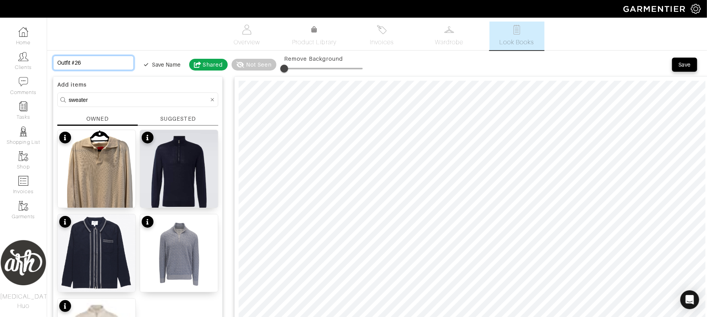
type input "R"
type input "Re"
type input "Red"
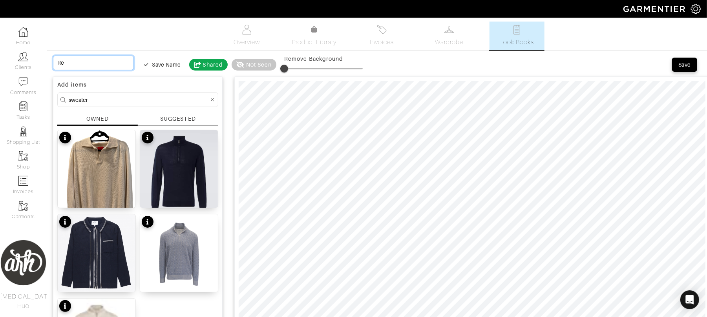
type input "Red"
type input "Red J"
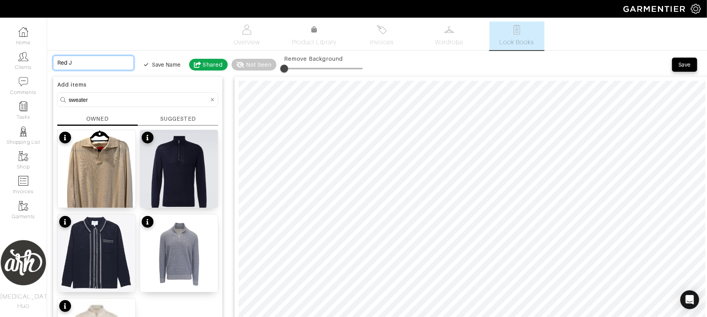
type input "Red Je"
type input "Red Jea"
type input "Red Jean"
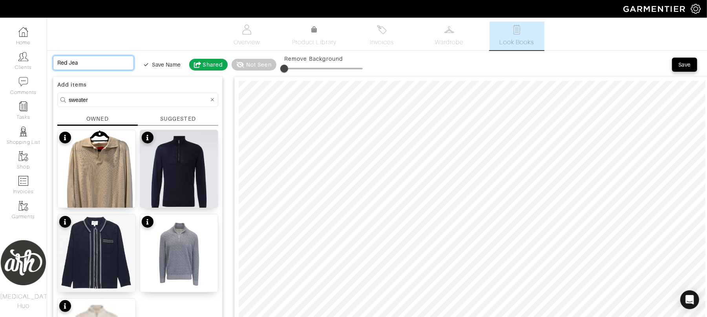
type input "Red Jean"
type input "Red Jean -"
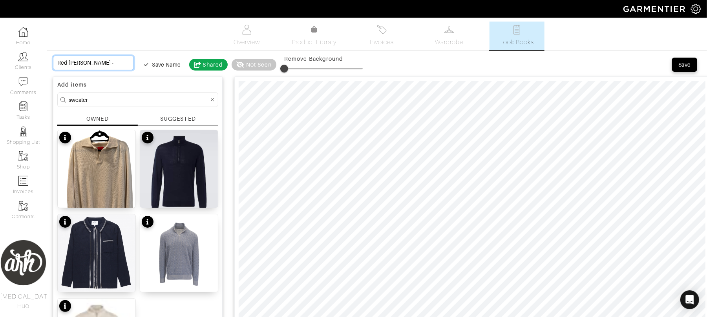
type input "Red Jean -"
type input "Red Jean - S"
type input "Red Jean - Se"
type input "Red Jean - Sev"
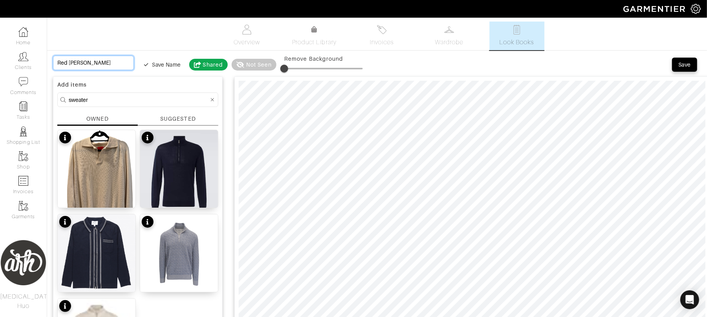
type input "Red Jean - Sev"
type input "Red Jean - Seve"
type input "Red Jean - Sever"
type input "Red Jean - Severa"
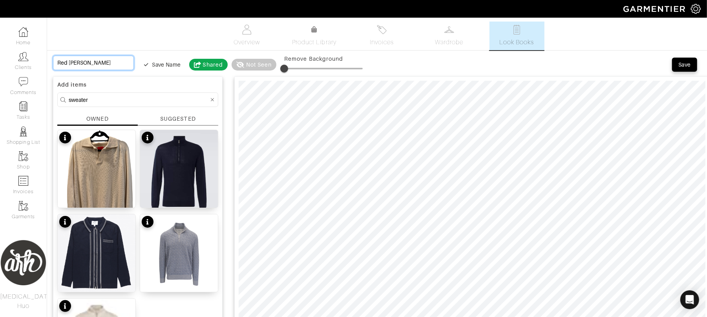
type input "Red Jean - Several"
type input "Red Jean - Several T"
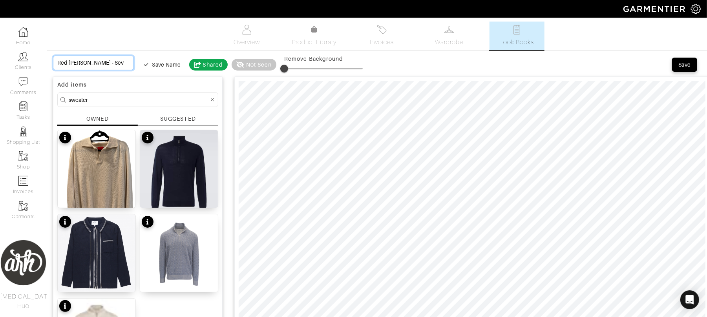
type input "Red Jean - Several T"
type input "Red Jean - Several To"
type input "Red Jean - Several Top"
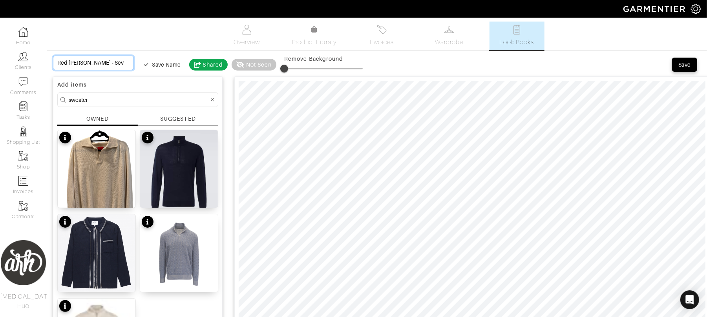
type input "Red Jean - Several Top"
type input "Red Jean - Several Top O"
type input "Red Jean - Several Top Op"
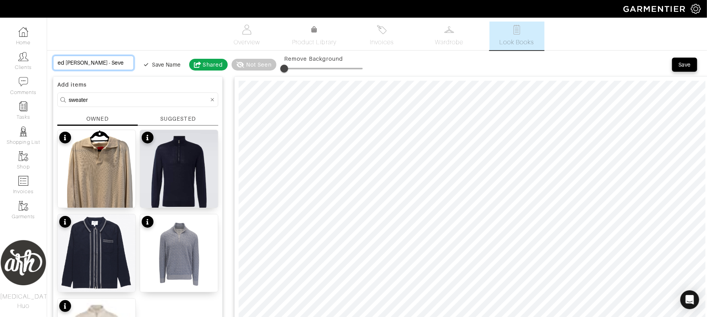
type input "Red Jean - Several Top Op"
type input "Red Jean - Several Top Opt"
type input "Red Jean - Several Top Opti"
type input "Red Jean - Several Top Optio"
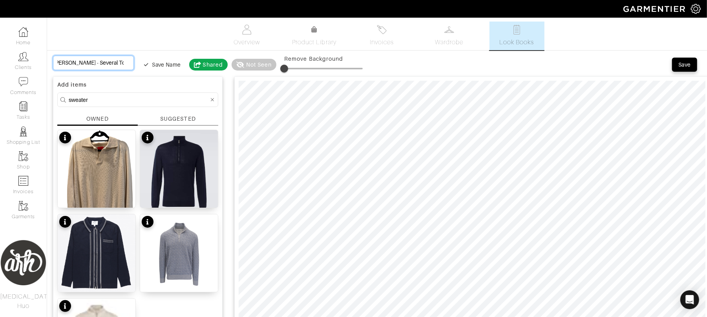
type input "Red Jean - Several Top Option"
type input "Red [PERSON_NAME] - Several Top Options"
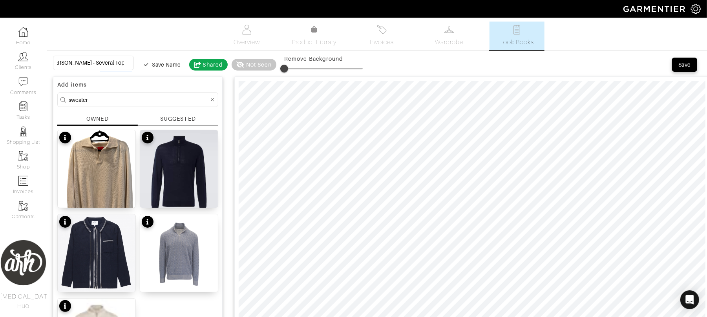
scroll to position [0, 0]
click at [169, 99] on input "sweater" at bounding box center [139, 100] width 140 height 10
click at [213, 101] on icon at bounding box center [213, 99] width 4 height 5
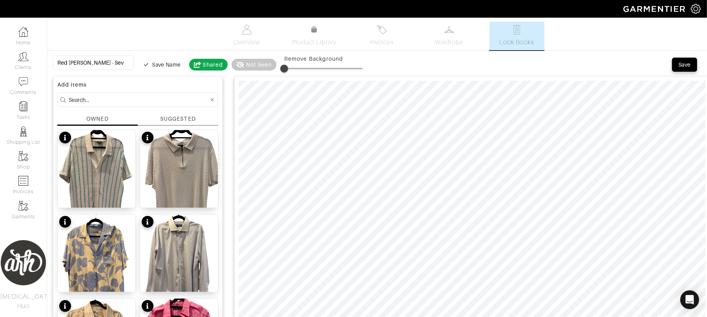
click at [178, 124] on div "SUGGESTED" at bounding box center [178, 120] width 80 height 11
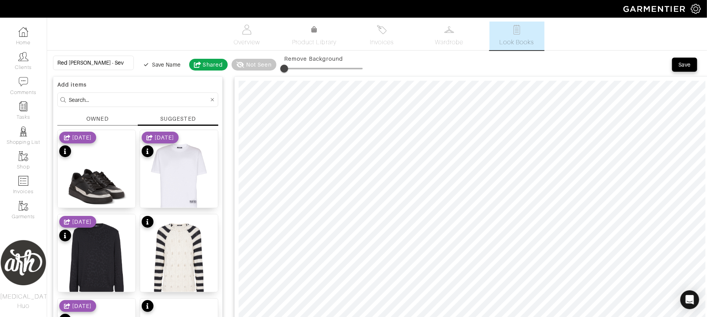
click at [96, 121] on div "OWNED" at bounding box center [97, 119] width 22 height 8
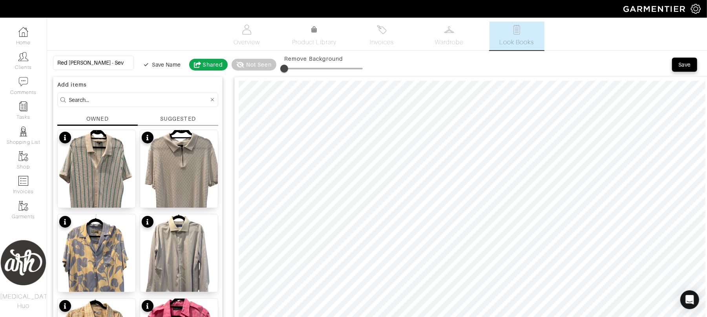
click at [115, 103] on input at bounding box center [139, 100] width 140 height 10
type input "shoe"
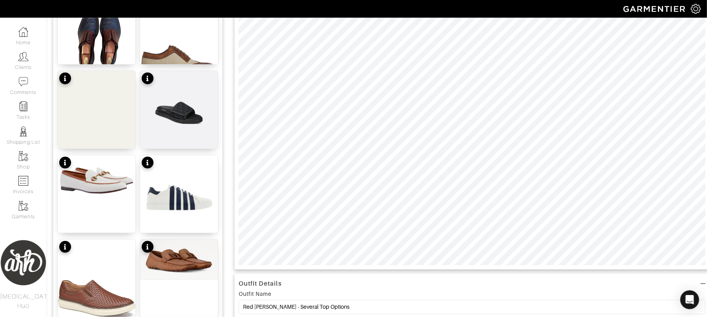
scroll to position [150, 0]
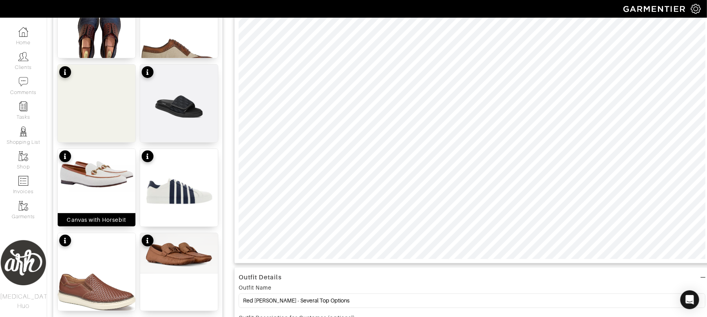
click at [99, 190] on img at bounding box center [97, 174] width 78 height 50
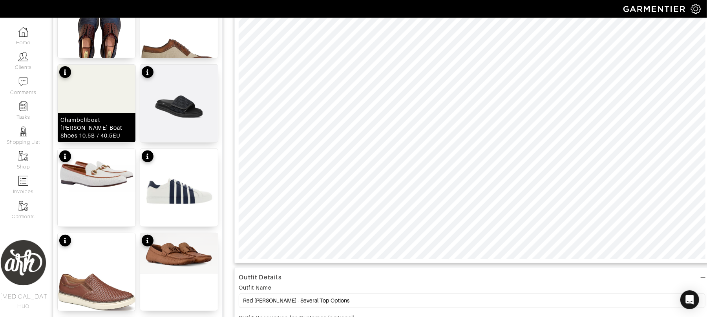
click at [109, 113] on div "Chambeliboat Donna Nubuck Boat Shoes 10.5B / 40.5EU" at bounding box center [97, 127] width 78 height 29
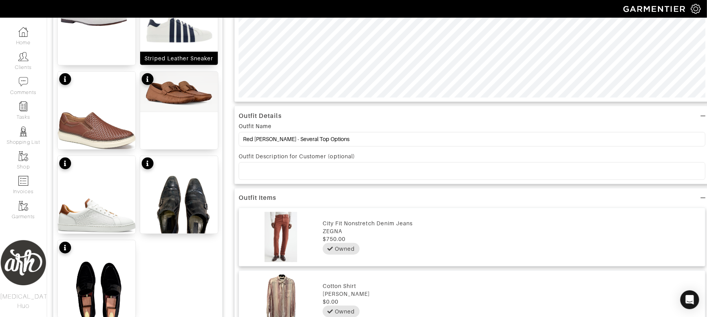
scroll to position [317, 0]
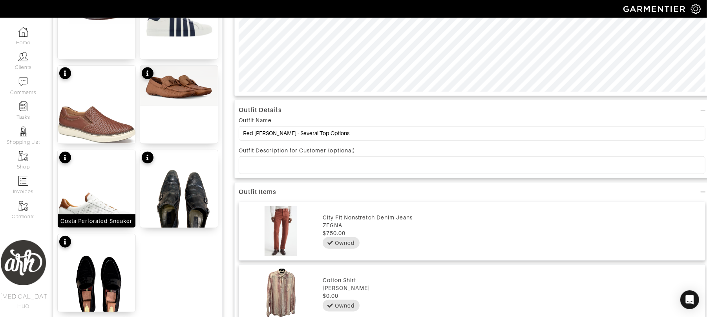
click at [107, 225] on div "Costa Perforated Sneaker" at bounding box center [96, 221] width 72 height 8
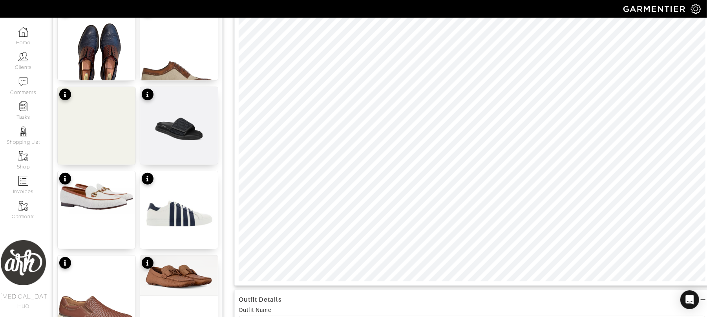
scroll to position [122, 0]
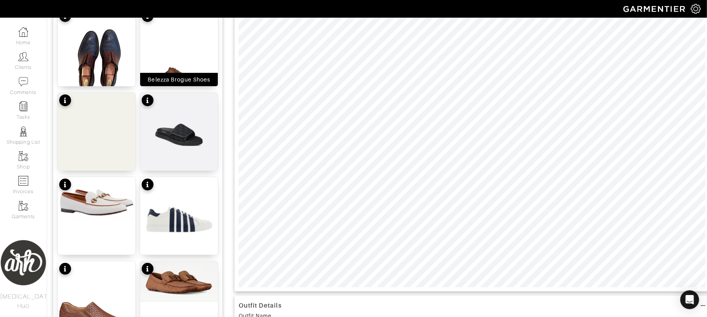
click at [174, 72] on img at bounding box center [179, 61] width 78 height 104
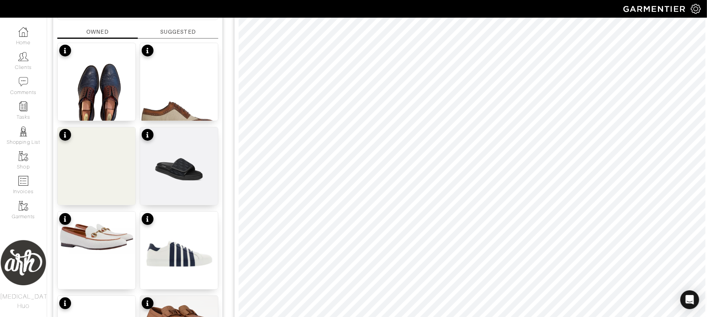
scroll to position [118, 0]
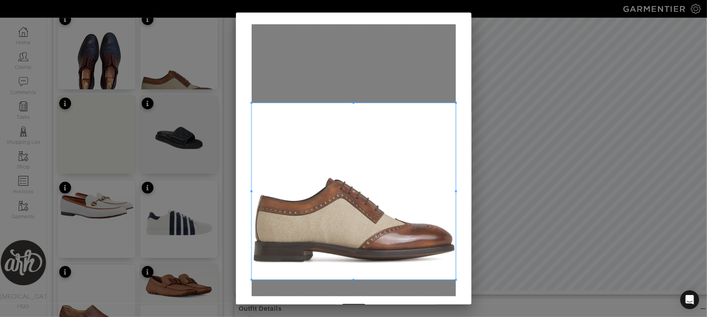
click at [413, 279] on span at bounding box center [353, 280] width 204 height 2
click at [363, 103] on div at bounding box center [353, 191] width 204 height 177
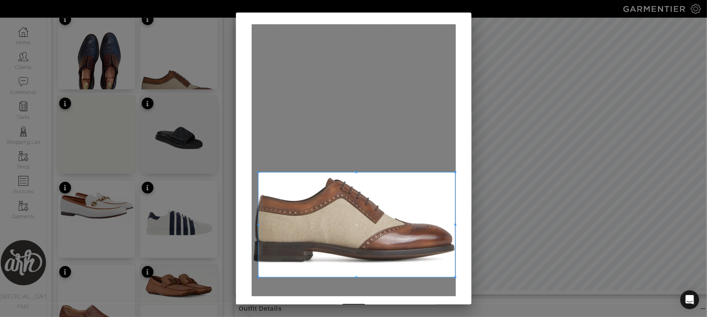
click at [468, 275] on div "Crop" at bounding box center [353, 159] width 235 height 292
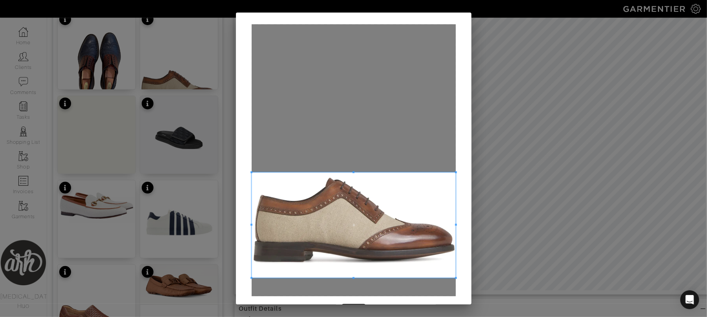
click at [242, 226] on div "Crop" at bounding box center [353, 172] width 235 height 318
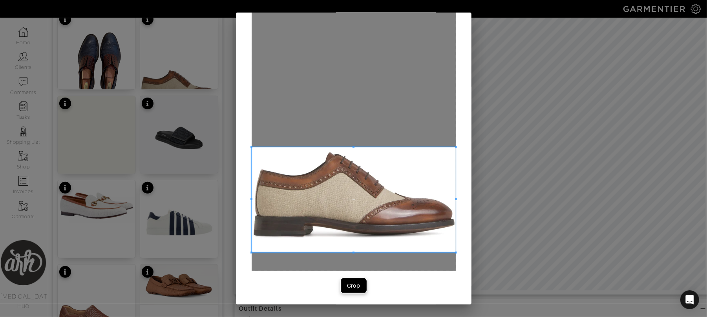
click at [352, 288] on div "Crop" at bounding box center [353, 286] width 13 height 8
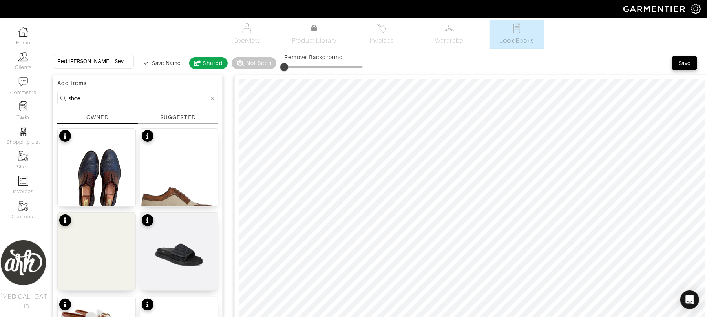
scroll to position [0, 0]
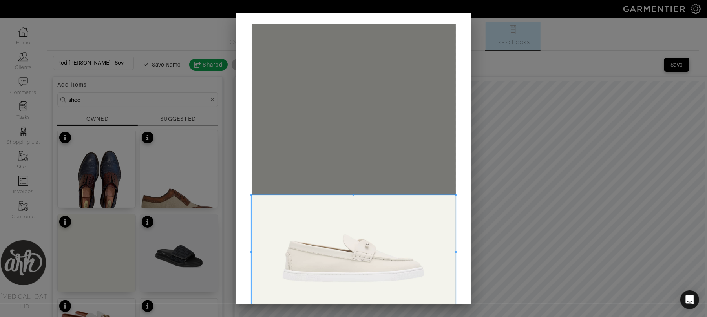
click at [341, 290] on span at bounding box center [353, 252] width 204 height 115
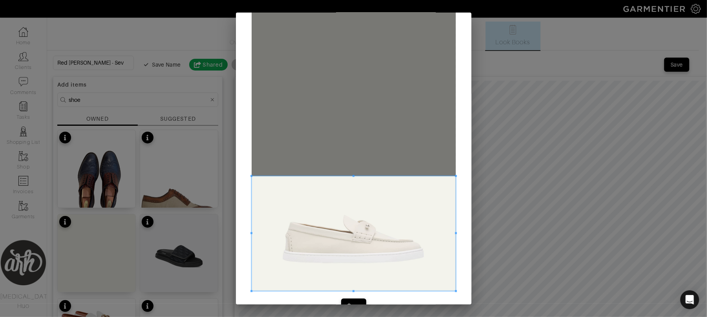
scroll to position [38, 0]
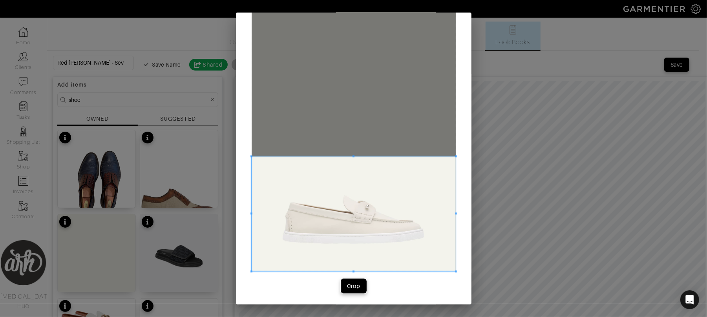
click at [348, 290] on button "Crop" at bounding box center [353, 286] width 25 height 14
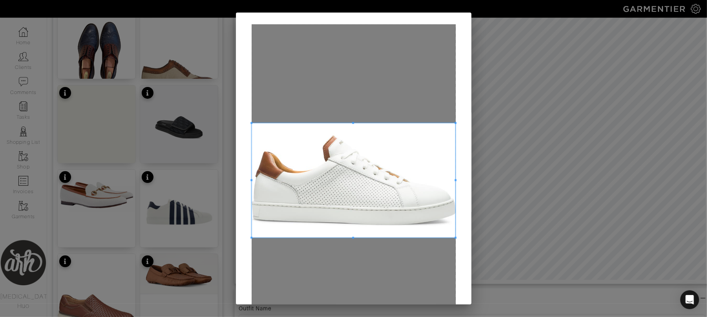
scroll to position [66, 0]
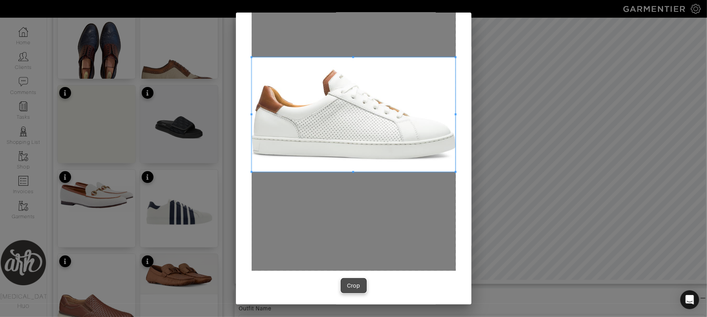
click at [354, 285] on div "Crop" at bounding box center [353, 286] width 13 height 8
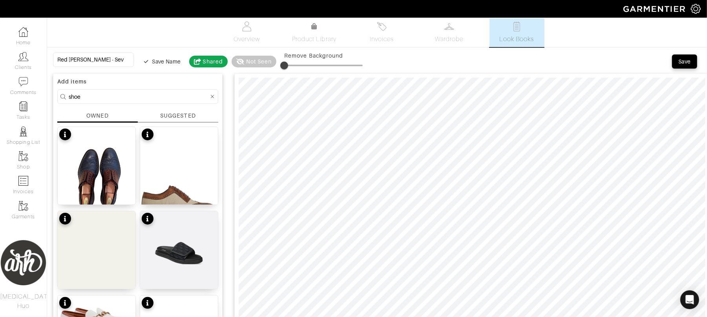
scroll to position [0, 0]
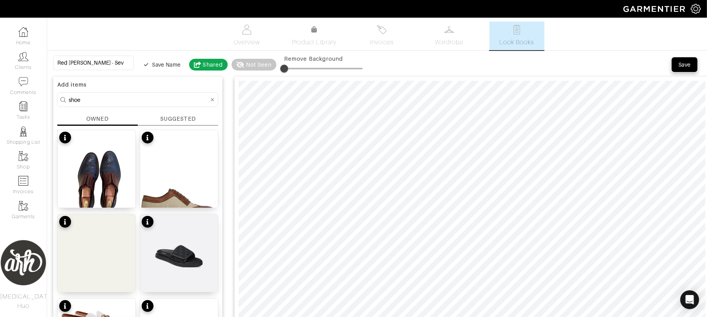
click at [688, 64] on div "Save" at bounding box center [684, 65] width 13 height 8
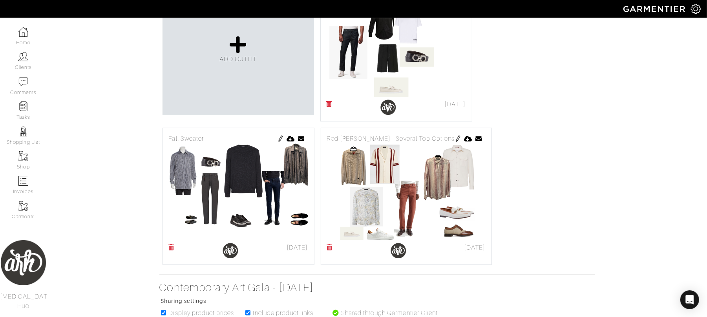
scroll to position [216, 0]
click at [239, 56] on span "ADD OUTFIT" at bounding box center [238, 58] width 38 height 7
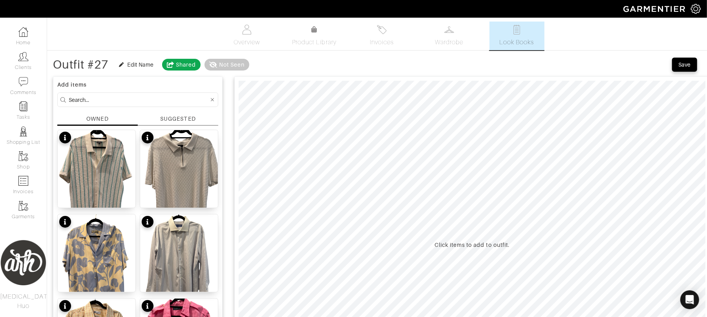
click at [183, 121] on div "SUGGESTED" at bounding box center [177, 119] width 35 height 8
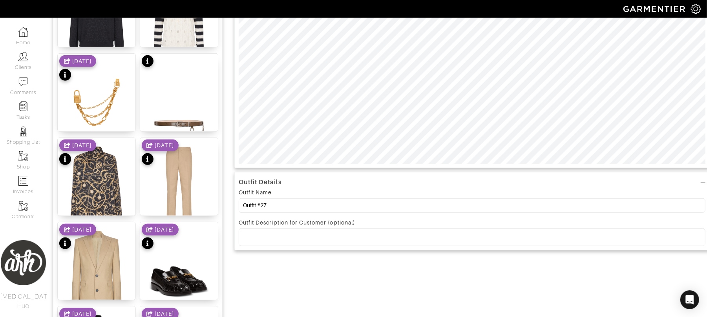
scroll to position [335, 0]
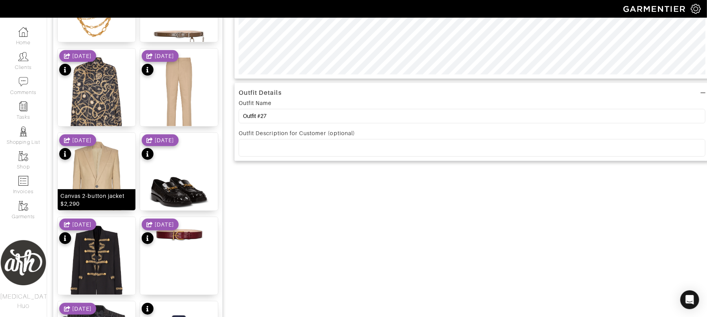
click at [111, 181] on img at bounding box center [97, 185] width 78 height 105
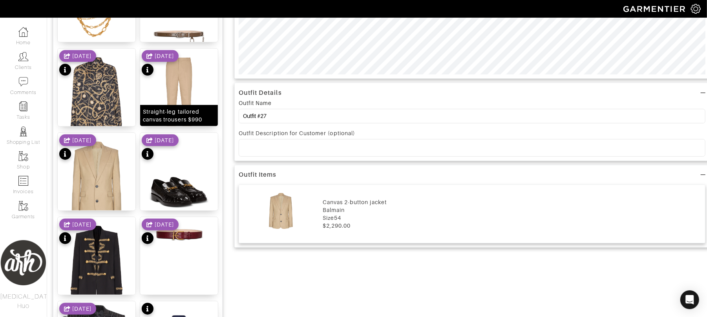
click at [204, 90] on img at bounding box center [179, 101] width 78 height 105
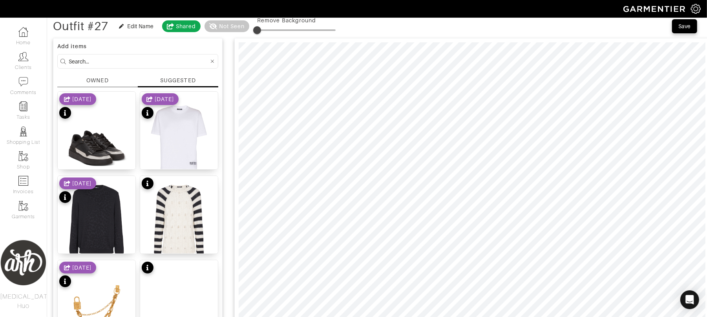
scroll to position [52, 0]
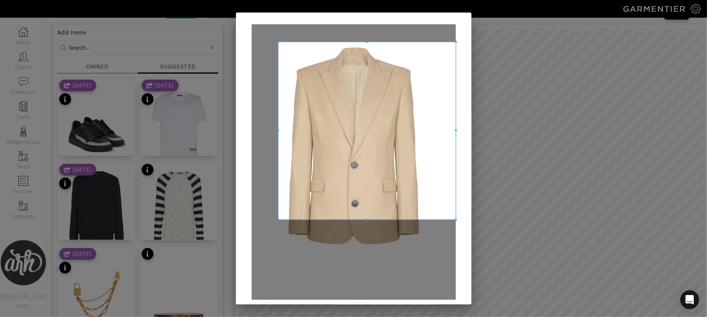
click at [277, 41] on span at bounding box center [278, 42] width 2 height 2
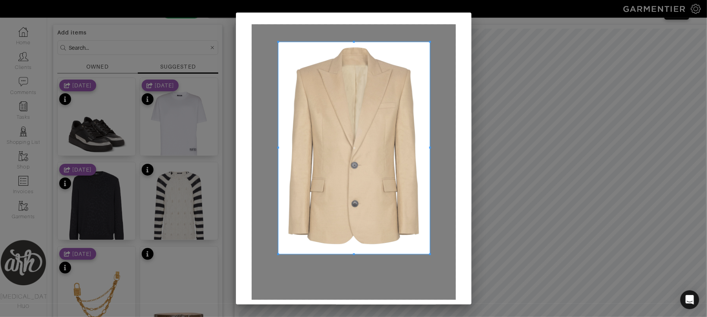
click at [429, 254] on span at bounding box center [430, 254] width 2 height 2
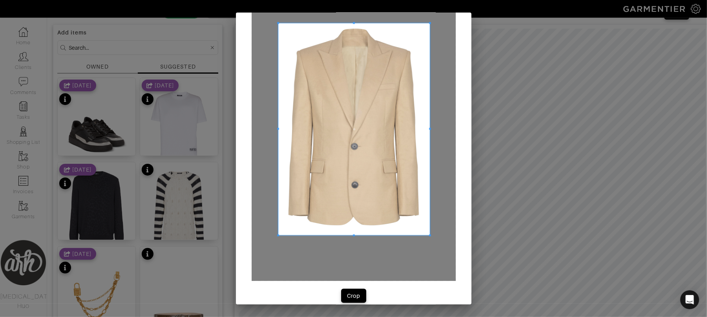
scroll to position [29, 0]
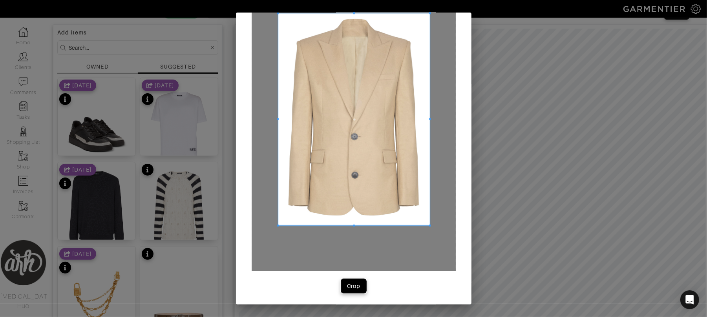
click at [343, 290] on button "Crop" at bounding box center [353, 286] width 25 height 14
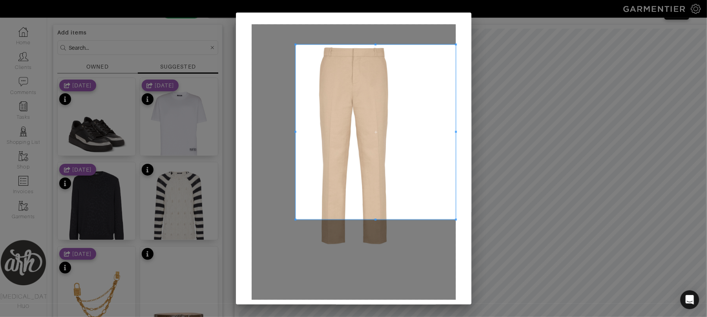
click at [294, 44] on span at bounding box center [295, 45] width 2 height 2
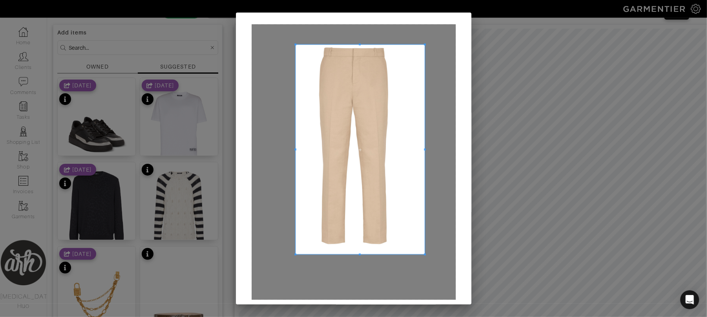
click at [424, 255] on span at bounding box center [425, 255] width 2 height 2
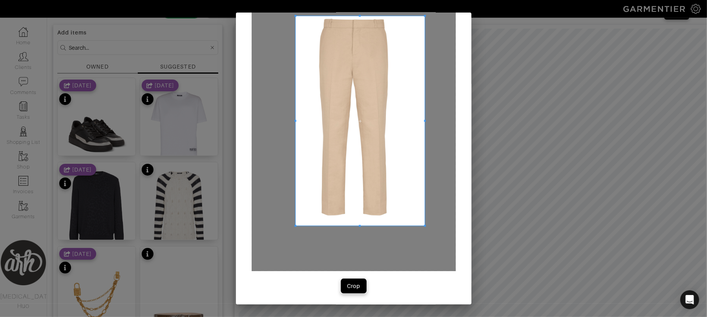
click at [355, 285] on div "Crop" at bounding box center [353, 286] width 13 height 8
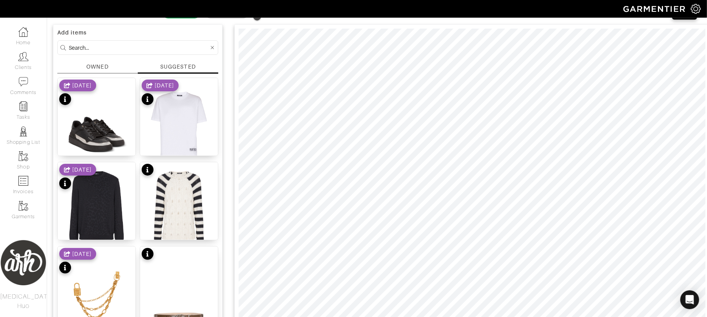
scroll to position [27, 0]
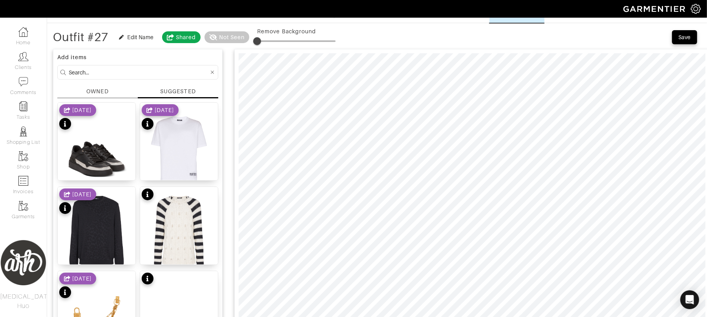
click at [101, 91] on div "OWNED" at bounding box center [97, 91] width 22 height 8
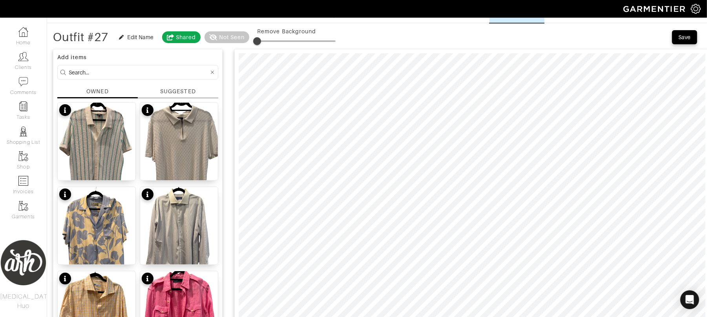
click at [132, 72] on input at bounding box center [139, 72] width 140 height 10
type input "bottom"
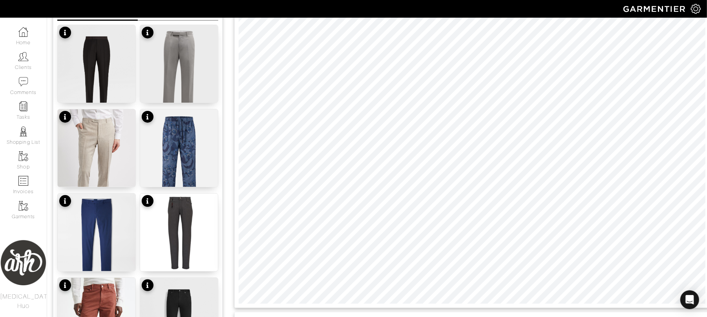
scroll to position [199, 0]
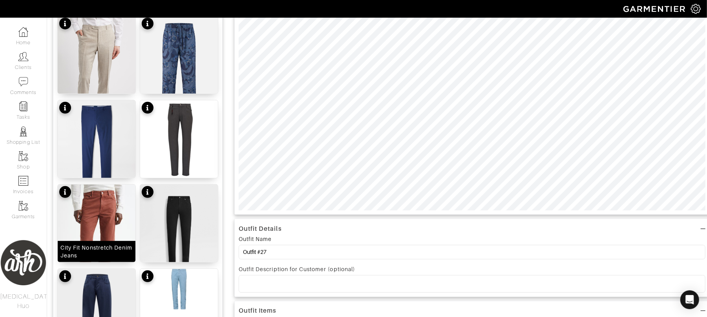
click at [106, 201] on img at bounding box center [97, 244] width 78 height 119
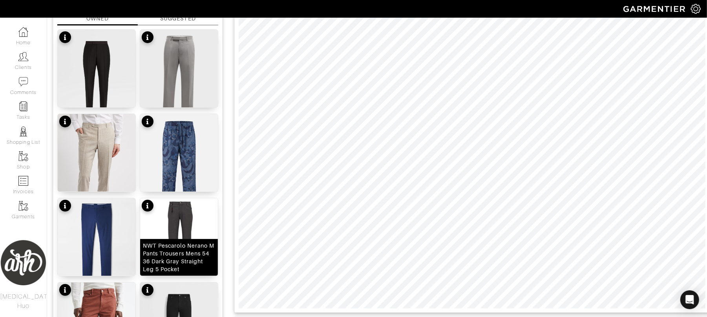
scroll to position [140, 0]
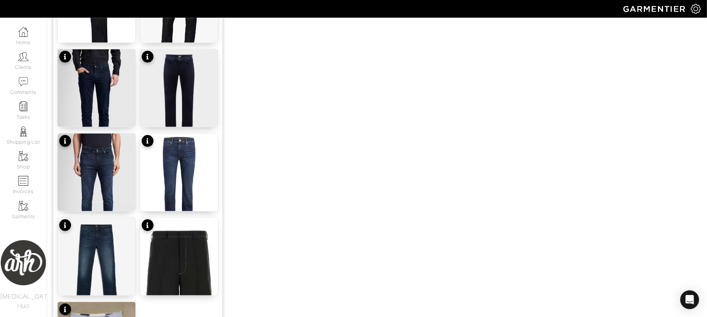
scroll to position [862, 0]
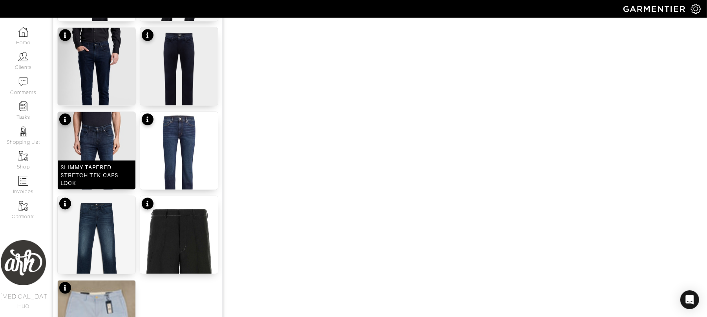
click at [115, 148] on img at bounding box center [97, 170] width 78 height 117
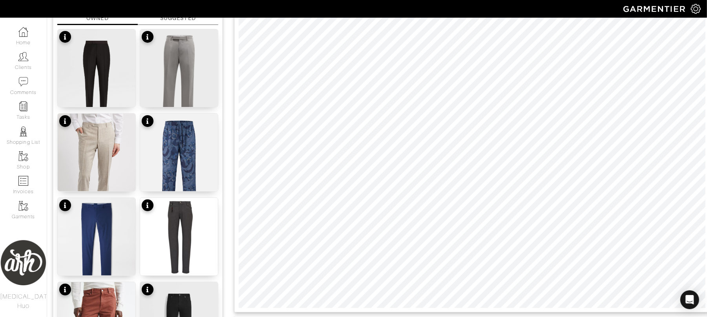
scroll to position [171, 0]
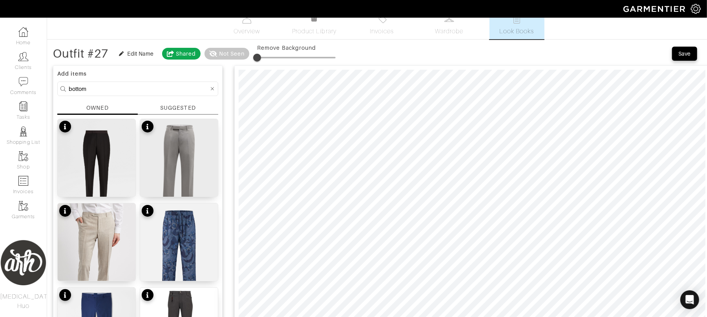
scroll to position [10, 0]
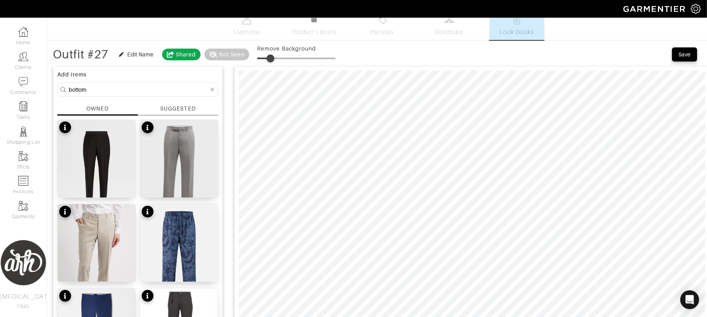
drag, startPoint x: 258, startPoint y: 59, endPoint x: 272, endPoint y: 62, distance: 14.1
click at [272, 62] on span at bounding box center [270, 59] width 8 height 8
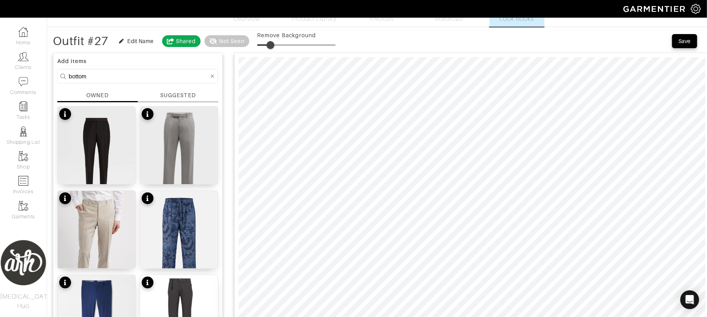
scroll to position [21, 0]
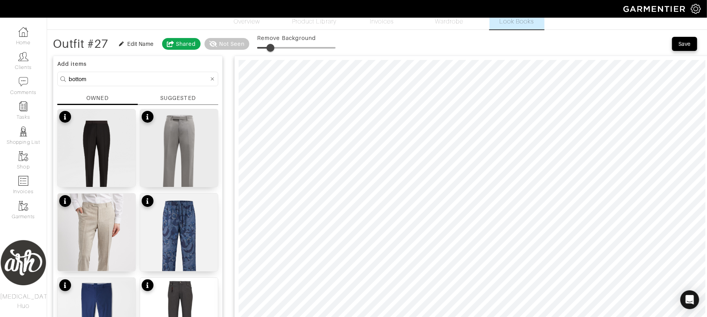
click at [272, 46] on span at bounding box center [270, 48] width 8 height 8
type input "19"
click at [273, 47] on span at bounding box center [272, 48] width 8 height 8
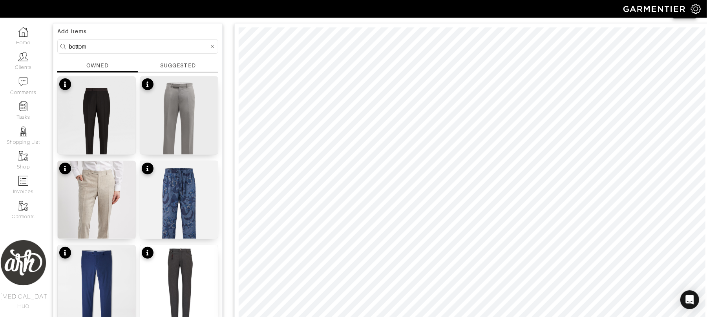
scroll to position [52, 0]
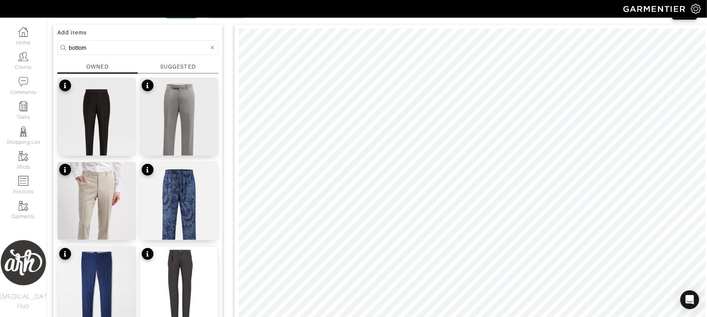
click at [211, 49] on icon at bounding box center [213, 47] width 4 height 5
click at [166, 47] on input at bounding box center [139, 48] width 140 height 10
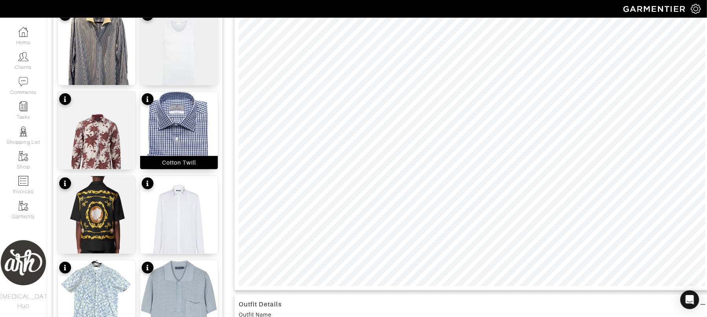
scroll to position [118, 0]
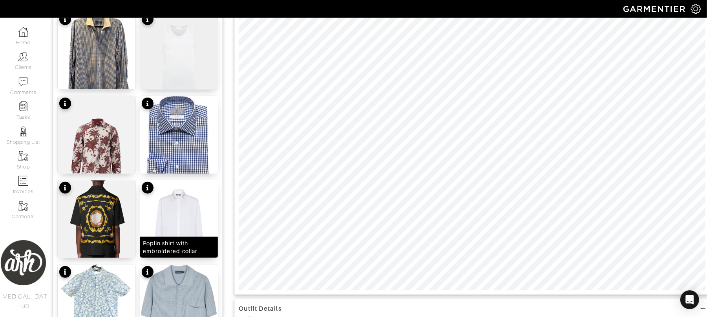
click at [177, 227] on img at bounding box center [179, 232] width 78 height 105
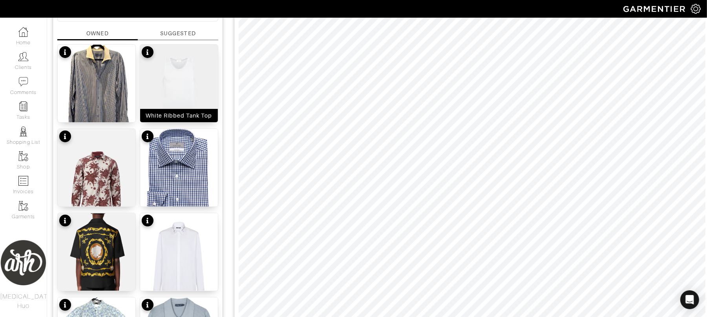
scroll to position [0, 0]
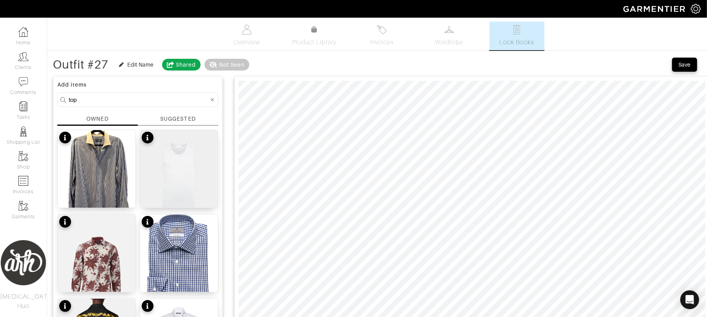
click at [157, 106] on form "top" at bounding box center [137, 100] width 161 height 15
click at [159, 104] on form "top" at bounding box center [137, 100] width 161 height 15
click at [159, 104] on input "top" at bounding box center [139, 100] width 140 height 10
type input "white"
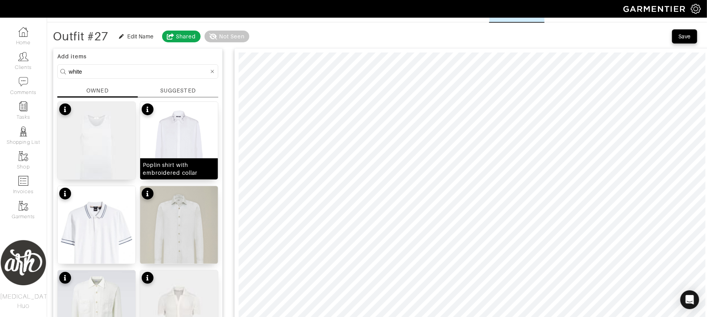
scroll to position [52, 0]
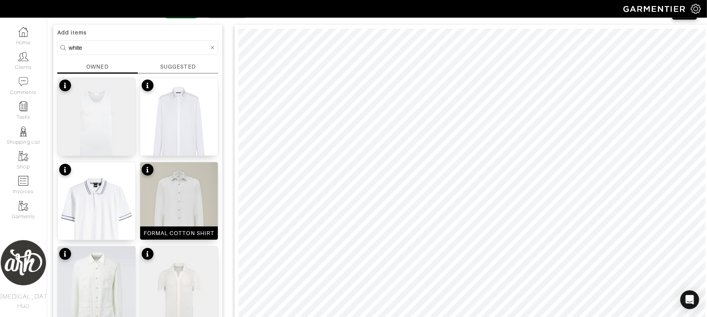
click at [166, 195] on img at bounding box center [179, 210] width 78 height 97
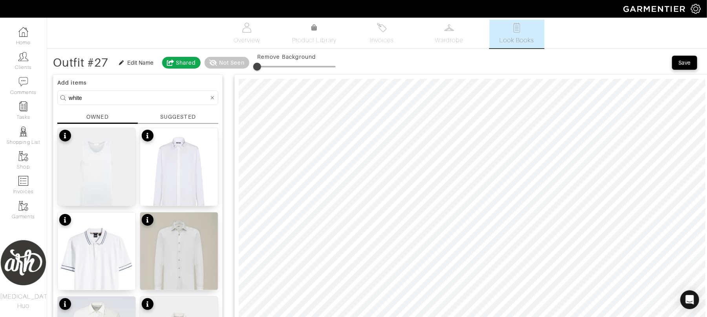
scroll to position [0, 0]
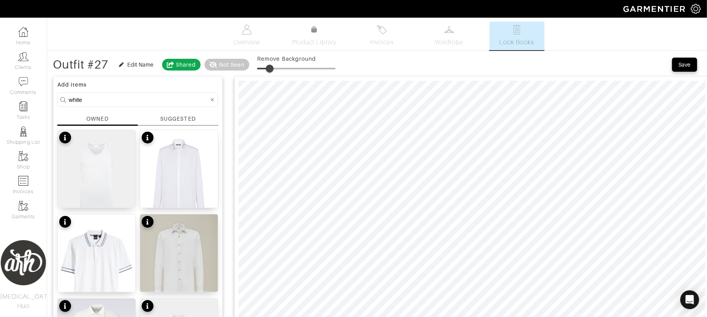
type input "0"
drag, startPoint x: 256, startPoint y: 69, endPoint x: 246, endPoint y: 71, distance: 9.9
click at [246, 71] on div "Outfit #27 Edit Name Shared Not Seen Remove Background" at bounding box center [194, 65] width 282 height 16
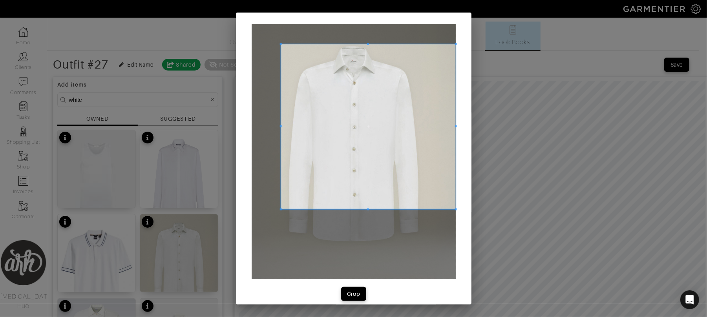
click at [279, 43] on span at bounding box center [280, 44] width 2 height 2
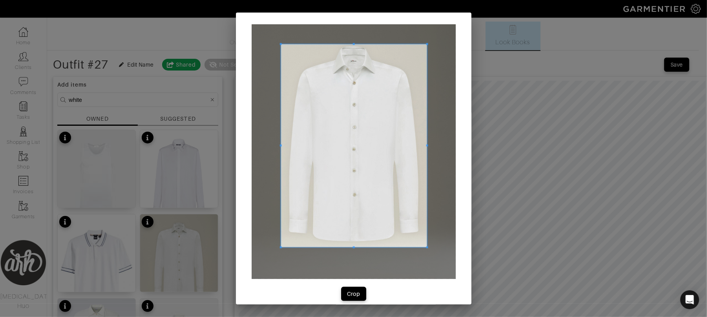
click at [426, 247] on span at bounding box center [427, 248] width 2 height 2
click at [354, 292] on div "Crop" at bounding box center [353, 294] width 13 height 8
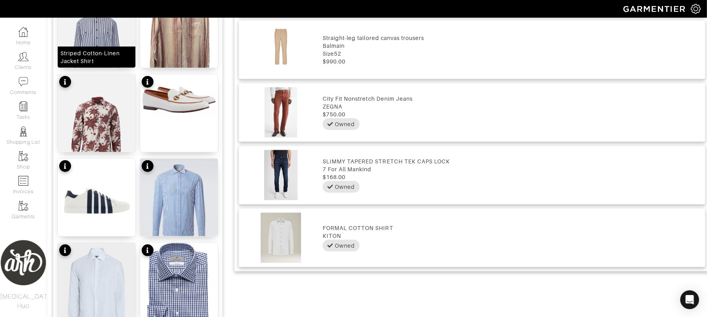
scroll to position [572, 0]
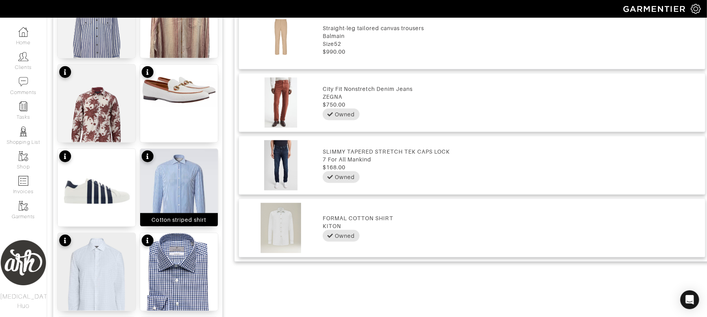
click at [170, 186] on img at bounding box center [179, 193] width 78 height 88
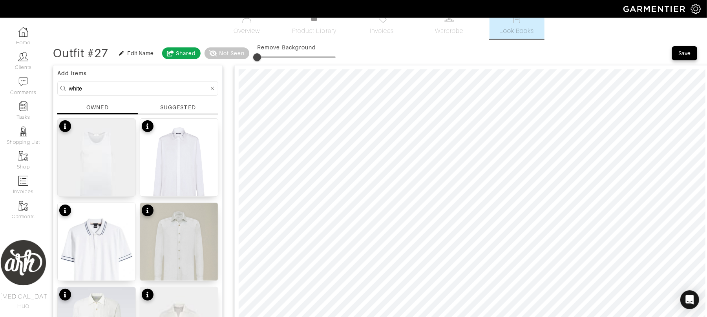
scroll to position [0, 0]
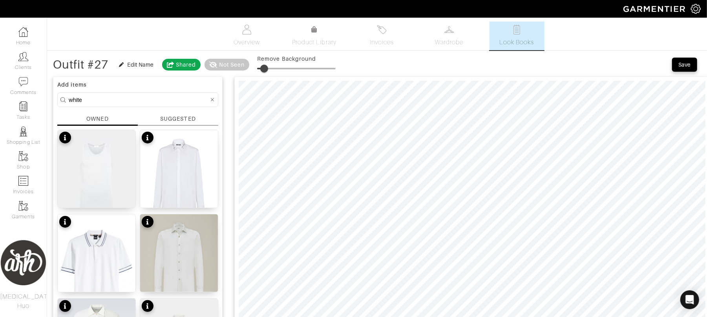
type input "5"
click at [262, 69] on span at bounding box center [261, 69] width 8 height 8
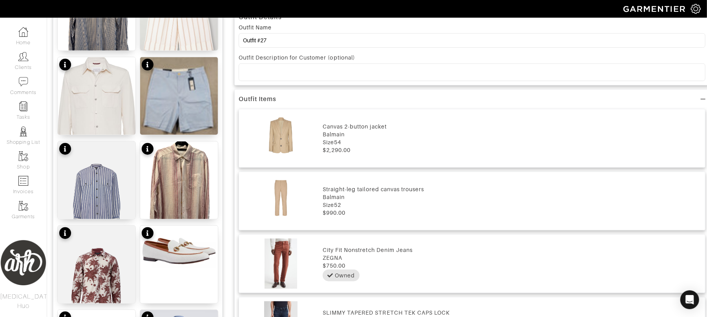
scroll to position [425, 0]
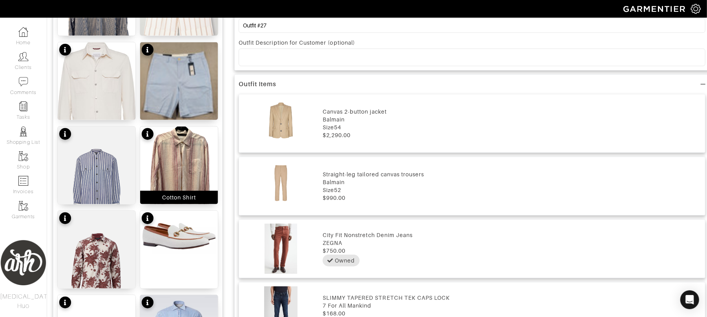
click at [184, 167] on img at bounding box center [179, 179] width 78 height 104
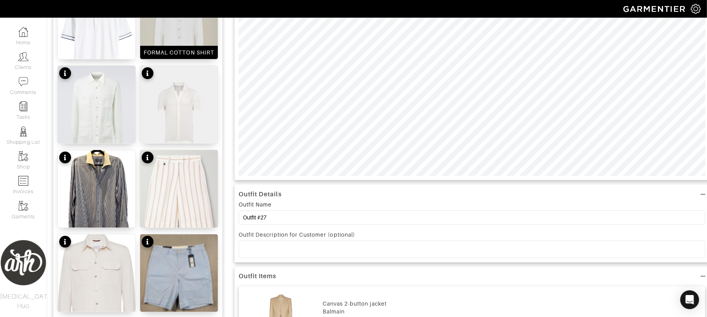
scroll to position [234, 0]
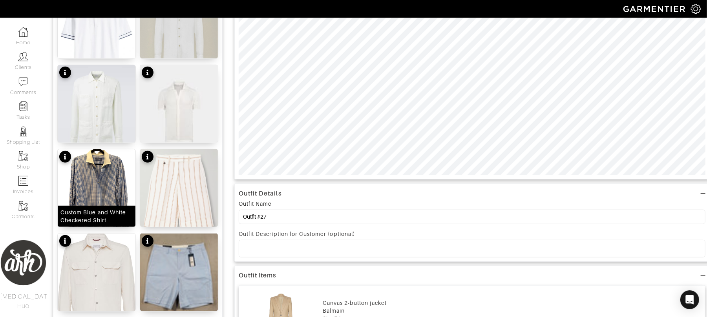
click at [97, 184] on img at bounding box center [97, 201] width 78 height 104
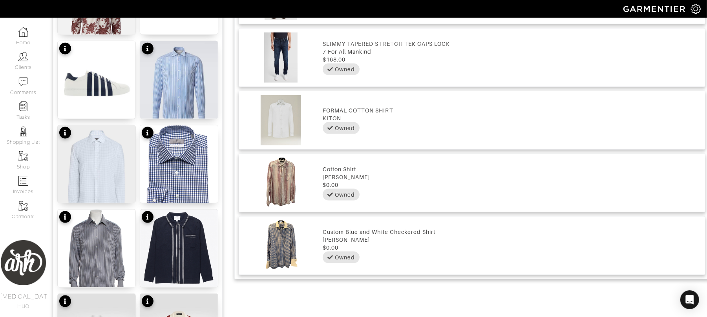
scroll to position [687, 0]
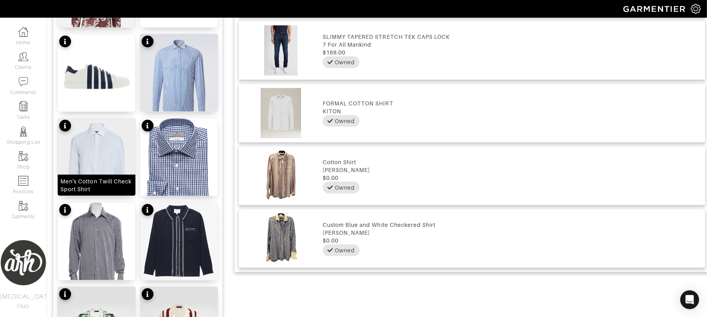
click at [108, 176] on div "Men's Cotton Twill Check Sport Shirt" at bounding box center [97, 185] width 78 height 21
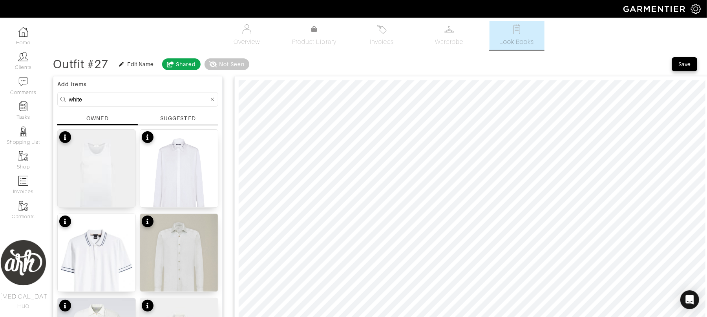
scroll to position [0, 0]
click at [160, 98] on input "white" at bounding box center [139, 100] width 140 height 10
type input "shoe"
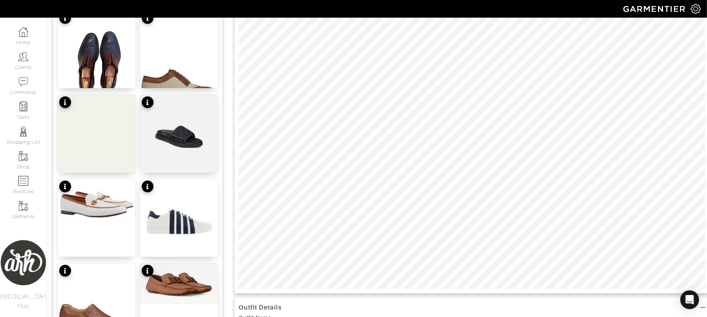
scroll to position [118, 0]
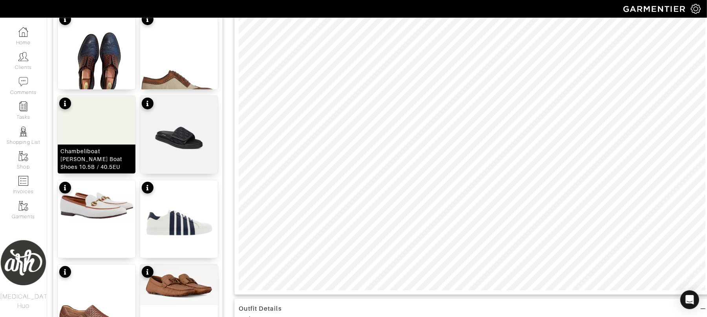
click at [126, 128] on img at bounding box center [97, 150] width 78 height 109
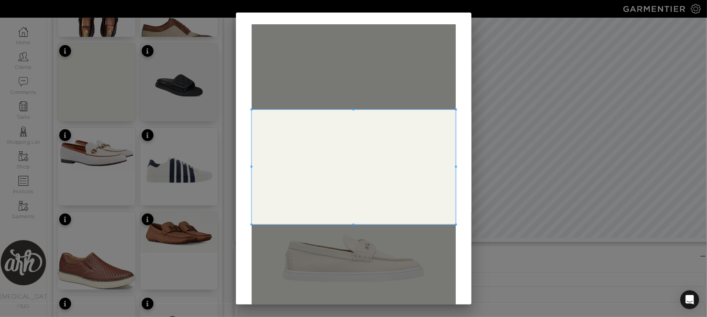
scroll to position [38, 0]
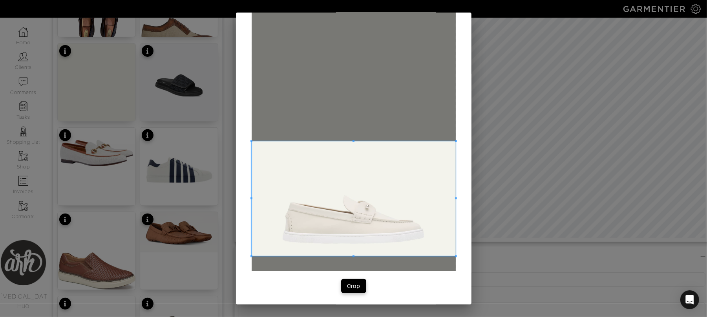
click at [344, 194] on span at bounding box center [353, 198] width 204 height 115
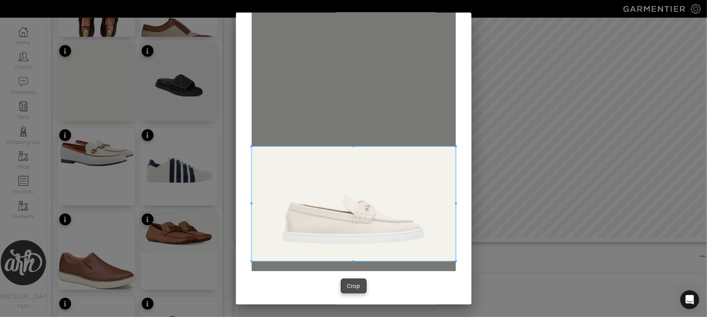
click at [349, 284] on div "Crop" at bounding box center [353, 286] width 13 height 8
click at [349, 284] on input "Outfit #27" at bounding box center [472, 280] width 467 height 15
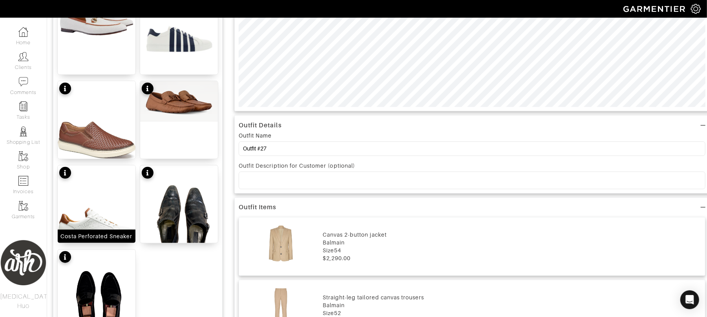
scroll to position [303, 0]
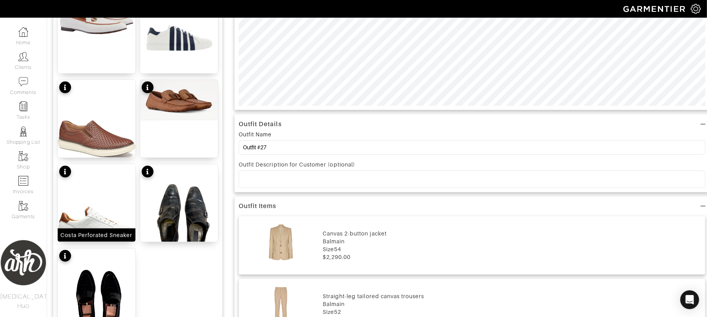
click at [115, 202] on img at bounding box center [97, 223] width 78 height 119
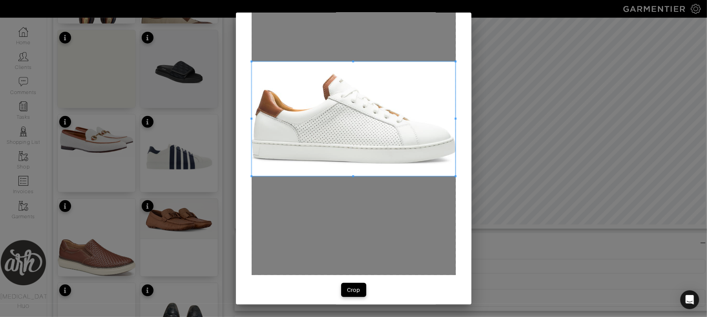
scroll to position [66, 0]
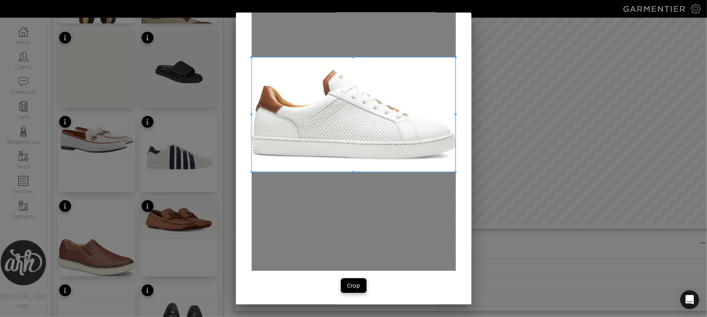
click at [347, 283] on div "Crop" at bounding box center [353, 286] width 13 height 8
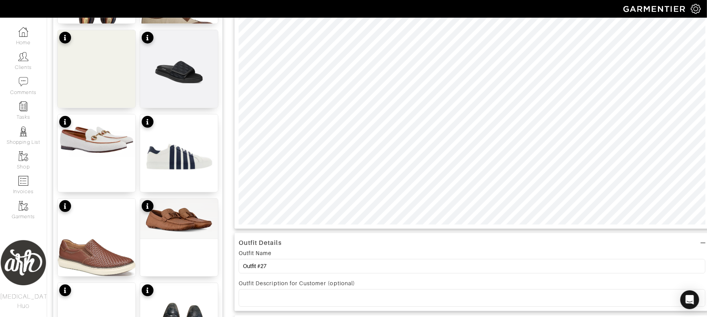
type input "19"
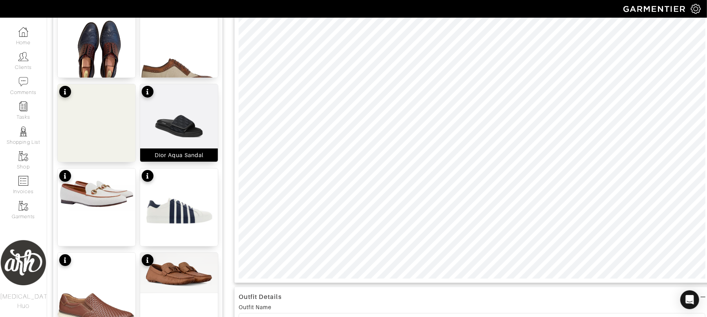
scroll to position [126, 0]
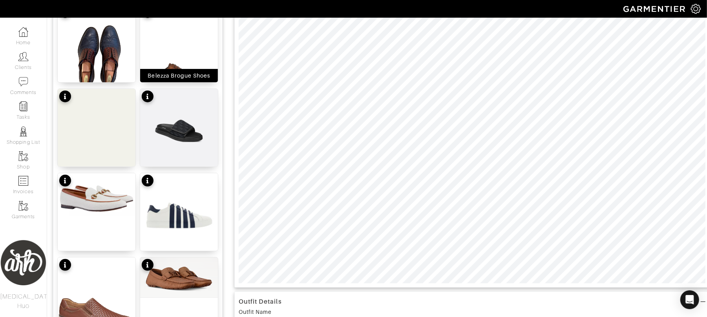
click at [191, 58] on img at bounding box center [179, 57] width 78 height 104
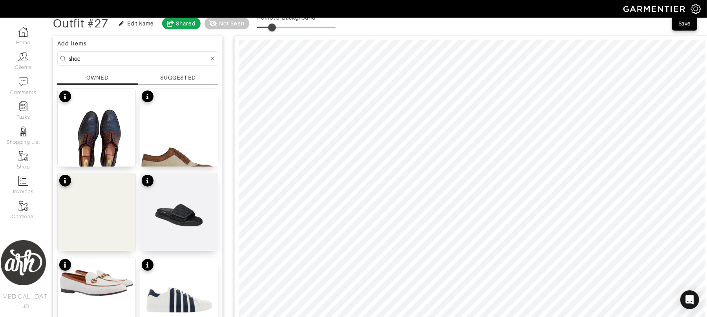
scroll to position [27, 0]
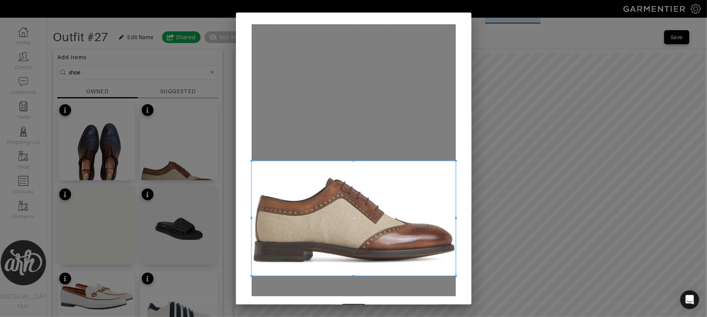
click at [322, 231] on span at bounding box center [353, 218] width 204 height 115
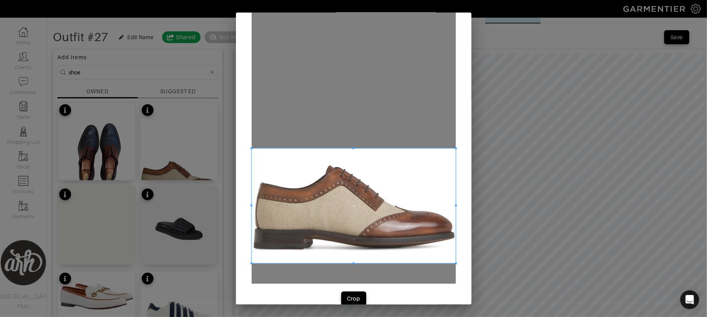
scroll to position [26, 0]
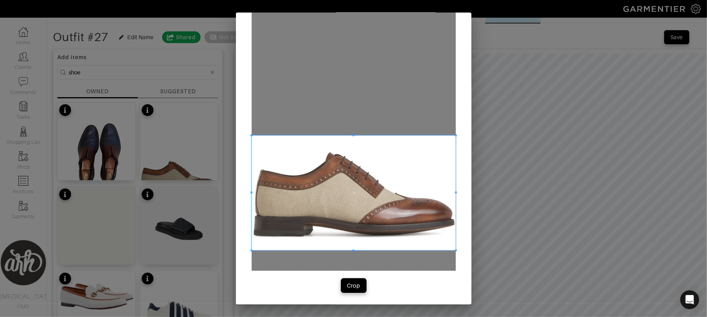
click at [350, 290] on button "Crop" at bounding box center [353, 286] width 25 height 14
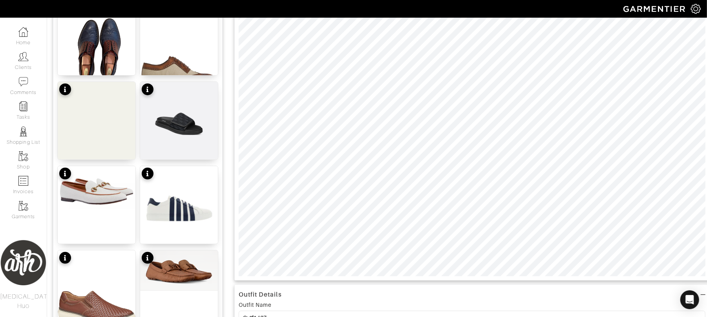
scroll to position [136, 0]
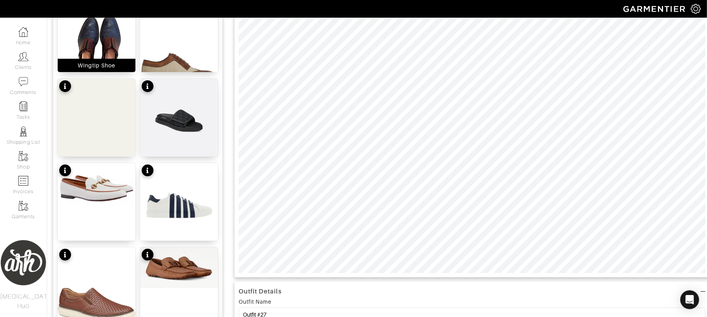
click at [109, 32] on img at bounding box center [97, 47] width 78 height 104
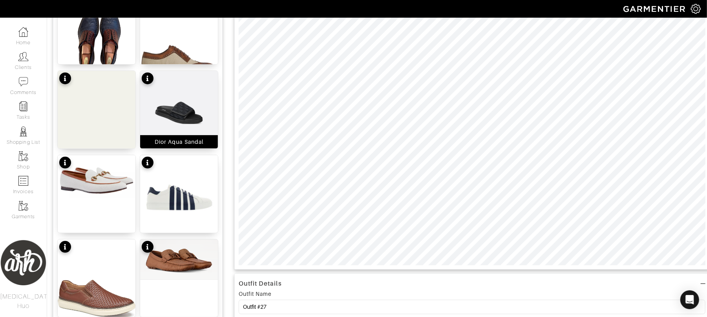
scroll to position [157, 0]
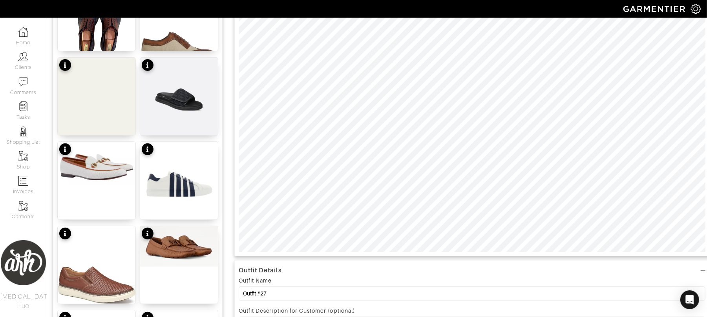
click at [631, 262] on div "Outfit Details Outfit Name Outfit #27 Outfit Description for Customer (optional)" at bounding box center [471, 300] width 475 height 78
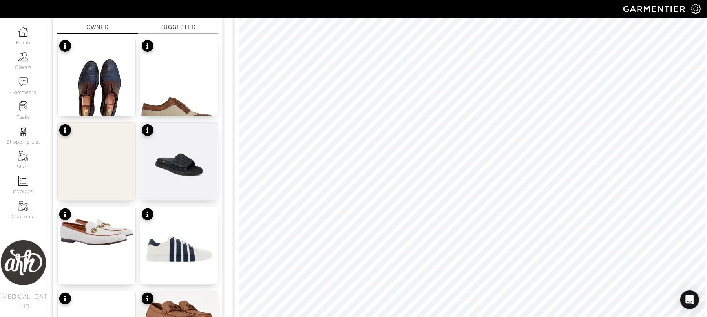
scroll to position [35, 0]
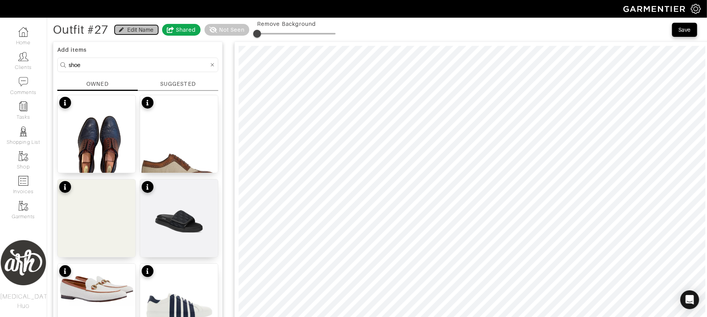
click at [135, 27] on div "Edit Name" at bounding box center [141, 30] width 26 height 8
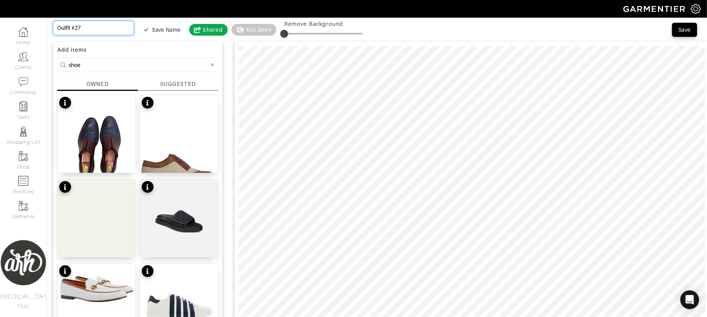
click at [104, 24] on input "Outfit #27" at bounding box center [93, 28] width 81 height 15
click at [105, 24] on input "Outfit #27" at bounding box center [93, 28] width 81 height 15
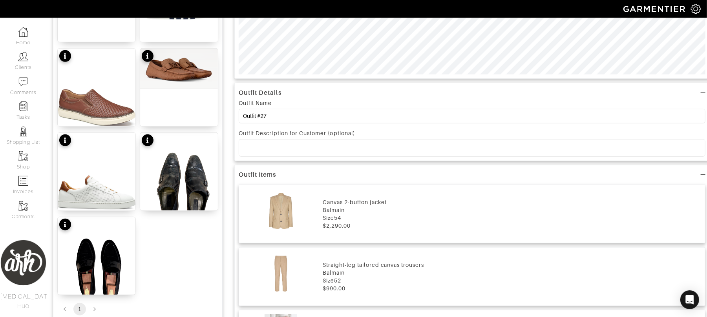
scroll to position [338, 0]
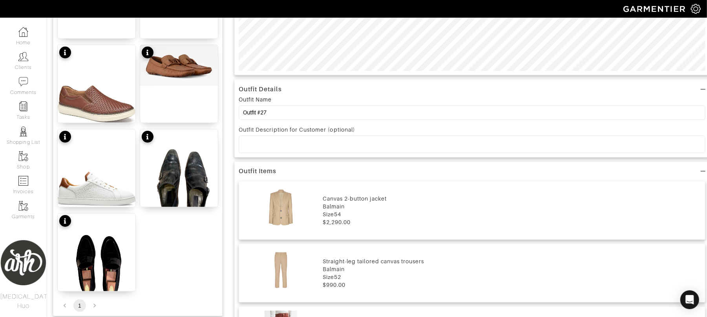
click at [374, 209] on div "Balmain" at bounding box center [512, 207] width 378 height 8
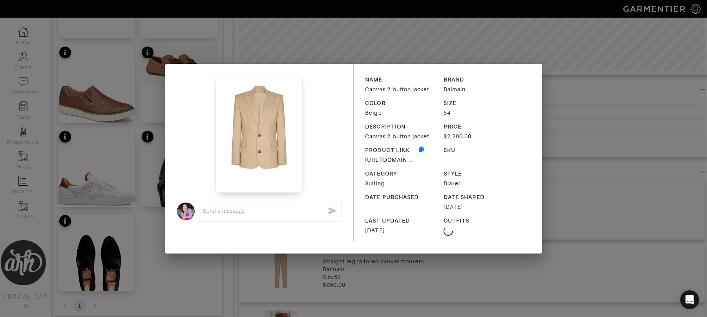
click at [578, 140] on div "x NAME Canvas 2-button jacket BRAND Balmain COLOR Beige SIZE 54 DESCRIPTION Can…" at bounding box center [353, 158] width 707 height 317
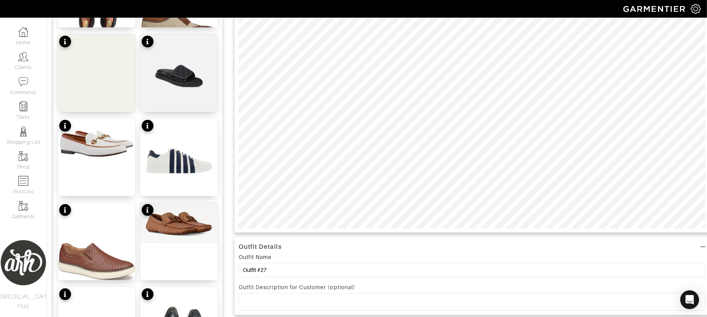
scroll to position [0, 0]
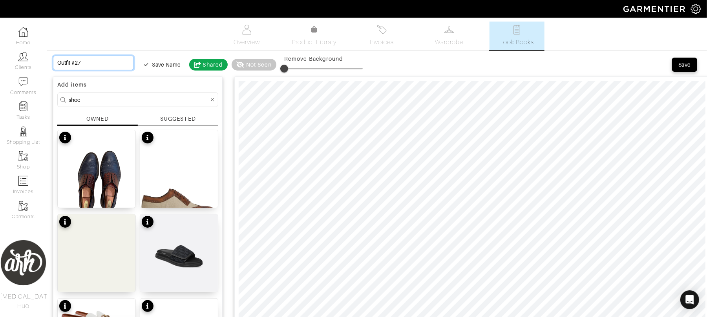
click at [101, 65] on input "Outfit #27" at bounding box center [93, 63] width 81 height 15
type input "B"
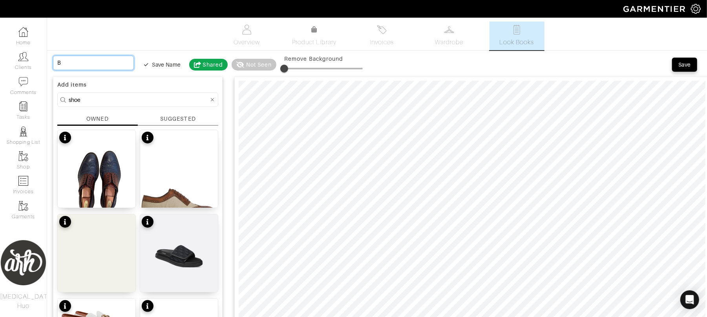
type input "Be"
type input "Bei"
type input "Beig"
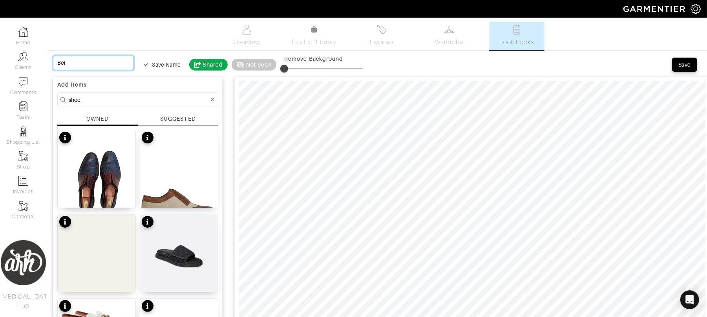
type input "Beig"
type input "Beige"
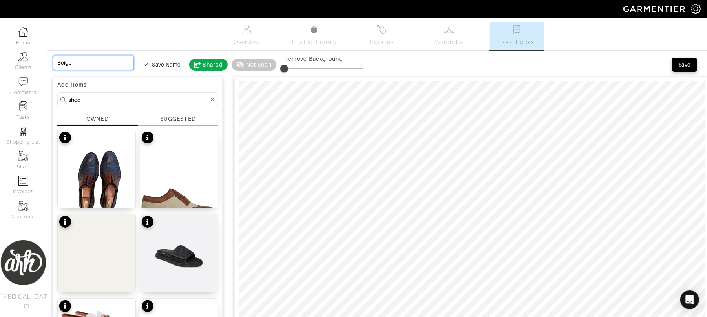
type input "Beige J"
type input "Beige Ja"
type input "Beige Jac"
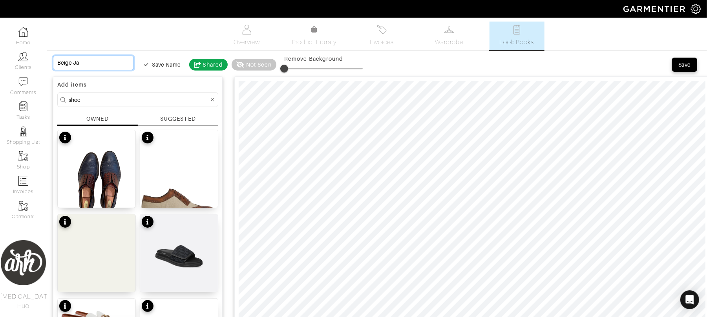
type input "Beige Jac"
type input "Beige Jack"
type input "Beige Jacke"
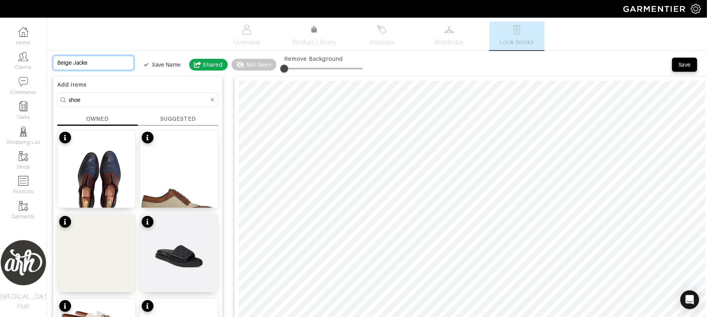
type input "Beige Jacket"
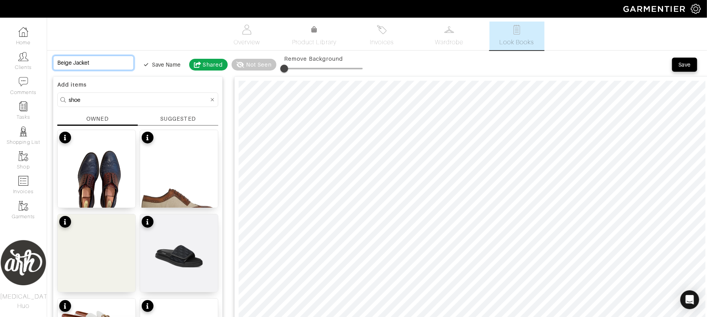
type input "Beige Jacket"
type input "Beige Jacke"
type input "Beige Jack"
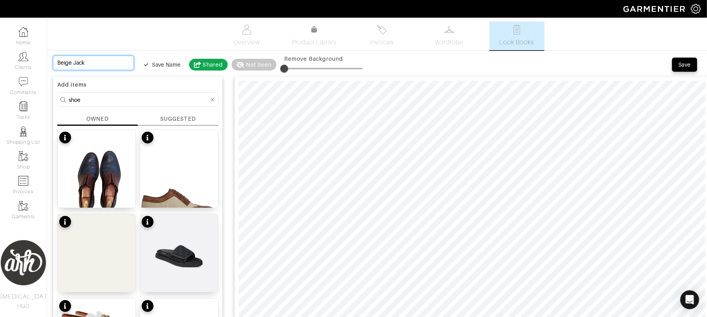
type input "Beige Jac"
type input "Beige Ja"
type input "Beige J"
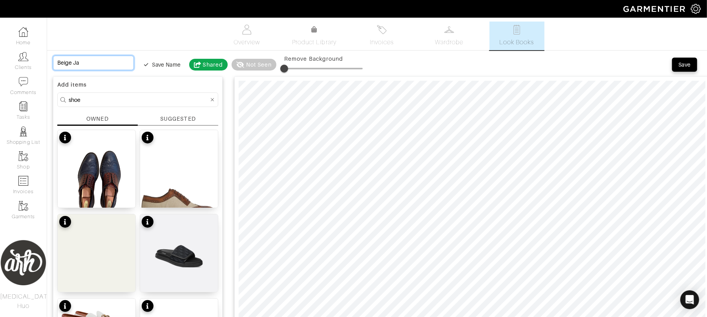
type input "Beige J"
type input "Beige"
type input "Beige S"
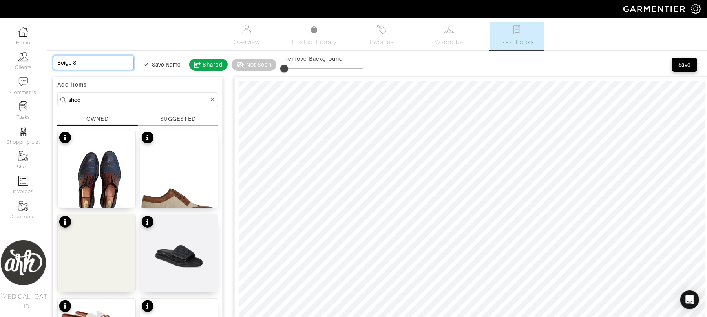
type input "Beige Su"
type input "Beige Sui"
type input "Beige Suit"
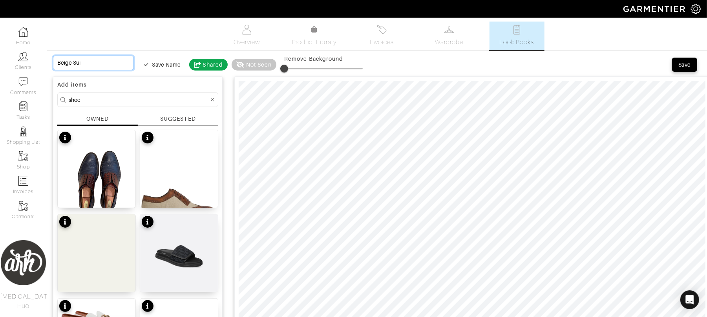
type input "Beige Suit"
type input "Beige Suit 0"
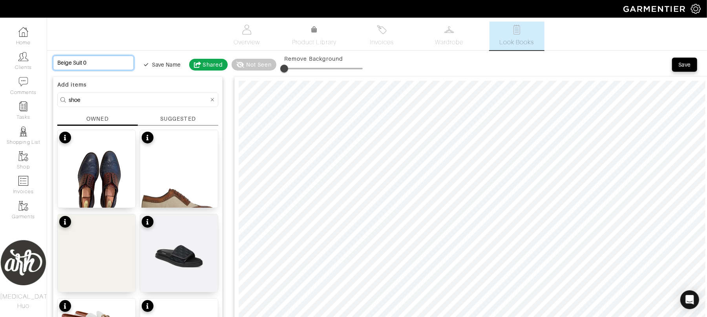
type input "Beige Suit 0"
type input "Beige Suit"
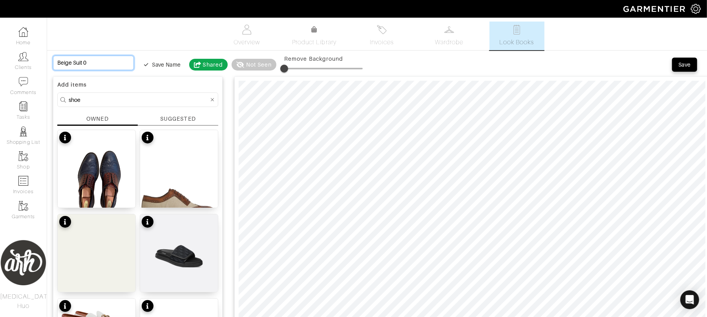
type input "Beige Suit"
type input "Beige Suit -"
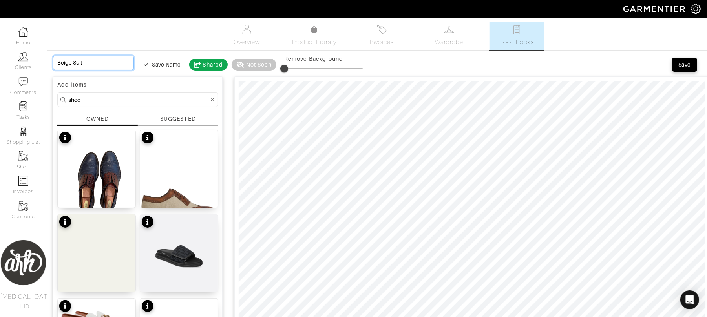
type input "Beige Suit - M"
type input "Beige Suit - Mi"
type input "Beige Suit - Mix"
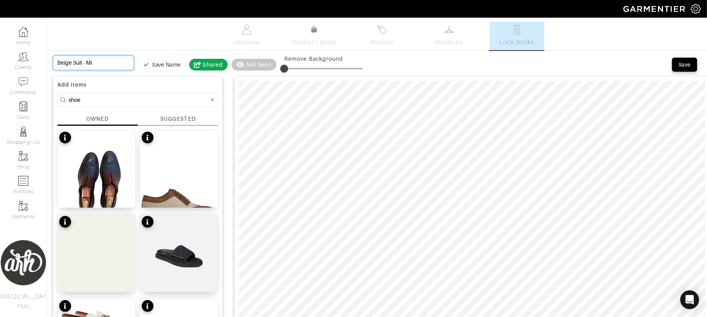
type input "Beige Suit - Mix"
type input "Beige Suit - Mix a"
type input "Beige Suit - Mix an"
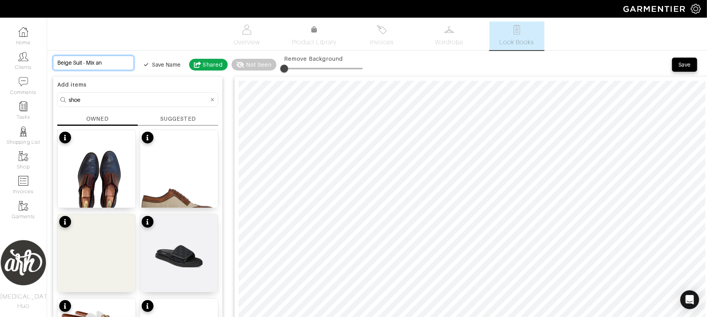
type input "Beige Suit - Mix and"
type input "Beige Suit - Mix and M"
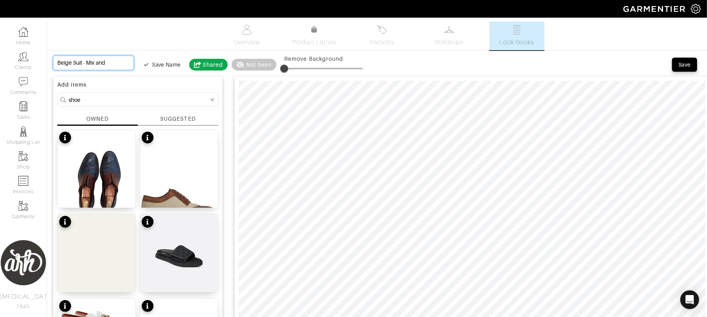
type input "Beige Suit - Mix and M"
type input "Beige Suit - Mix and Ma"
type input "Beige Suit - Mix and Mat"
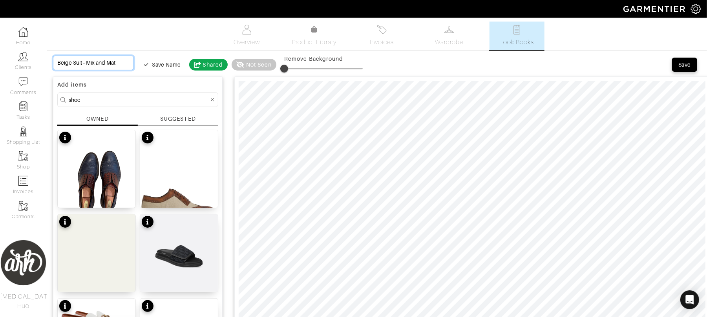
type input "Beige Suit - Mix and Matc"
type input "Beige Suit - Mix and Match"
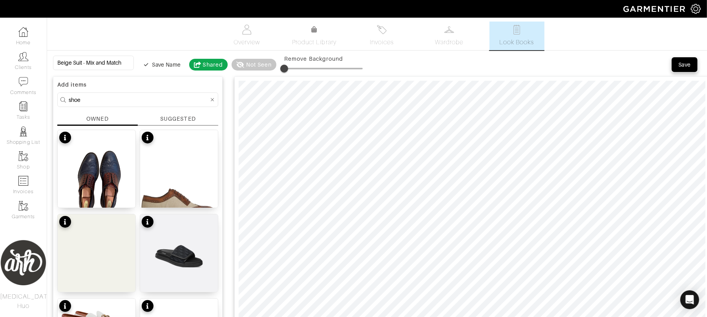
scroll to position [0, 0]
click at [680, 60] on button "Save" at bounding box center [684, 65] width 25 height 14
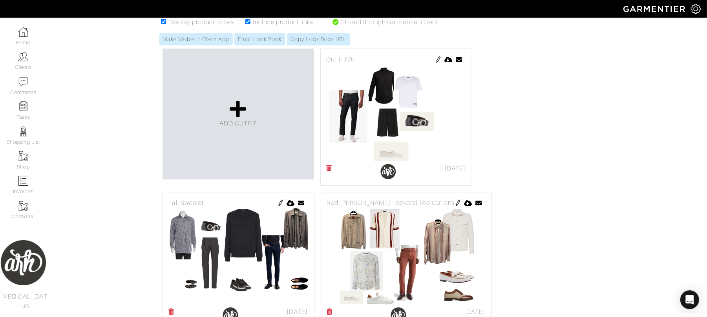
scroll to position [153, 0]
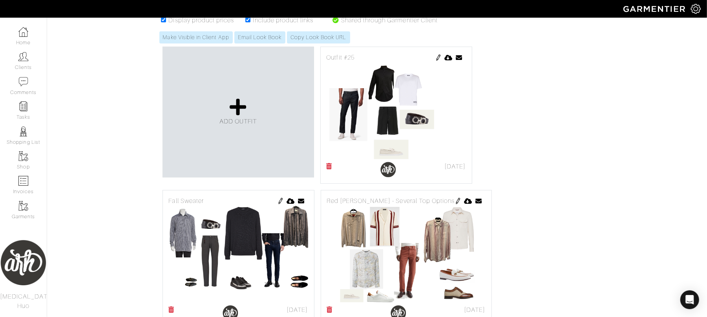
click at [438, 61] on img at bounding box center [438, 58] width 6 height 6
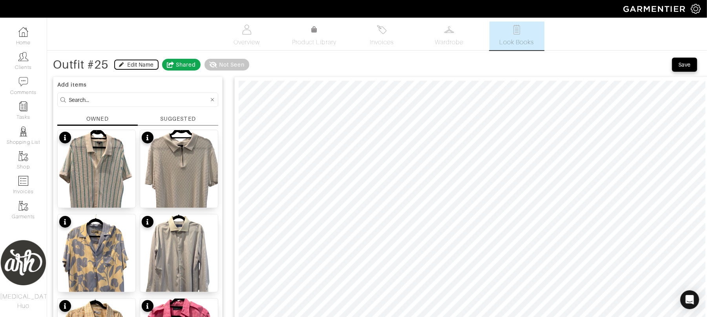
click at [137, 66] on div "Edit Name" at bounding box center [141, 65] width 26 height 8
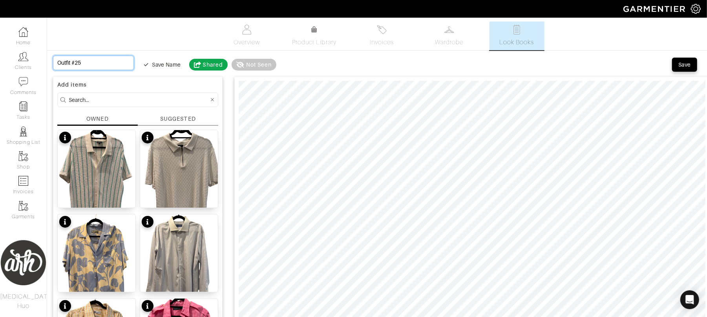
click at [102, 65] on input "Outfit #25" at bounding box center [93, 63] width 81 height 15
click at [101, 65] on input "Outfit #25" at bounding box center [93, 63] width 81 height 15
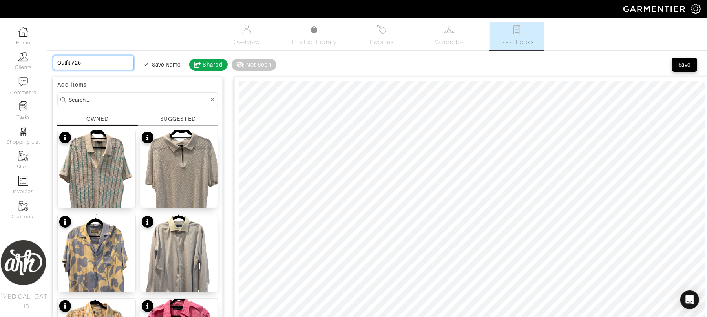
type input "R"
type input "Re"
type input "Rea"
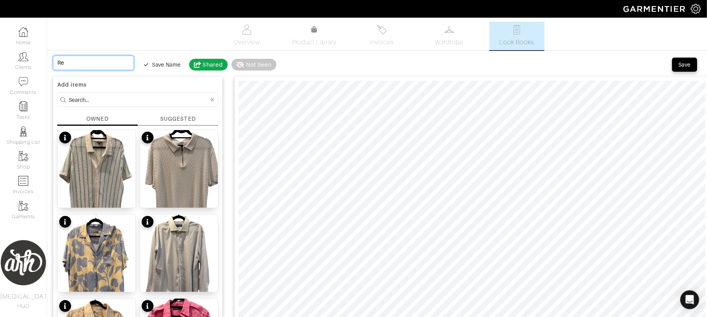
type input "Rea"
type input "Real"
type input "Reall"
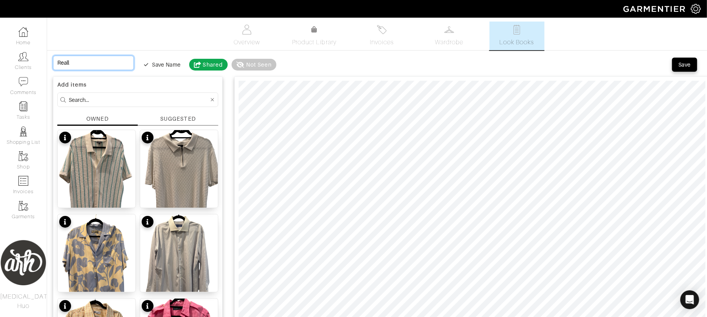
type input "Really"
type input "Really C"
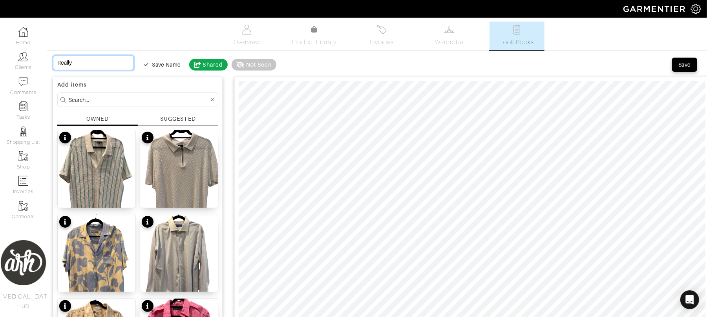
type input "Really C"
type input "Really Ca"
type input "Really Cas"
type input "Really Casu"
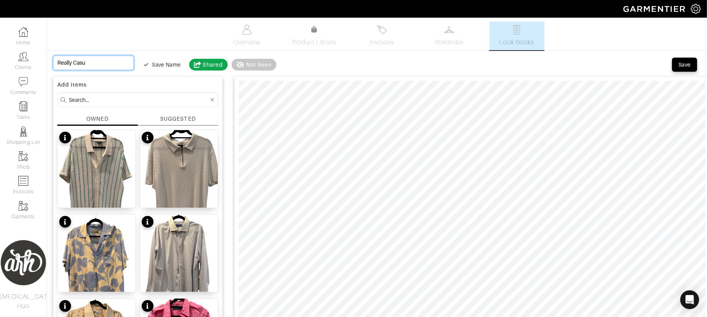
type input "Really Casua"
type input "Really Casual"
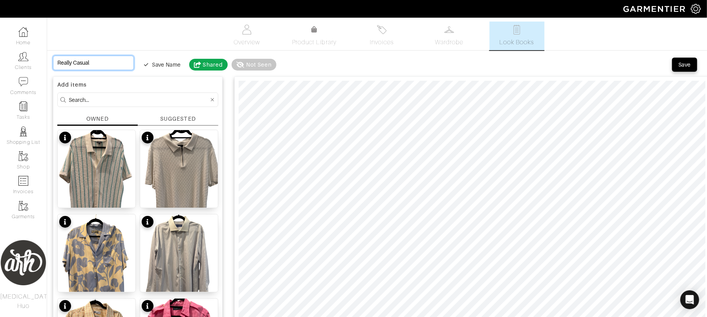
type input "Really Casual"
type input "Really Casual,"
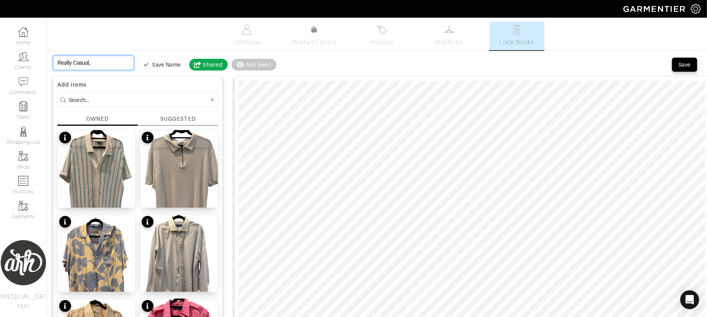
type input "Really Casual,"
type input "Really Casual, E"
type input "Really Casual, Ea"
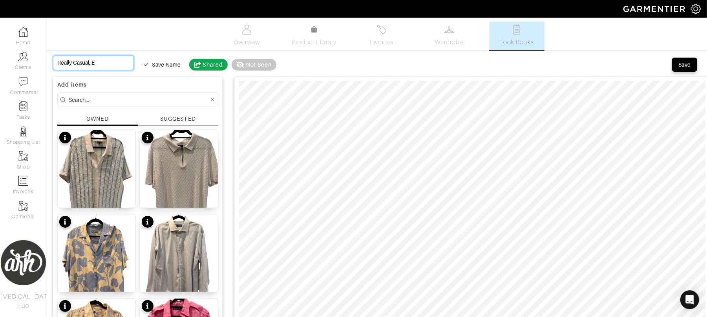
type input "Really Casual, Ea"
type input "Really Casual, Eas"
type input "Really Casual, Easy"
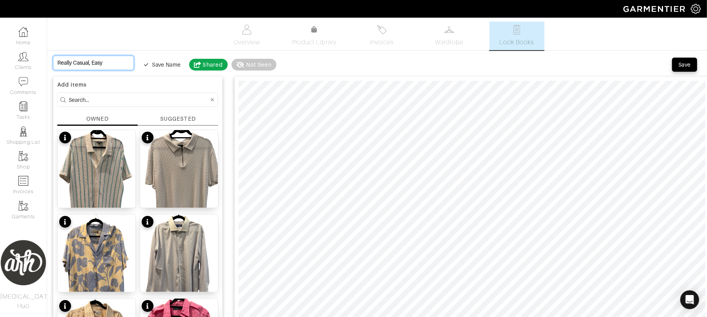
type input "Really Casual, Eas"
type input "Really Casual, Ea"
type input "Really Casual, E"
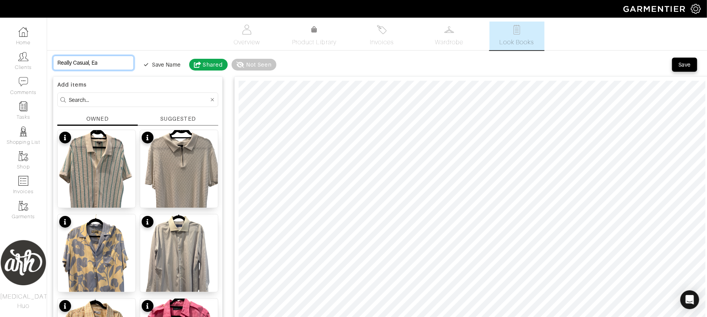
type input "Really Casual, E"
type input "Really Casual,"
type input "Really Casual, W"
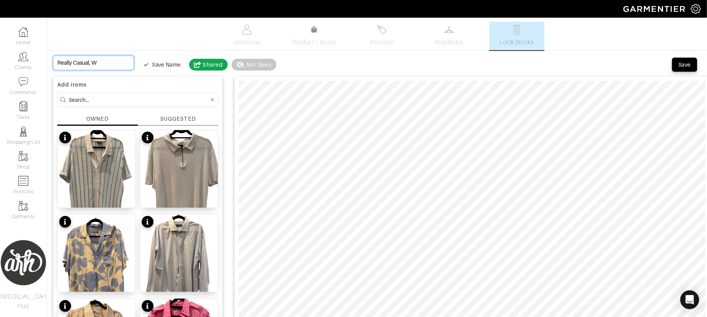
type input "Really Casual, Wa"
type input "Really Casual, Wal"
type input "Really Casual, Walk"
type input "Really Casual, Walki"
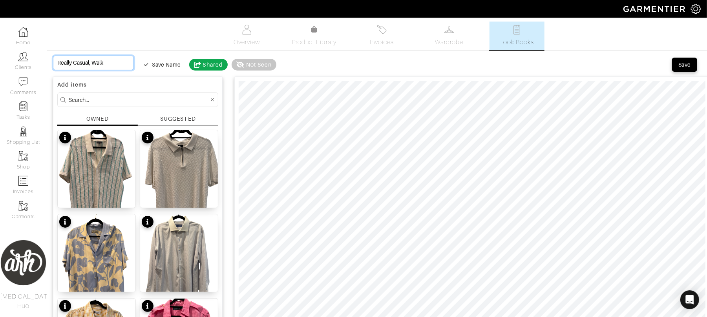
type input "Really Casual, Walki"
type input "Really Casual, Walkin"
type input "Really Casual, Walking"
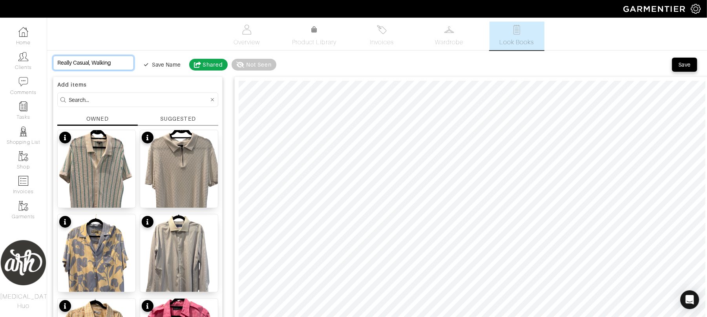
type input "Really Casual, Walking a"
type input "Really Casual, Walking ar"
type input "Really Casual, Walking aro"
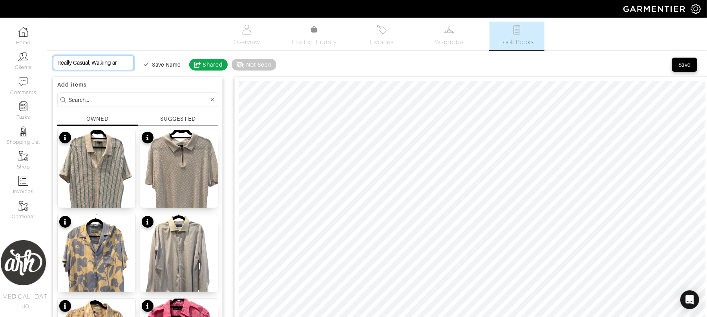
type input "Really Casual, Walking aro"
type input "Really Casual, Walking arou"
type input "Really Casual, Walking aroun"
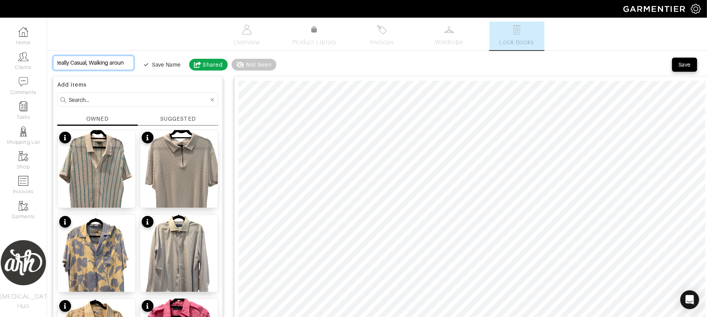
type input "Really Casual, Walking around"
type input "Really Casual, Walking around/"
type input "Really Casual, Walking around/t"
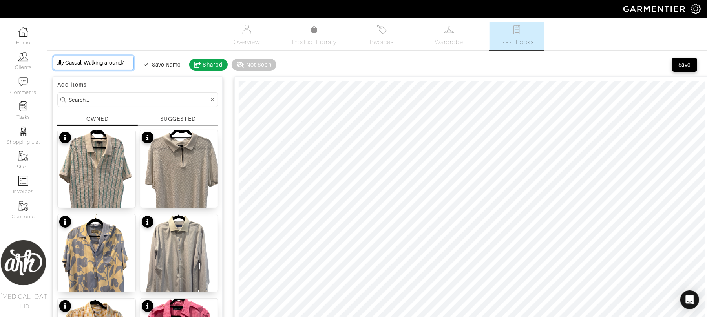
type input "Really Casual, Walking around/t"
type input "Really Casual, Walking around/tr"
type input "Really Casual, Walking around/tra"
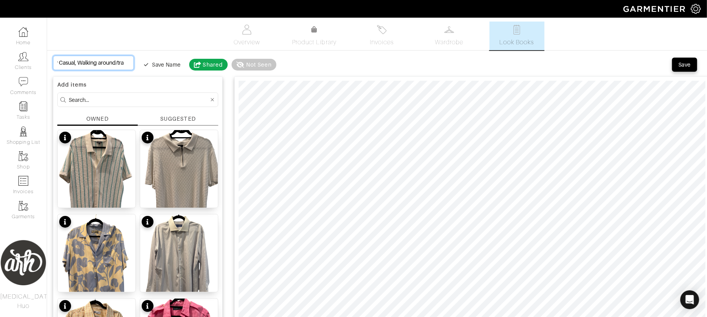
type input "Really Casual, Walking around/trav"
type input "Really Casual, Walking around/trave"
type input "Really Casual, Walking around/travel"
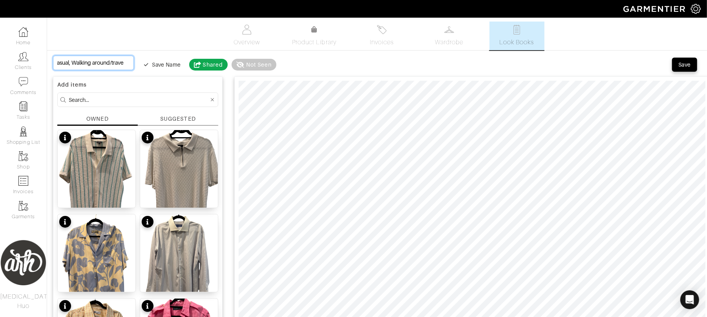
type input "Really Casual, Walking around/travel"
type input "Really Casual, Walking around/traveli"
type input "Really Casual, Walking around/travelin"
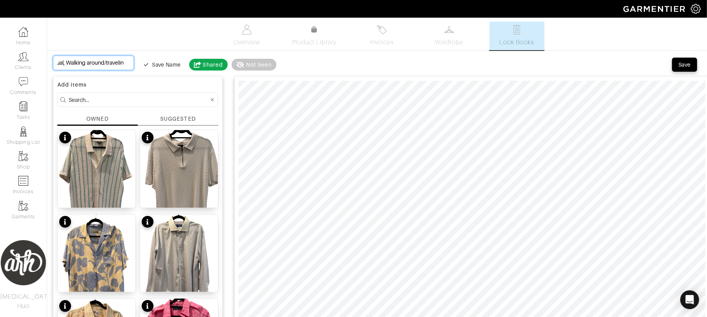
type input "Really Casual, Walking around/traveling"
click at [689, 64] on div "Save" at bounding box center [684, 65] width 13 height 8
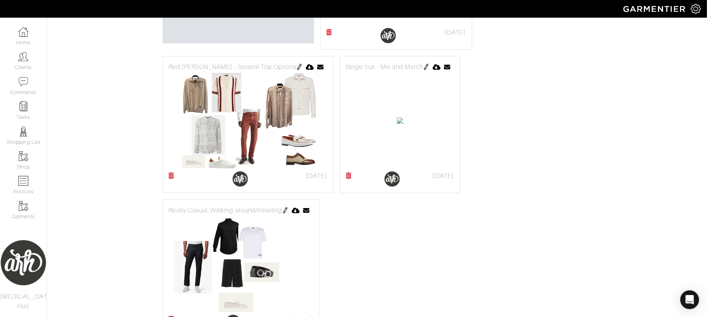
scroll to position [293, 0]
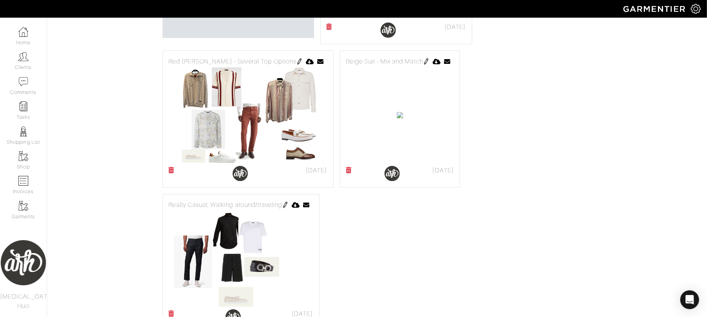
click at [429, 65] on img at bounding box center [426, 61] width 6 height 6
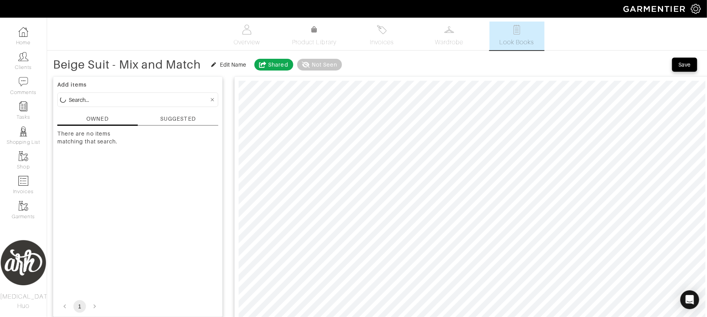
click at [137, 98] on input at bounding box center [139, 100] width 140 height 10
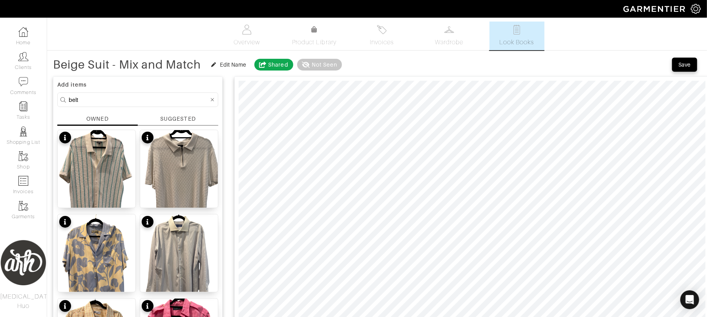
type input "belt"
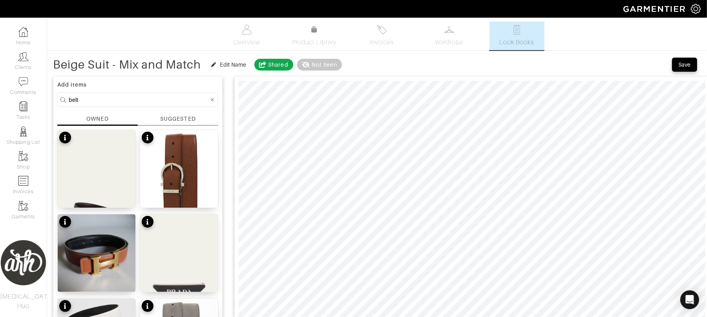
click at [173, 119] on div "SUGGESTED" at bounding box center [177, 119] width 35 height 8
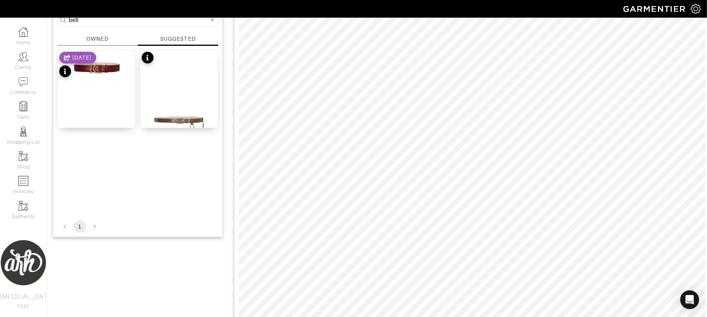
scroll to position [84, 0]
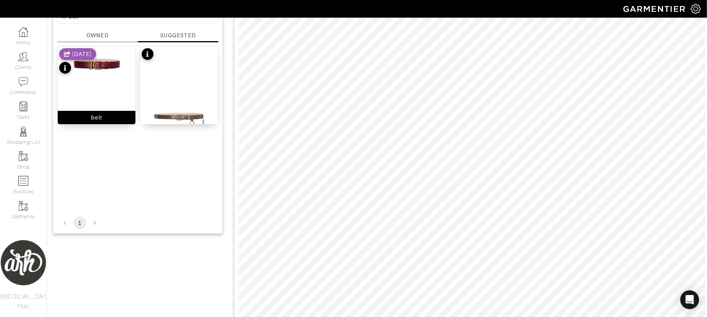
click at [109, 95] on div "belt" at bounding box center [96, 85] width 78 height 78
click at [73, 97] on div "belt" at bounding box center [96, 85] width 78 height 78
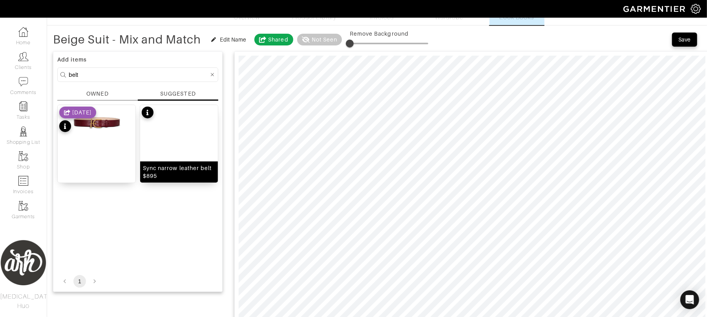
scroll to position [21, 0]
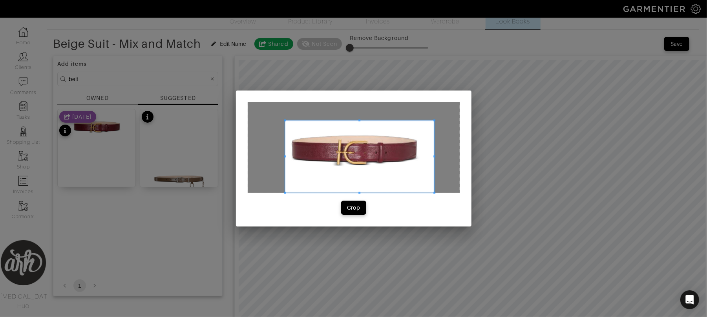
click at [284, 121] on span at bounding box center [285, 121] width 2 height 2
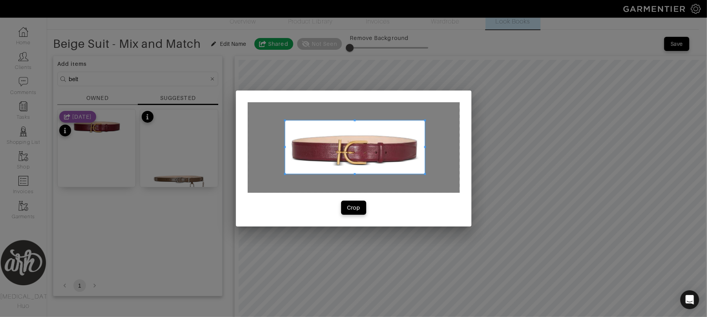
click at [424, 173] on span at bounding box center [425, 174] width 2 height 2
click at [359, 212] on button "Crop" at bounding box center [353, 208] width 25 height 14
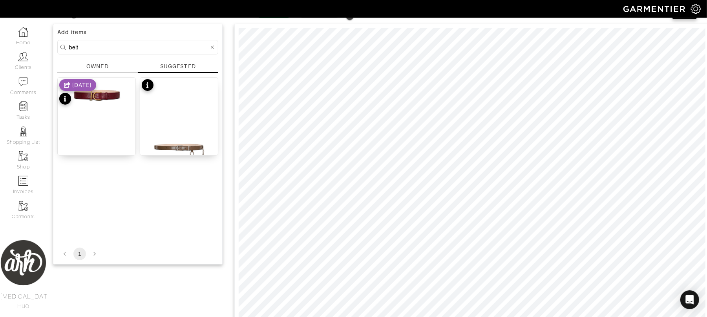
scroll to position [63, 0]
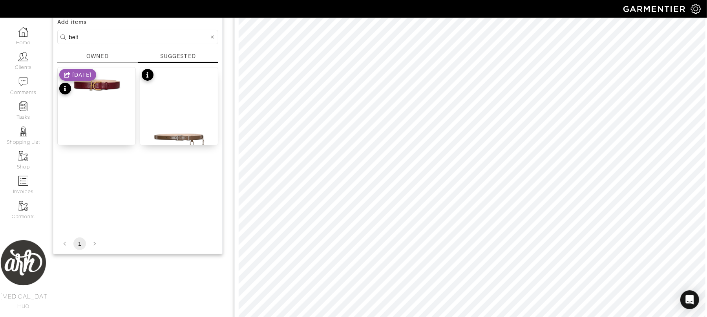
click at [102, 57] on div "OWNED" at bounding box center [97, 56] width 22 height 8
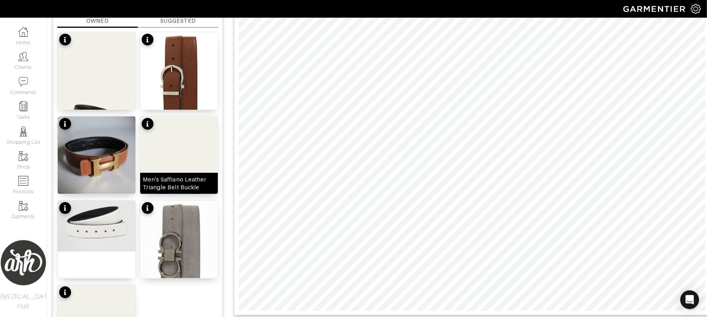
scroll to position [101, 0]
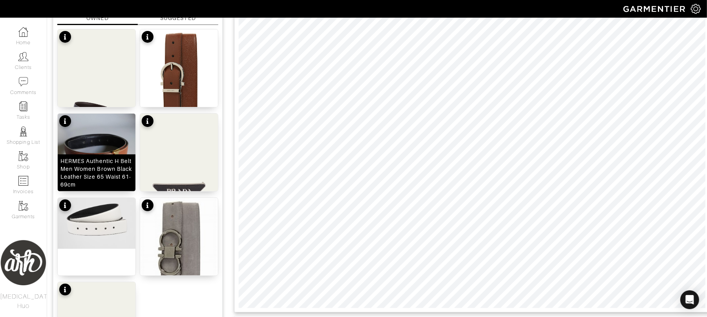
click at [117, 154] on img at bounding box center [97, 153] width 78 height 78
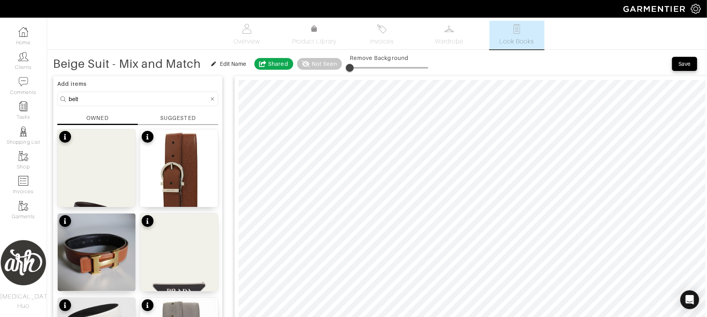
scroll to position [0, 0]
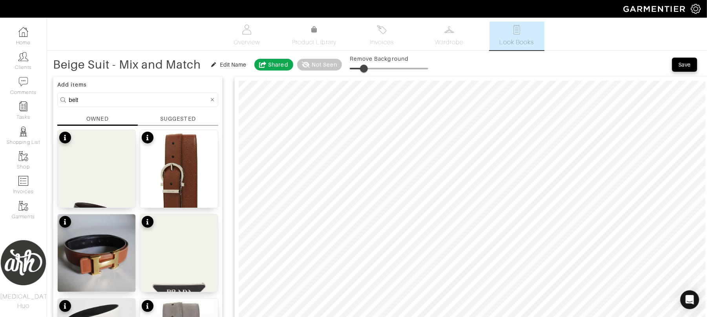
drag, startPoint x: 352, startPoint y: 71, endPoint x: 366, endPoint y: 73, distance: 13.9
click at [366, 73] on span at bounding box center [364, 69] width 8 height 8
type input "44"
drag, startPoint x: 366, startPoint y: 67, endPoint x: 386, endPoint y: 77, distance: 22.5
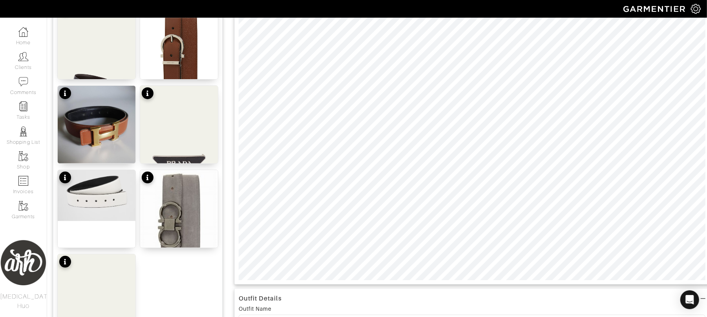
scroll to position [129, 0]
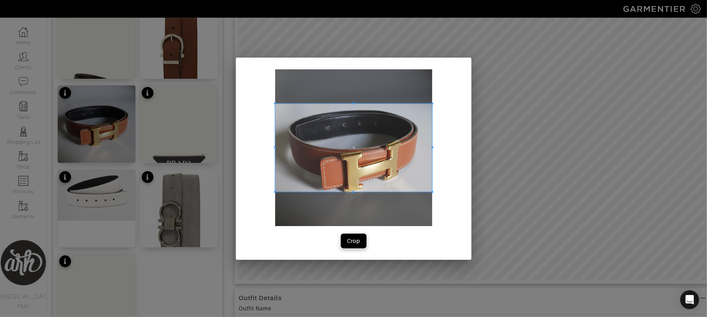
click at [351, 242] on div "Crop" at bounding box center [353, 241] width 13 height 8
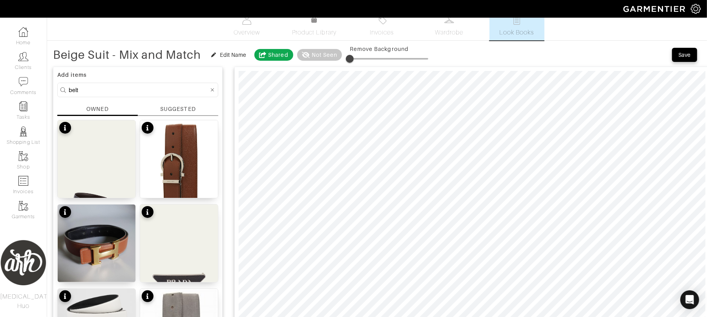
scroll to position [7, 0]
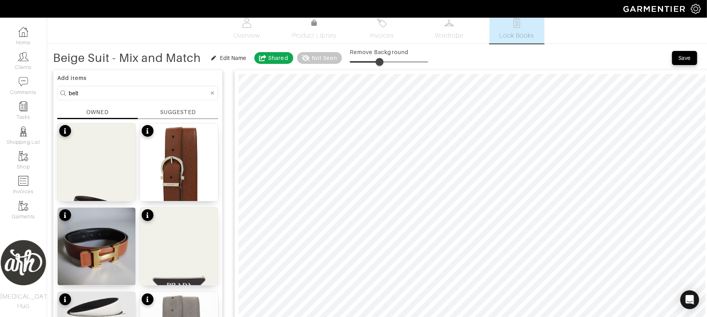
type input "40"
drag, startPoint x: 352, startPoint y: 63, endPoint x: 383, endPoint y: 69, distance: 32.4
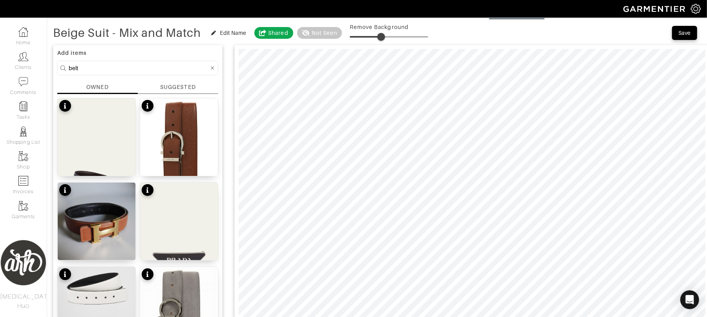
scroll to position [0, 0]
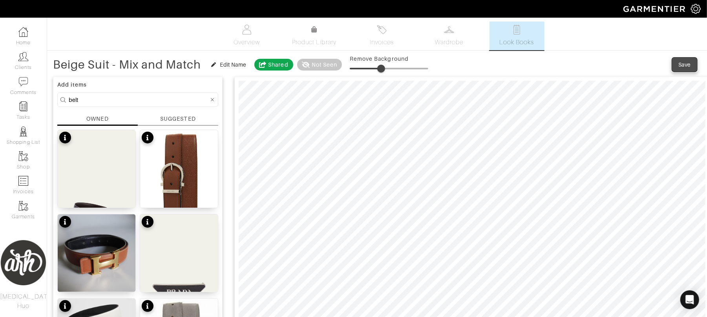
click at [691, 69] on button "Save" at bounding box center [684, 65] width 25 height 14
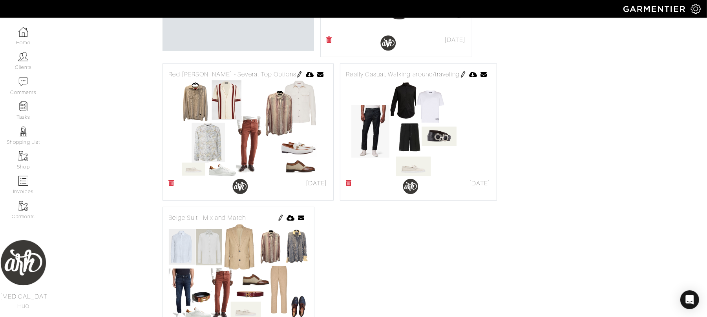
scroll to position [282, 0]
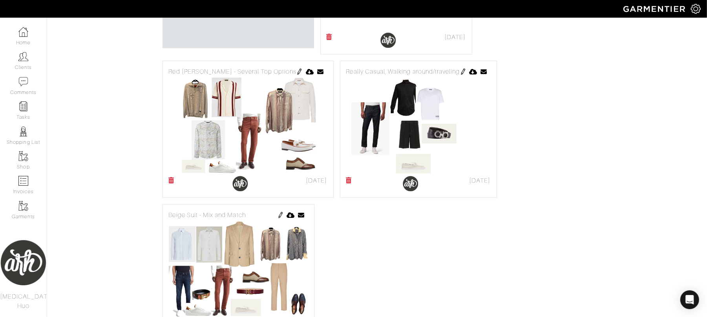
click at [296, 72] on img at bounding box center [299, 72] width 6 height 6
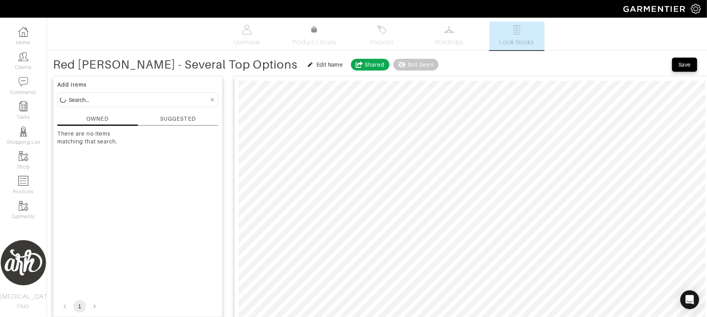
click at [180, 122] on div "SUGGESTED" at bounding box center [177, 119] width 35 height 8
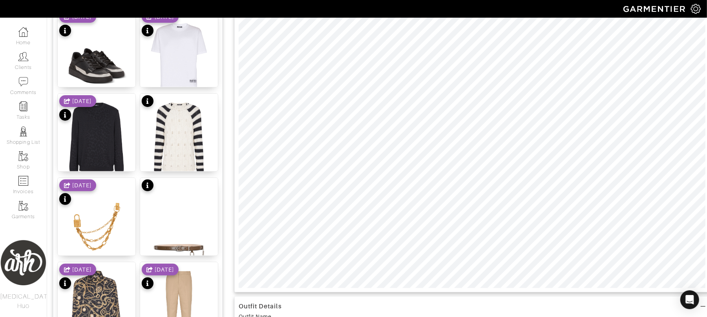
scroll to position [160, 0]
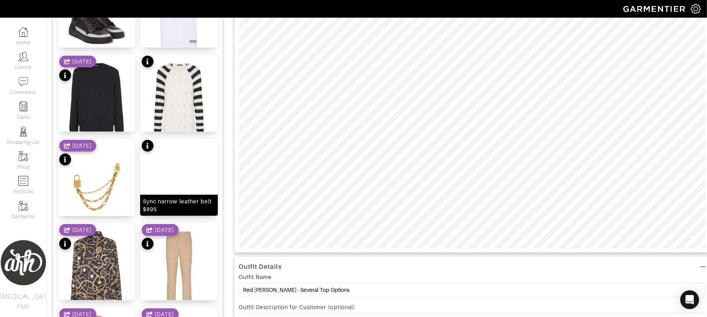
click at [204, 184] on img at bounding box center [179, 191] width 78 height 105
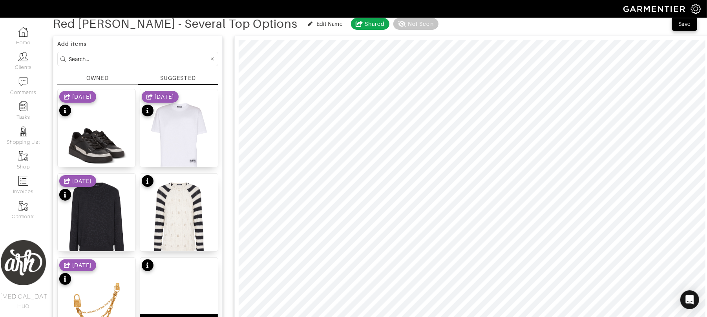
scroll to position [31, 0]
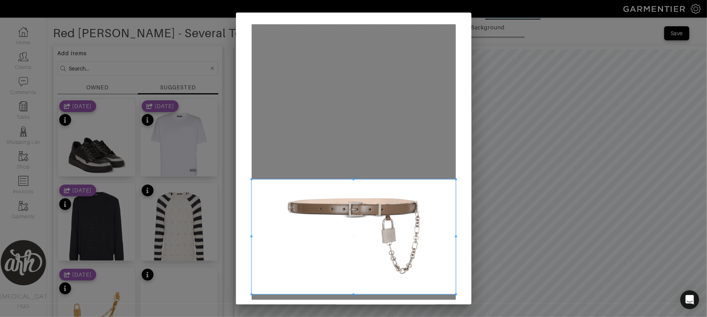
click at [312, 233] on span at bounding box center [353, 237] width 204 height 115
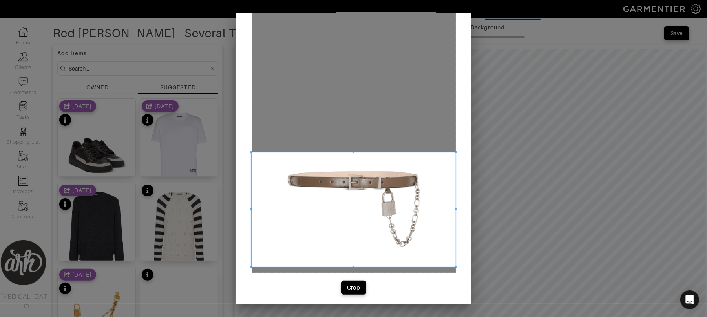
scroll to position [29, 0]
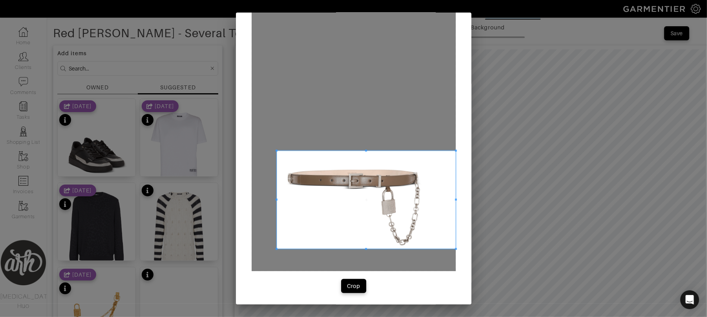
click at [275, 248] on span at bounding box center [276, 249] width 2 height 2
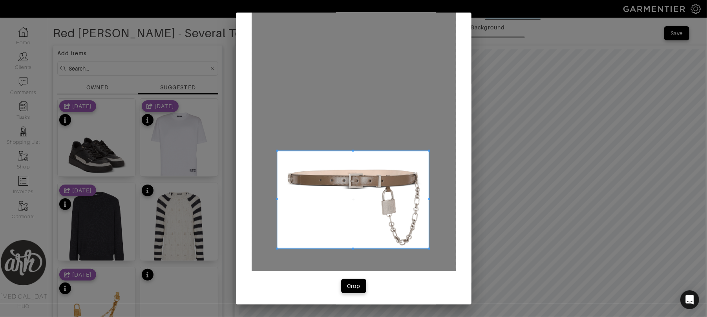
click at [424, 204] on div at bounding box center [353, 200] width 152 height 98
click at [354, 286] on div "Crop" at bounding box center [353, 286] width 13 height 8
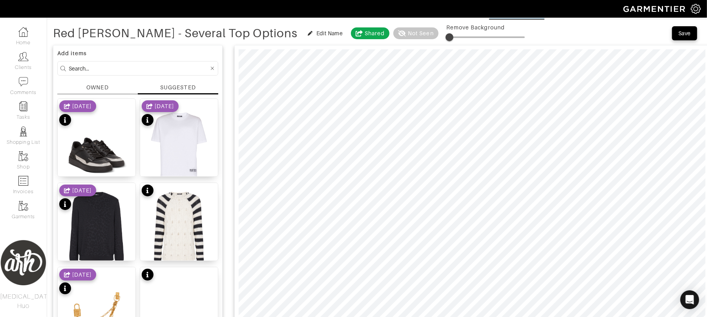
type input "7"
drag, startPoint x: 376, startPoint y: 36, endPoint x: 384, endPoint y: 36, distance: 7.9
click at [448, 36] on span at bounding box center [452, 37] width 8 height 8
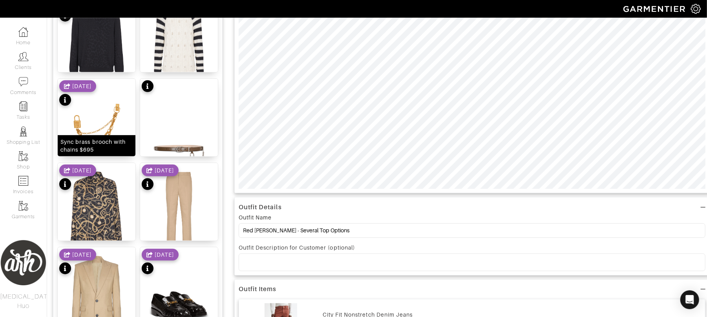
scroll to position [251, 0]
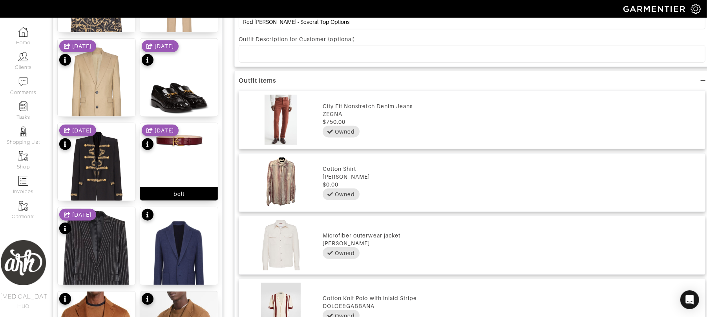
click at [185, 149] on img at bounding box center [179, 139] width 78 height 33
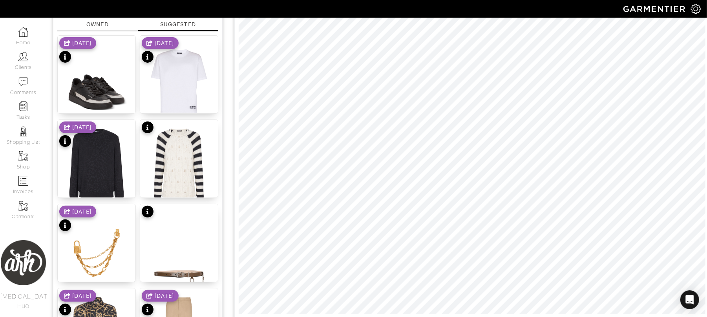
scroll to position [46, 0]
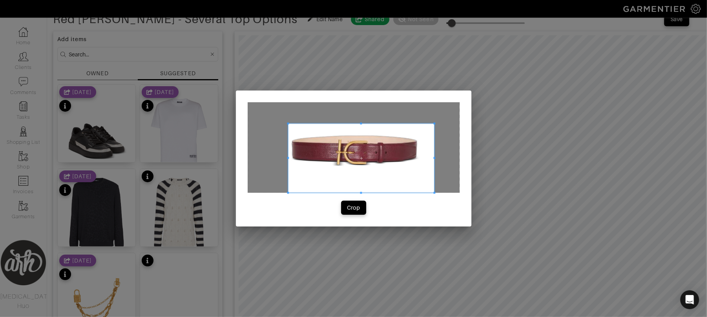
click at [287, 124] on span at bounding box center [288, 124] width 2 height 2
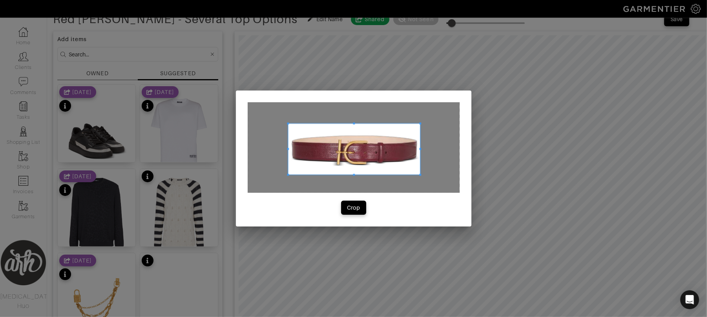
click at [419, 174] on span at bounding box center [420, 175] width 2 height 2
click at [359, 208] on div "Crop" at bounding box center [353, 208] width 13 height 8
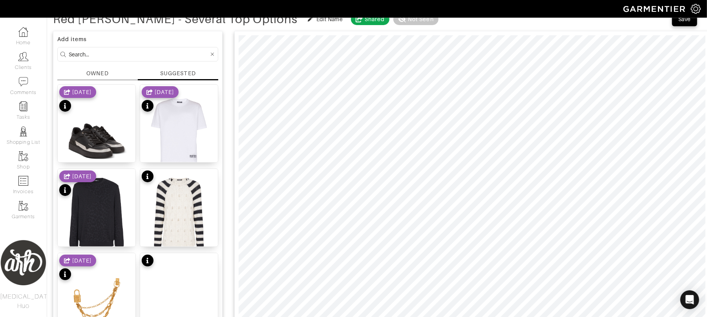
click at [87, 73] on div "OWNED" at bounding box center [97, 73] width 22 height 8
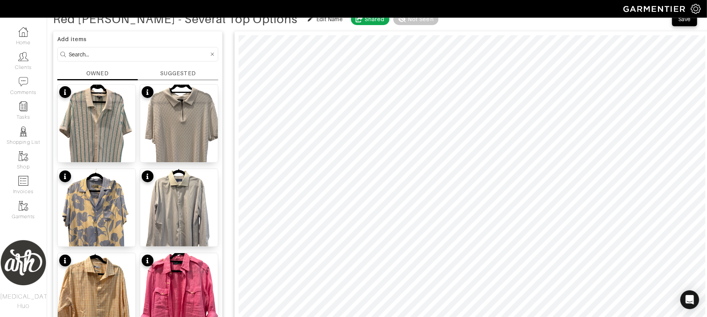
click at [110, 53] on input at bounding box center [139, 54] width 140 height 10
type input "belt"
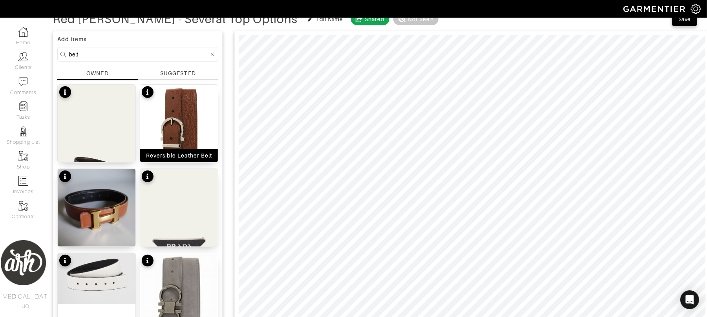
click at [195, 126] on img at bounding box center [179, 144] width 78 height 119
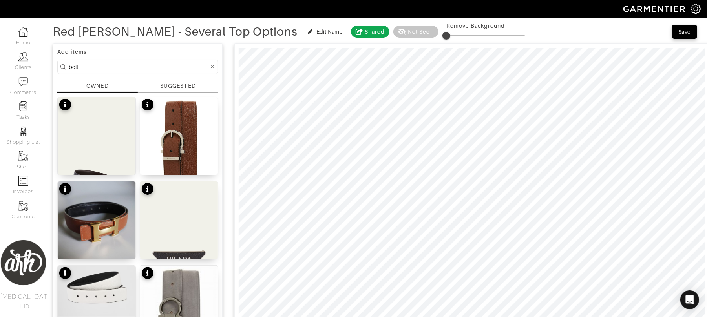
scroll to position [0, 0]
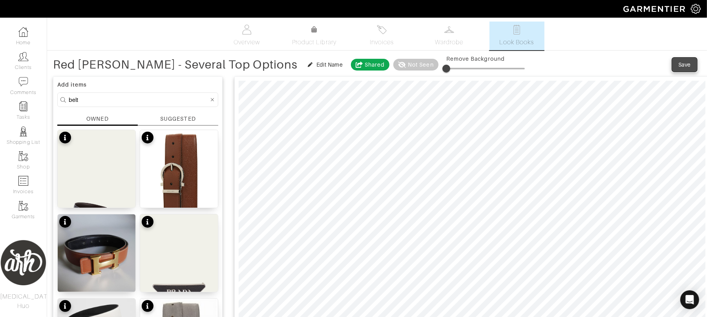
click at [689, 65] on div "Save" at bounding box center [684, 65] width 13 height 8
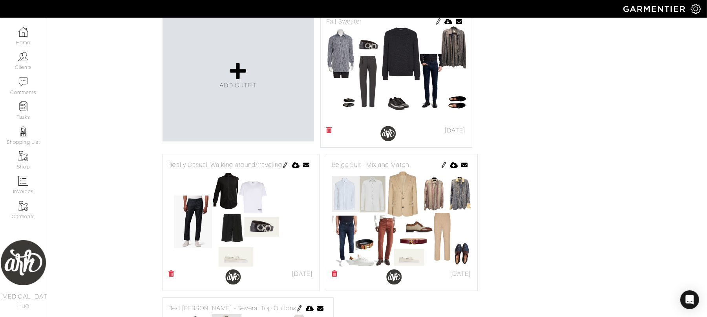
scroll to position [192, 0]
